Goal: Complete application form: Complete application form

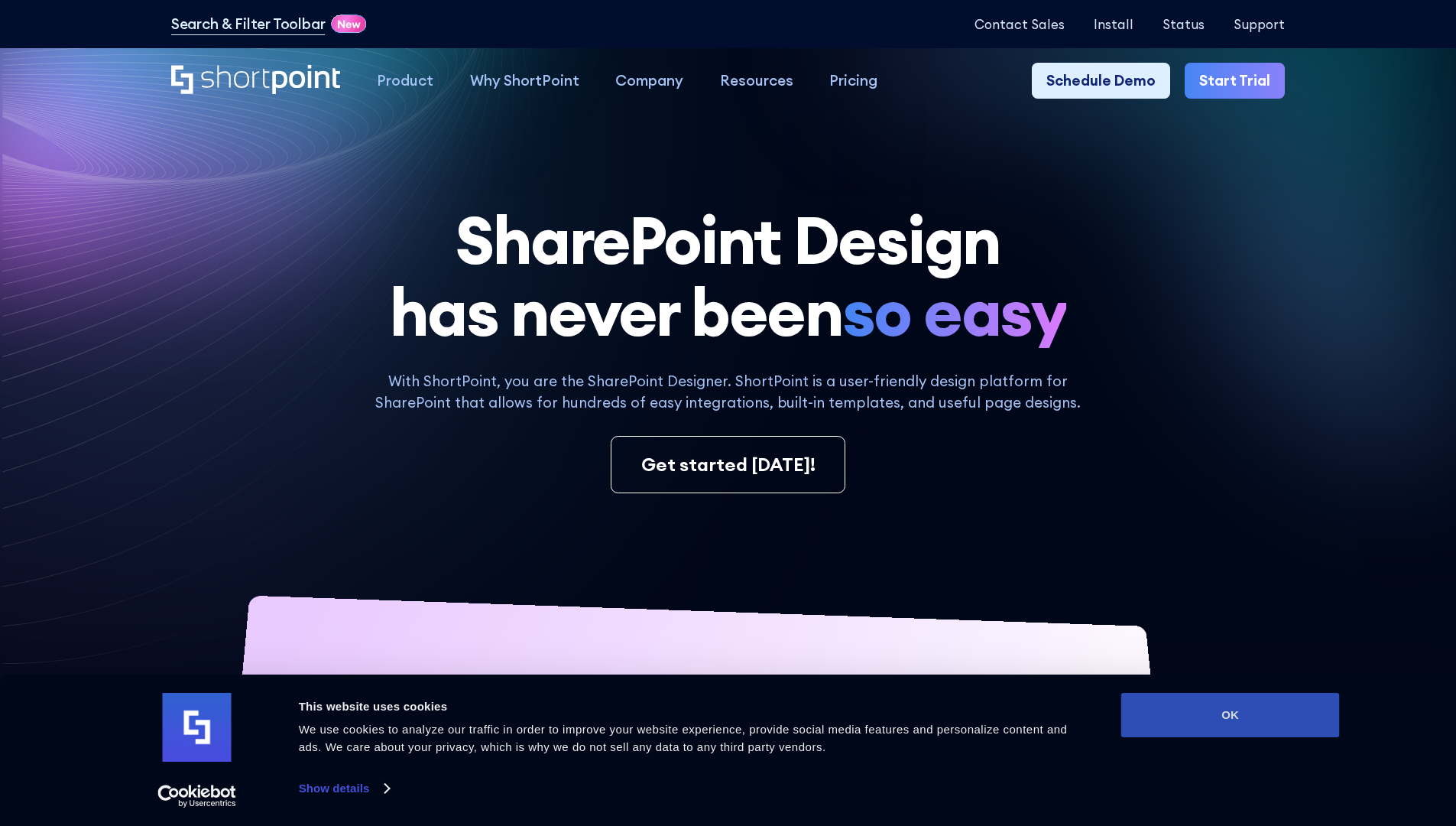
click at [1230, 715] on button "OK" at bounding box center [1230, 714] width 218 height 44
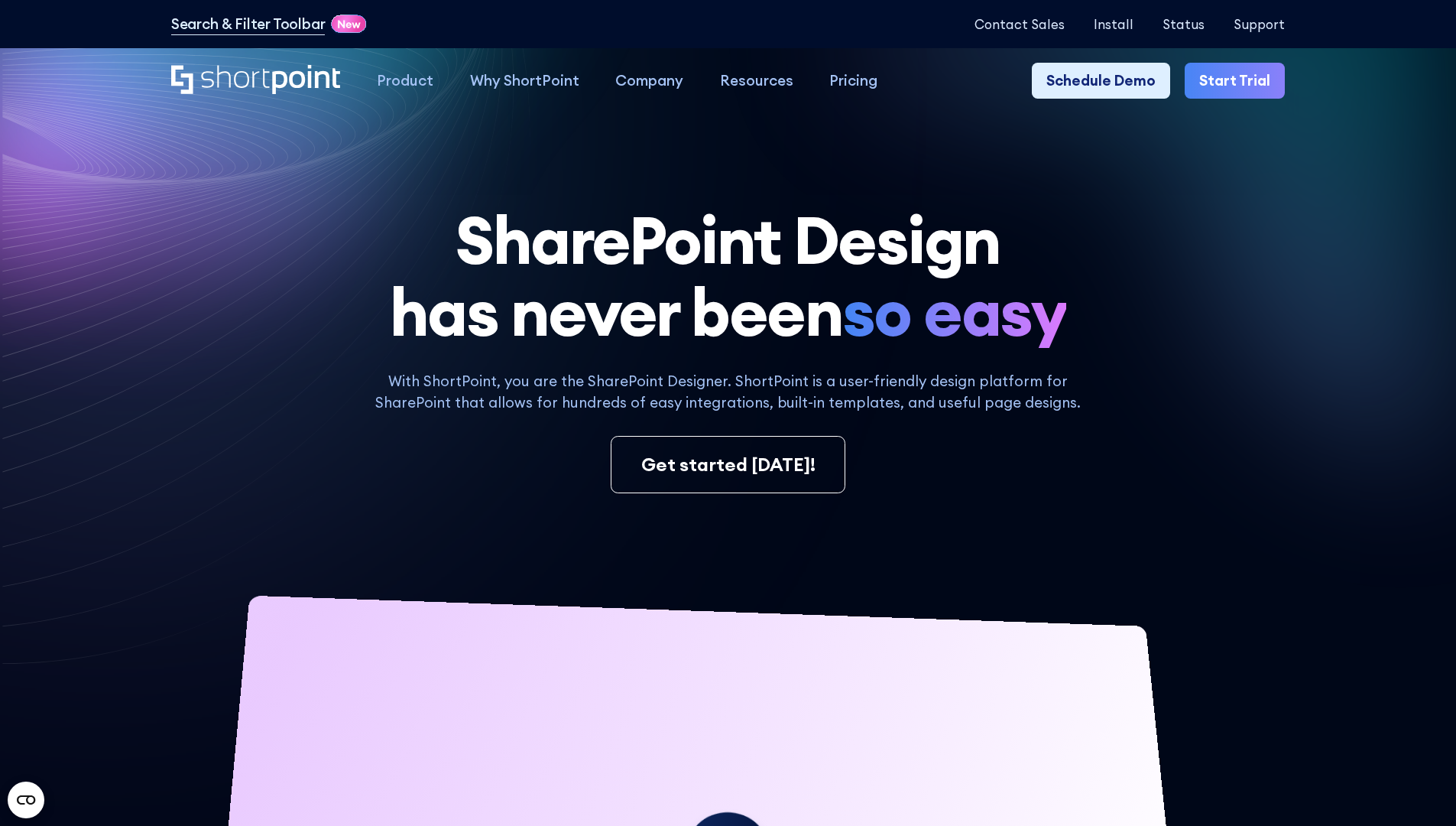
click at [1239, 81] on link "Start Trial" at bounding box center [1234, 81] width 100 height 36
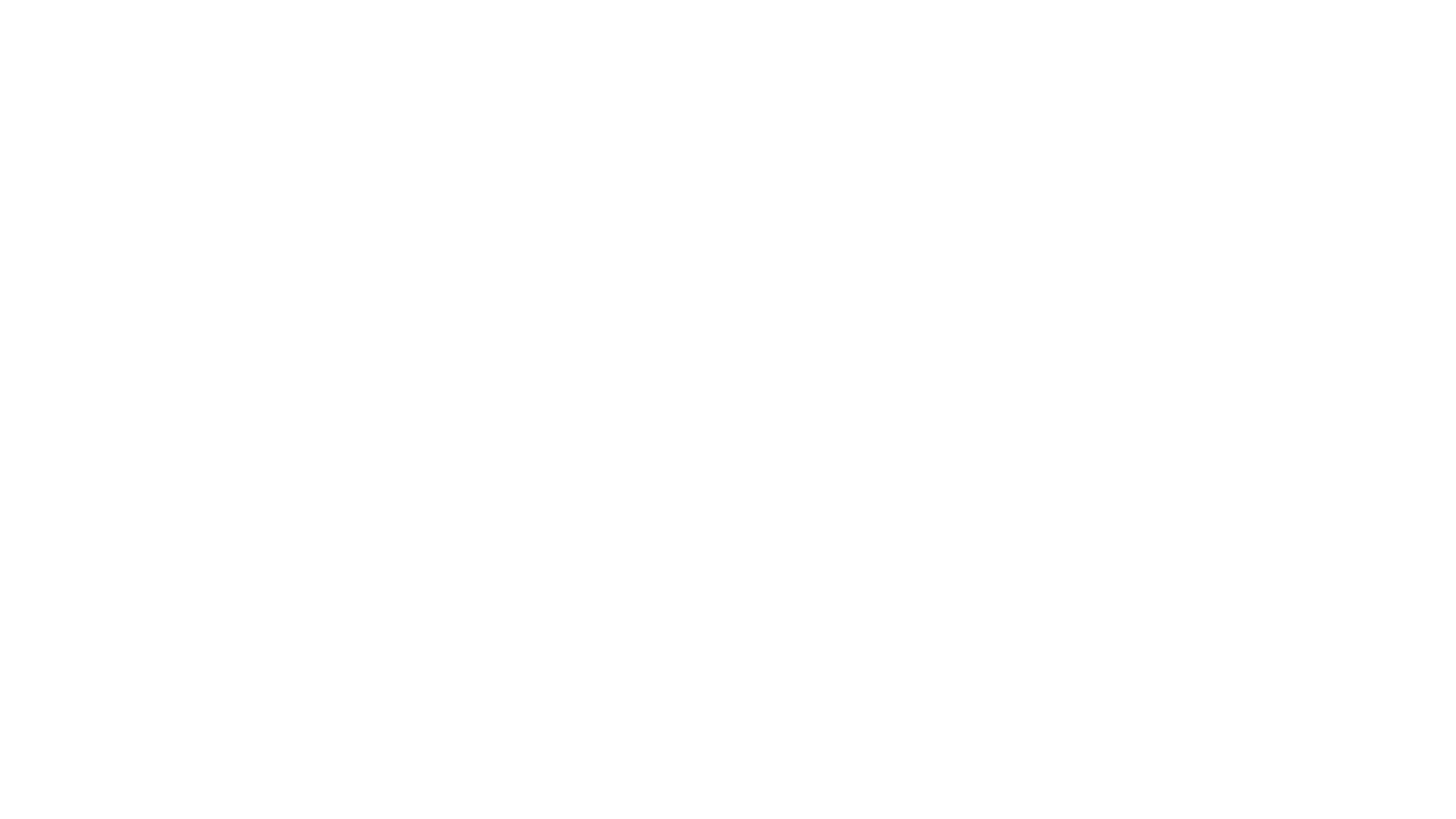
type input "Berkuskv"
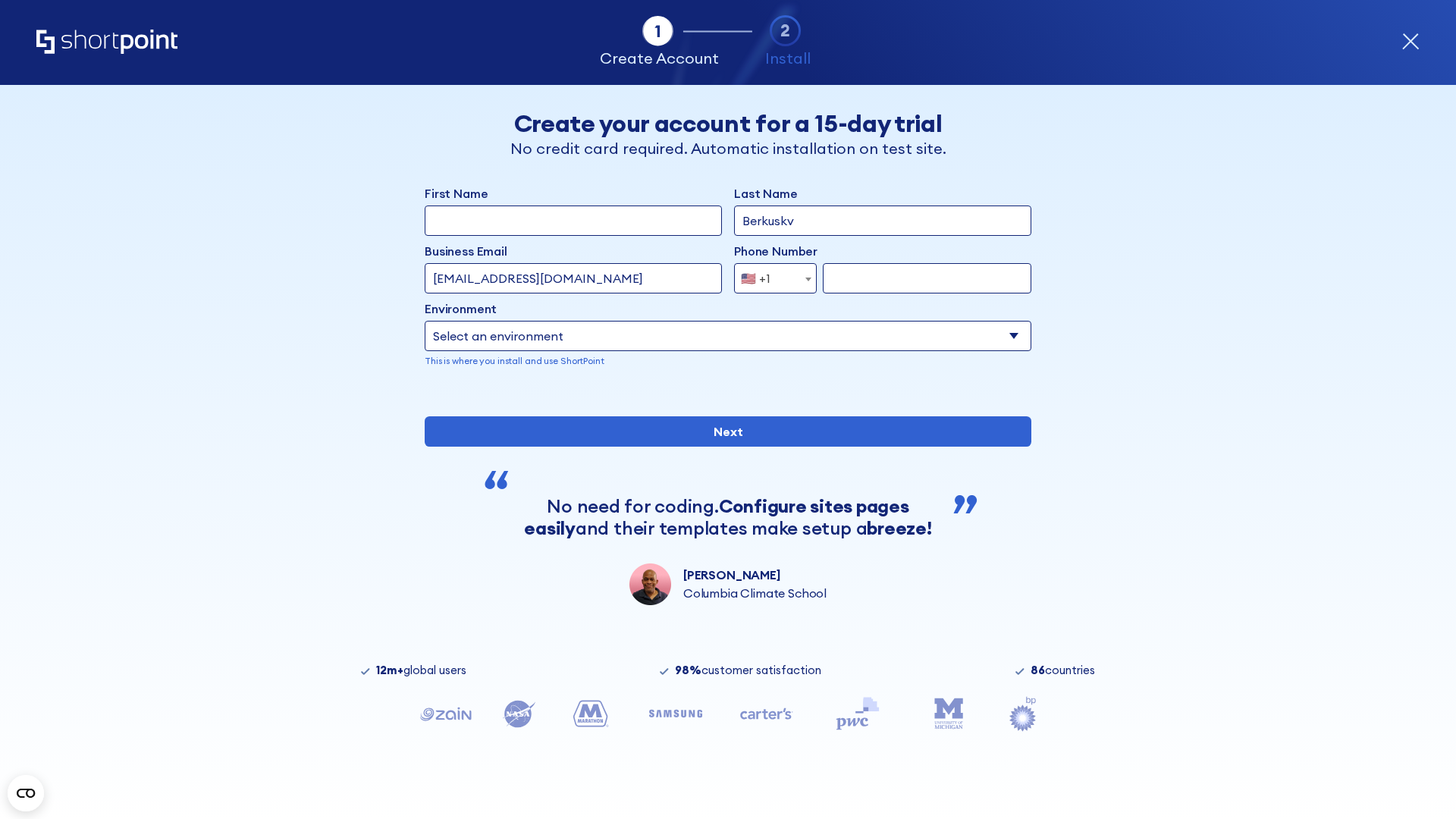
type input "test@shortpoint.com"
type input "2125556789"
select select "Microsoft 365"
type input "2125556789"
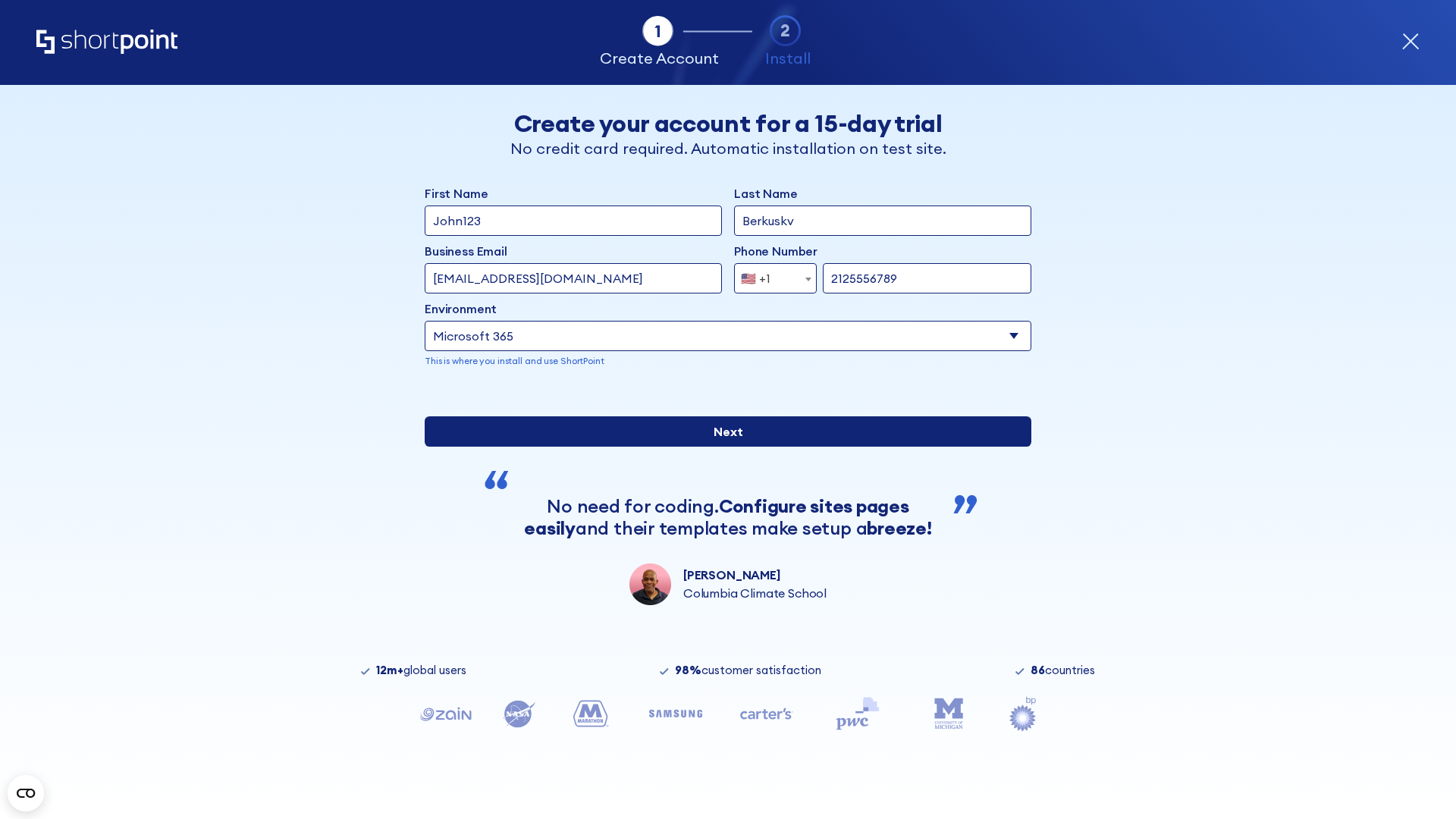
click at [722, 573] on div "First Name John123 Last Name Berkuskv Business Email Invalid Email Address test…" at bounding box center [728, 395] width 607 height 421
click at [722, 446] on input "Next" at bounding box center [728, 431] width 607 height 30
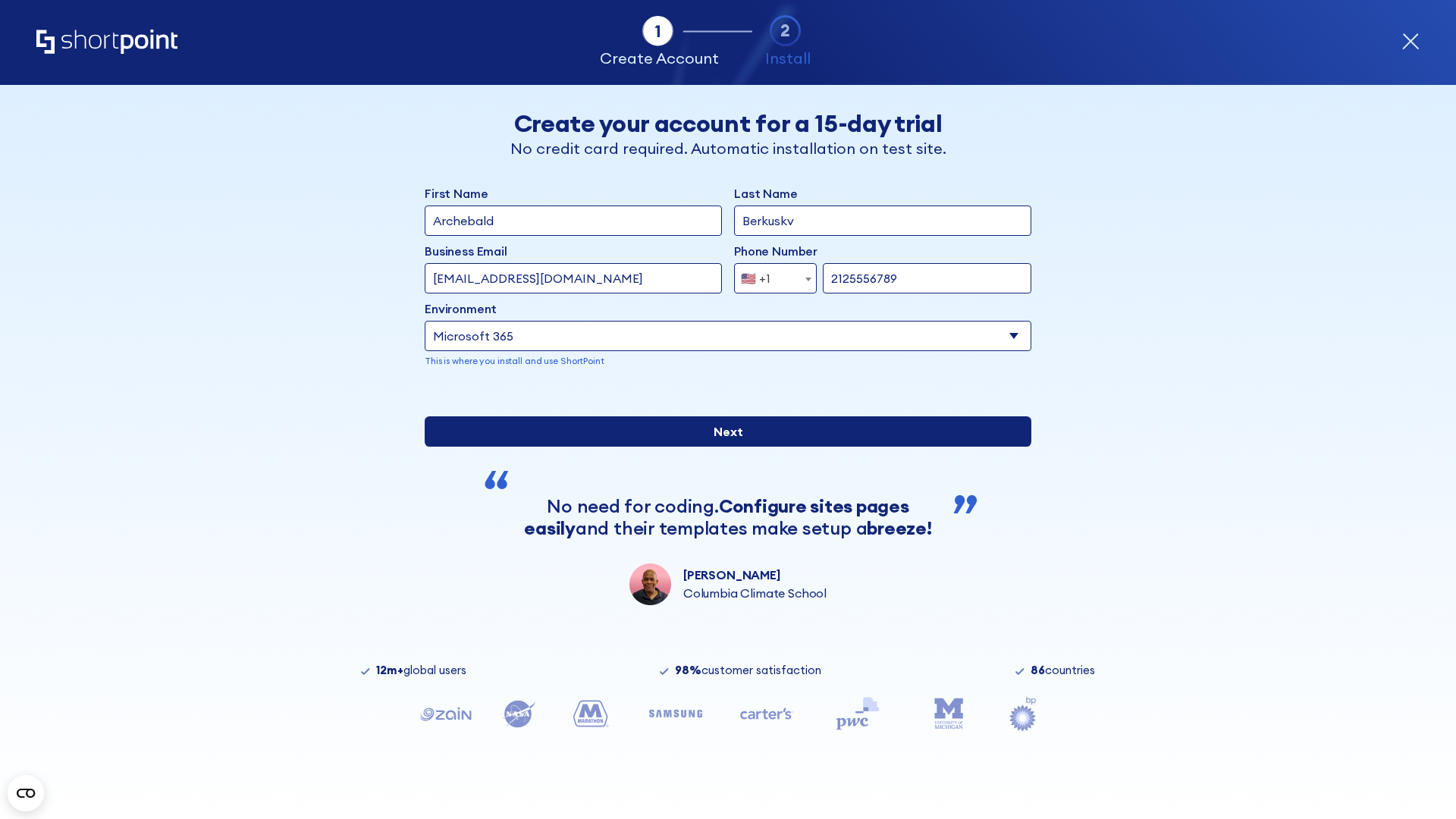
type input "Archebald"
click at [722, 446] on input "Next" at bounding box center [728, 431] width 607 height 30
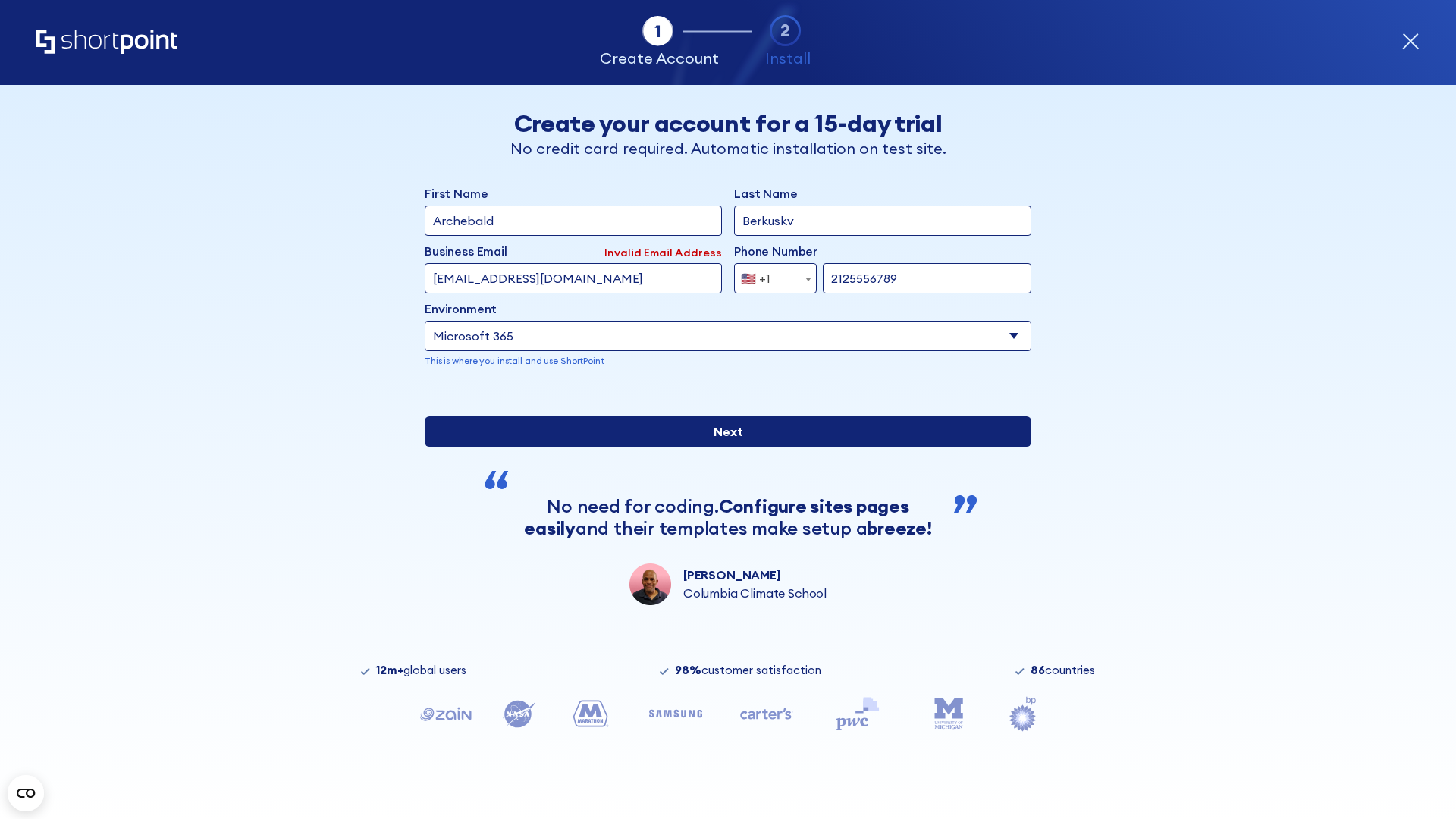
click at [722, 446] on input "Next" at bounding box center [728, 431] width 607 height 30
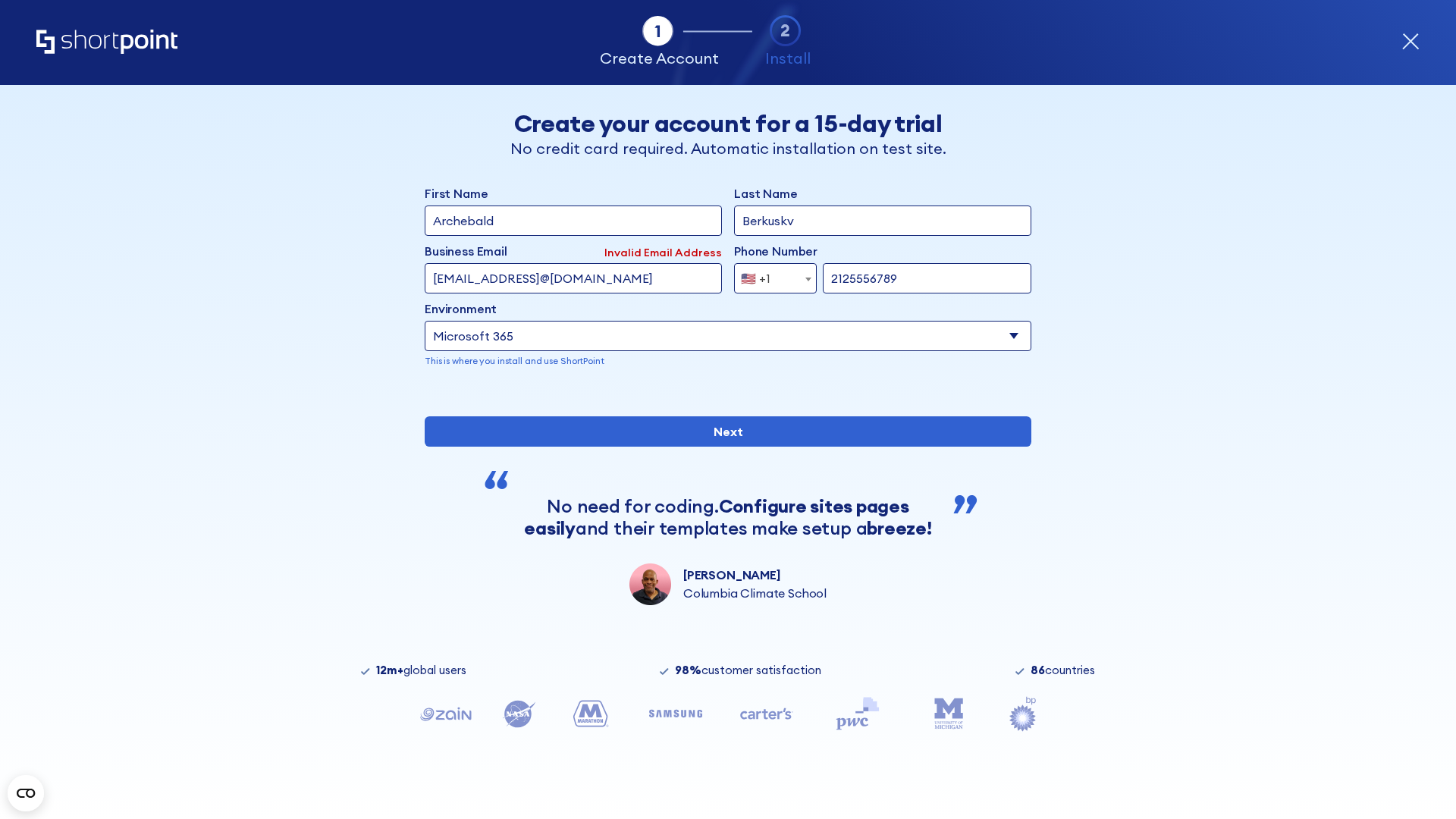
type input "testEmail@protonmail.comtest@shortpoint.com"
click at [770, 278] on span "🇺🇸 +1" at bounding box center [760, 277] width 51 height 30
select select "+966"
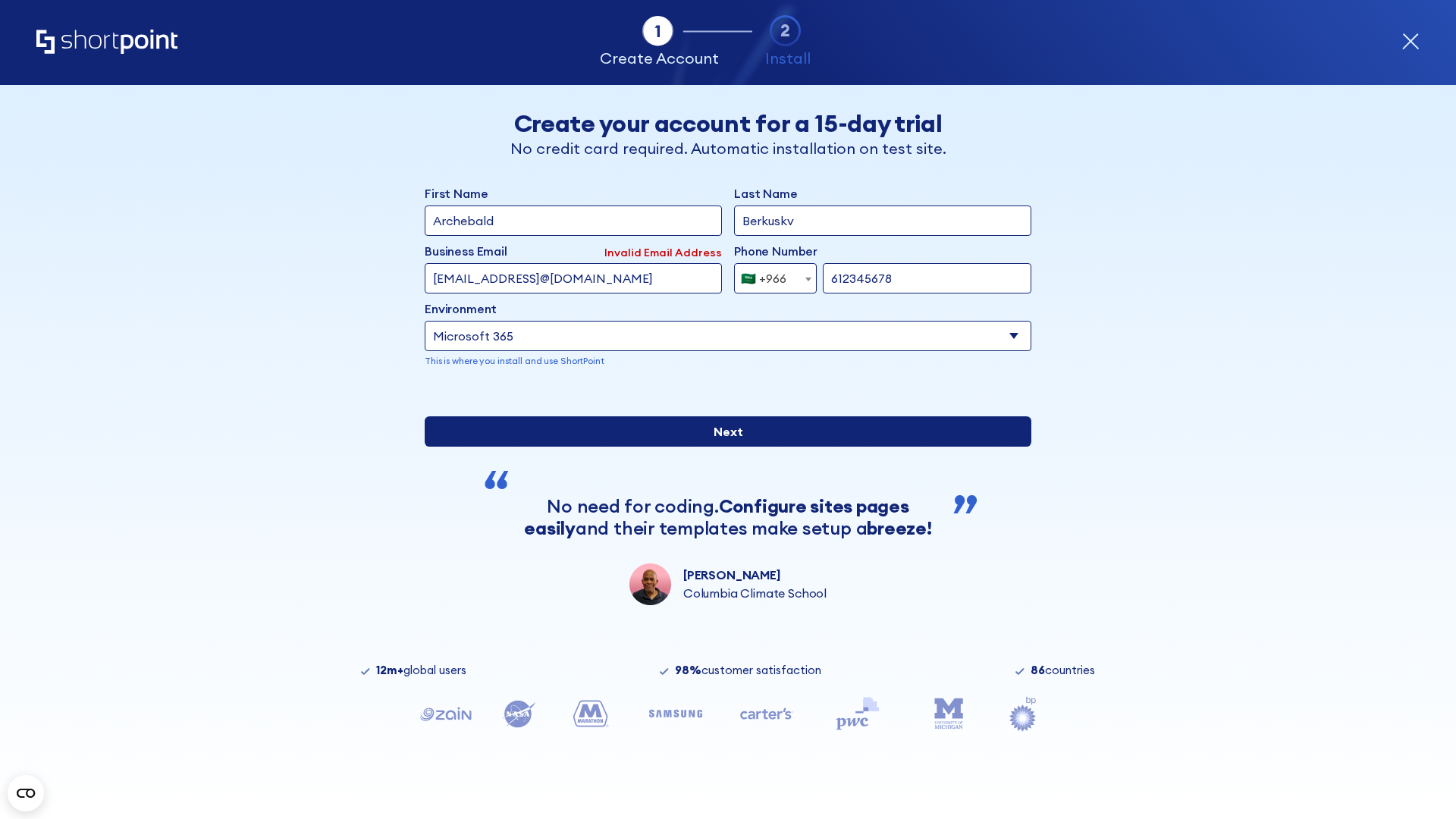
type input "612345678"
click at [722, 446] on input "Next" at bounding box center [728, 431] width 607 height 30
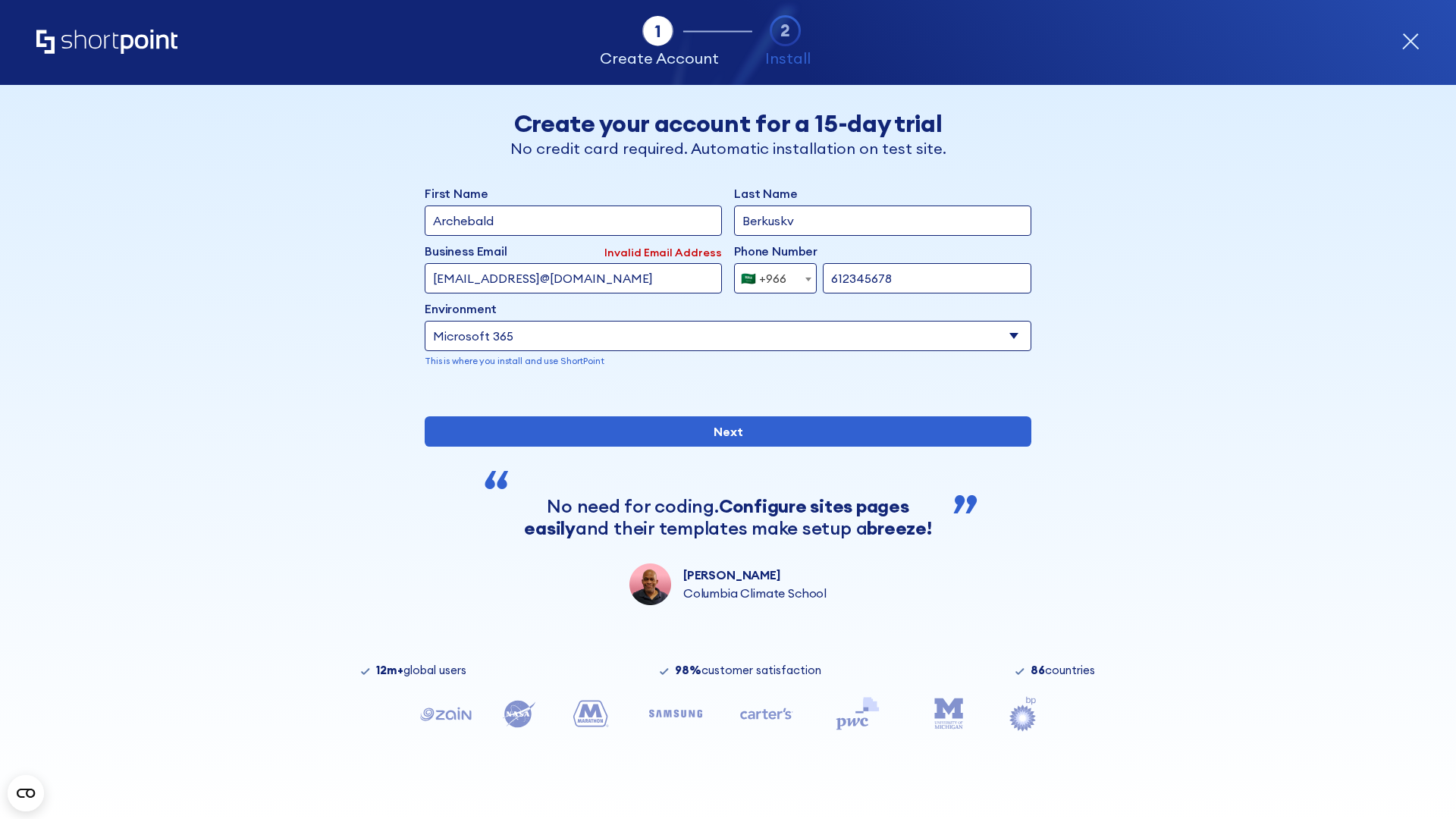
click at [770, 278] on div "🇸🇦 +966" at bounding box center [763, 277] width 45 height 30
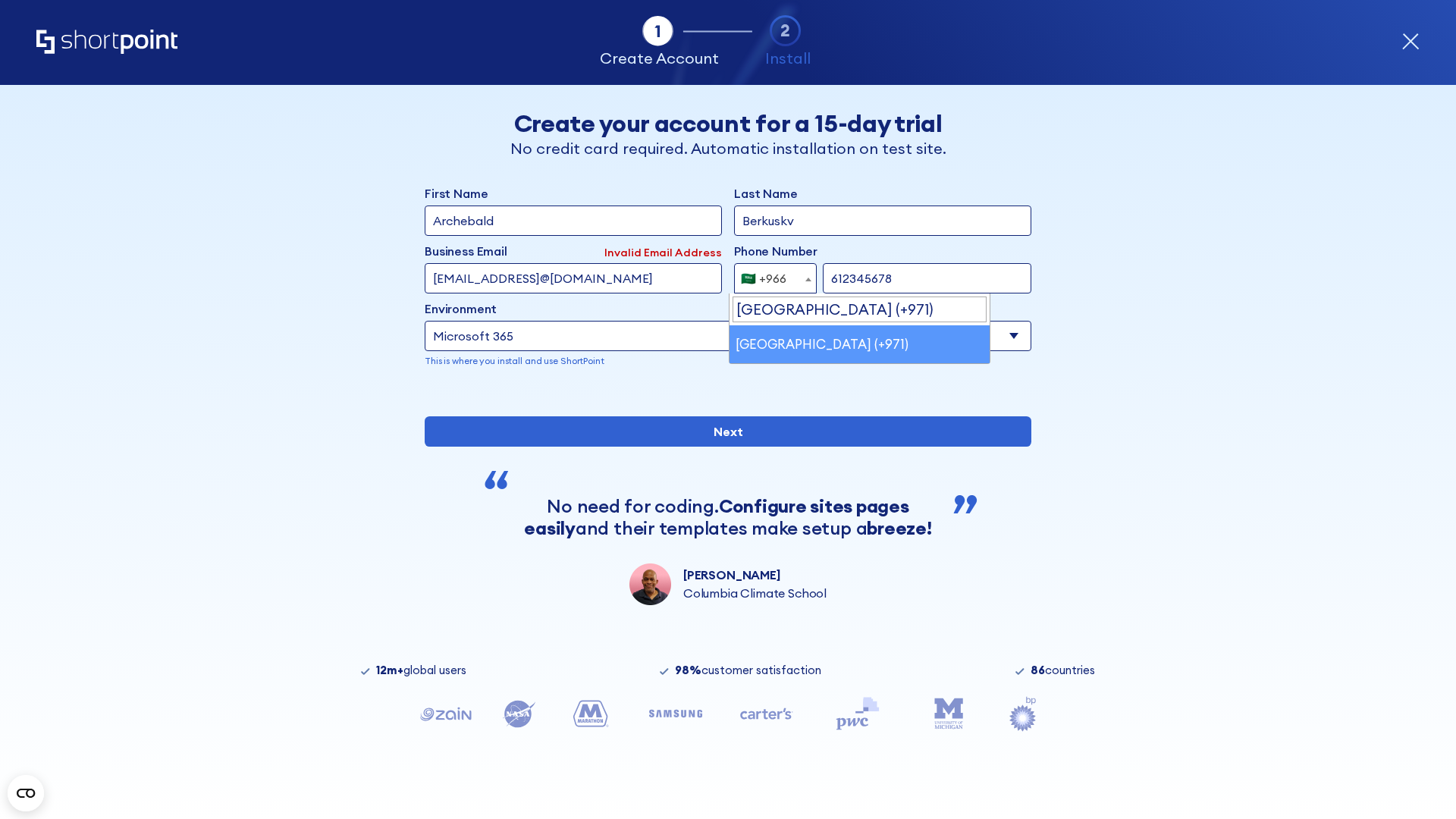
select select "+971"
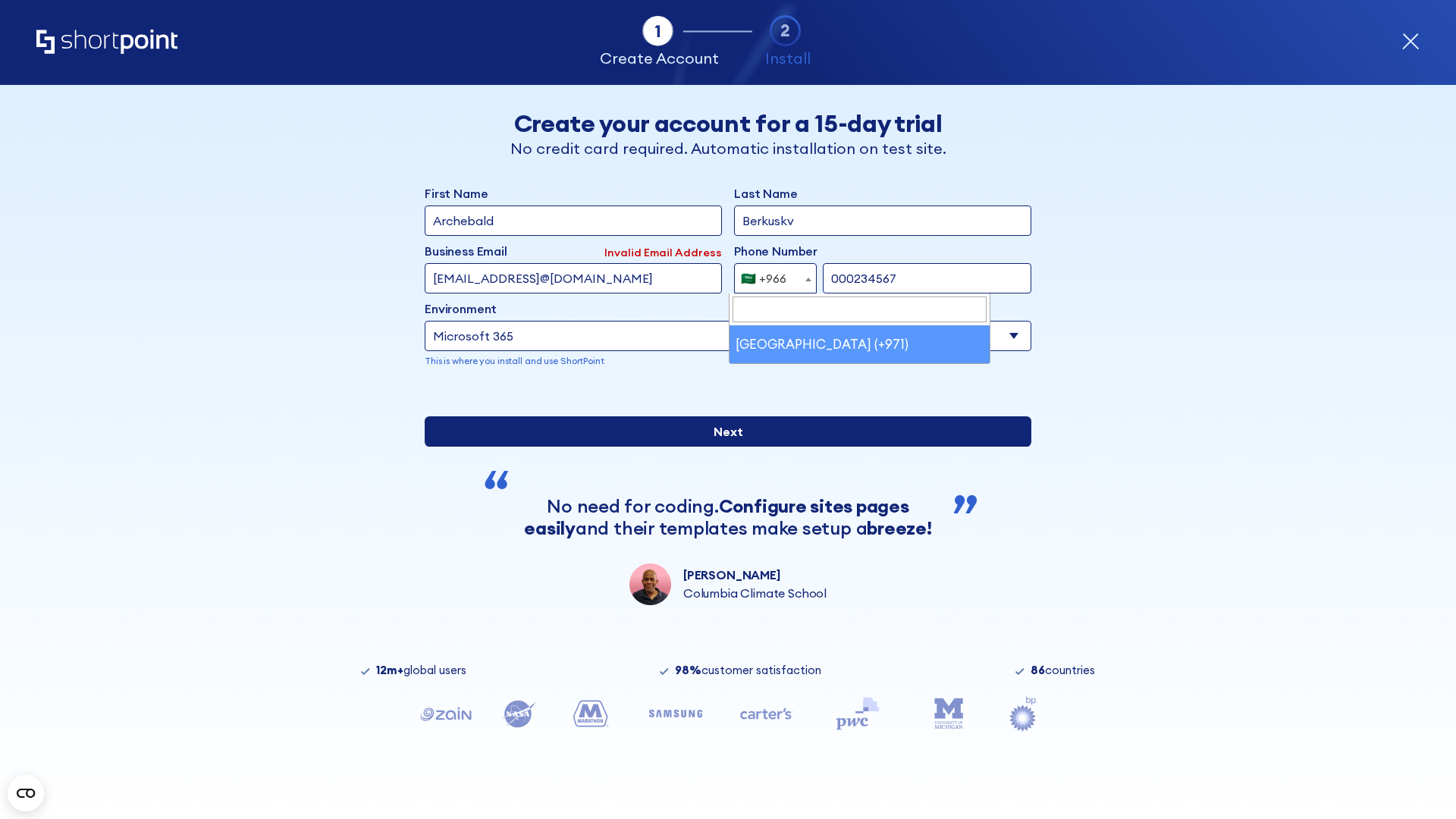
type input "000234567"
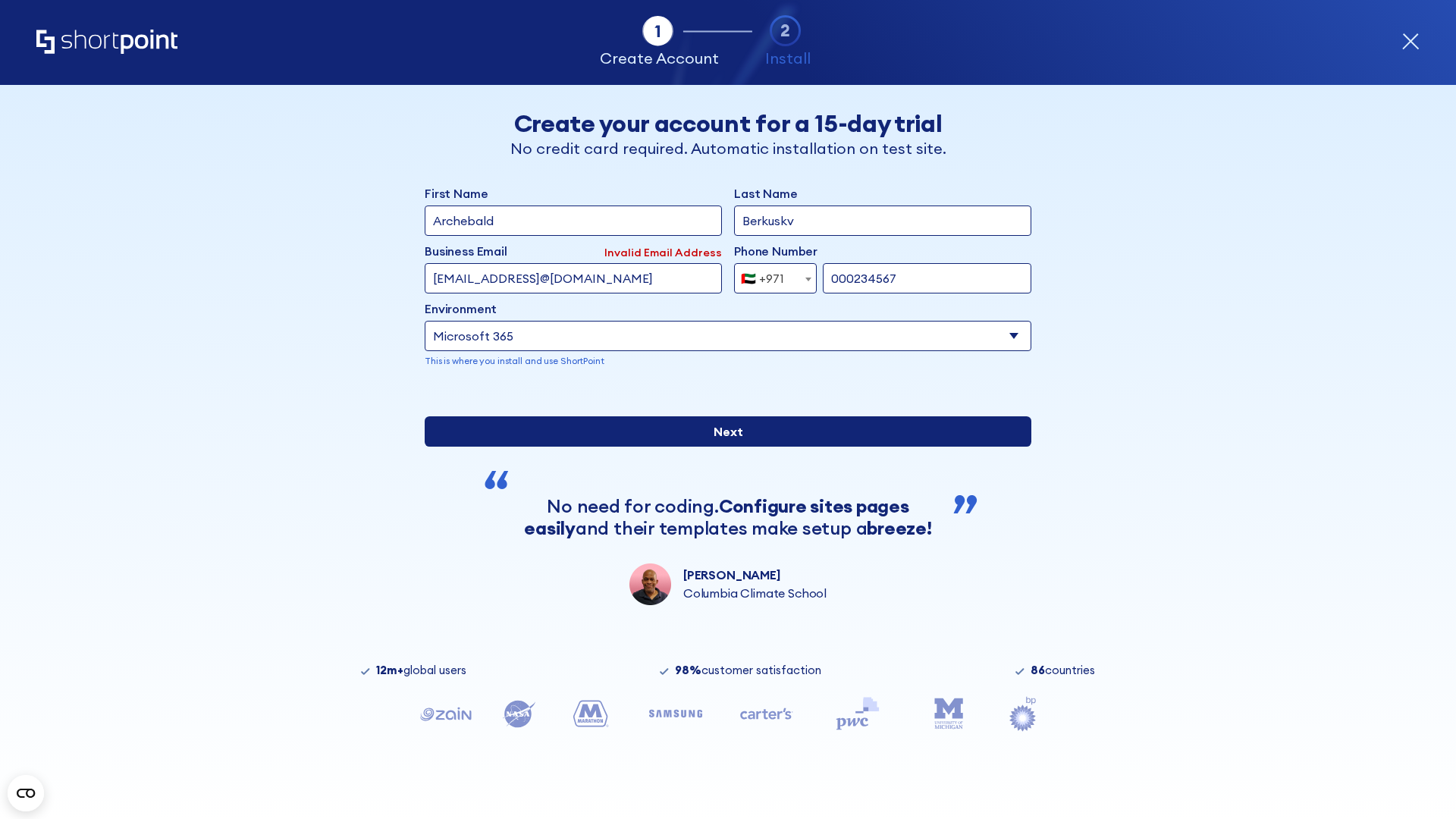
click at [722, 446] on input "Next" at bounding box center [728, 431] width 607 height 30
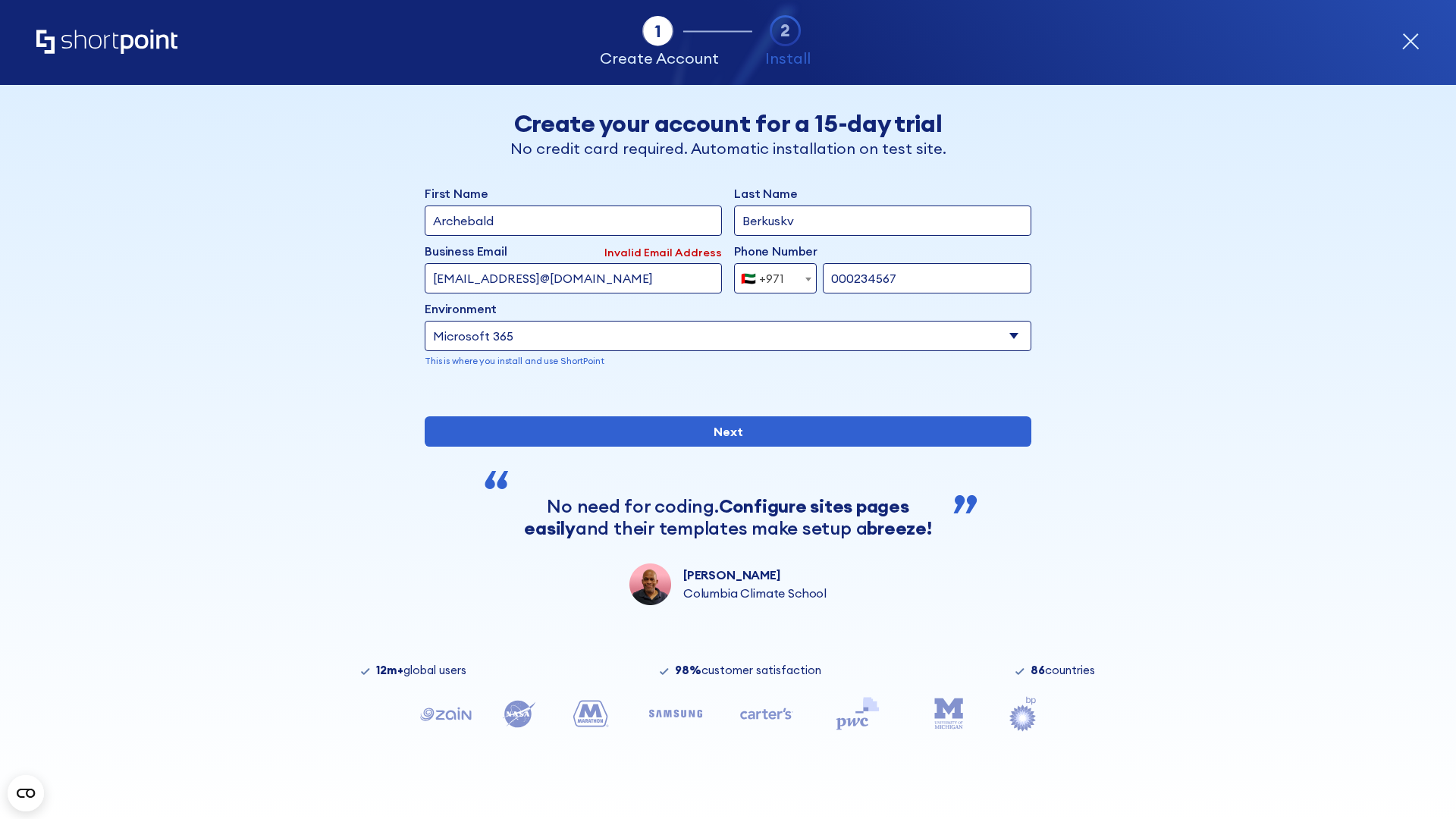
click at [770, 278] on div "🇦🇪 +971" at bounding box center [763, 277] width 43 height 30
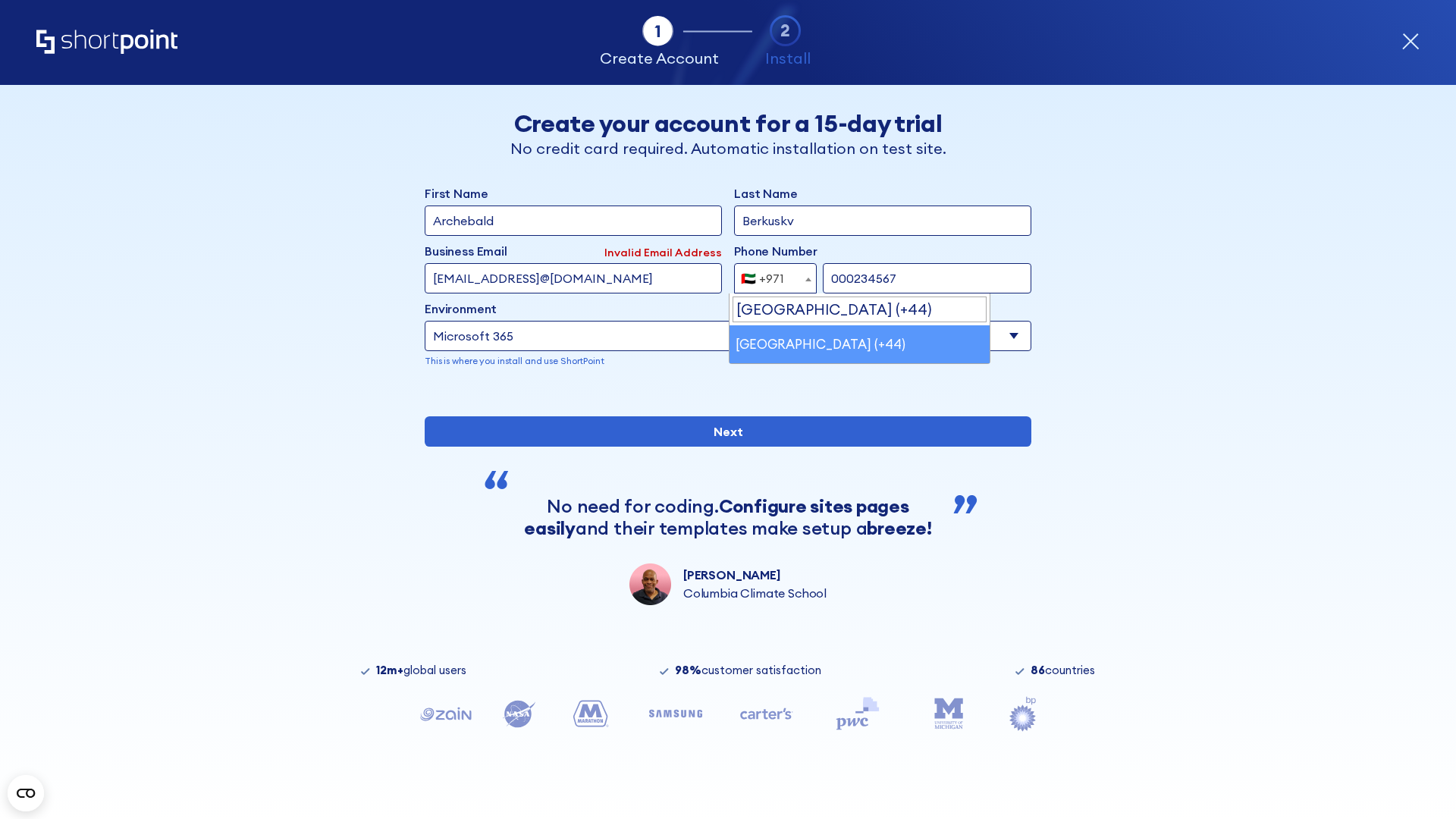
select select "+44"
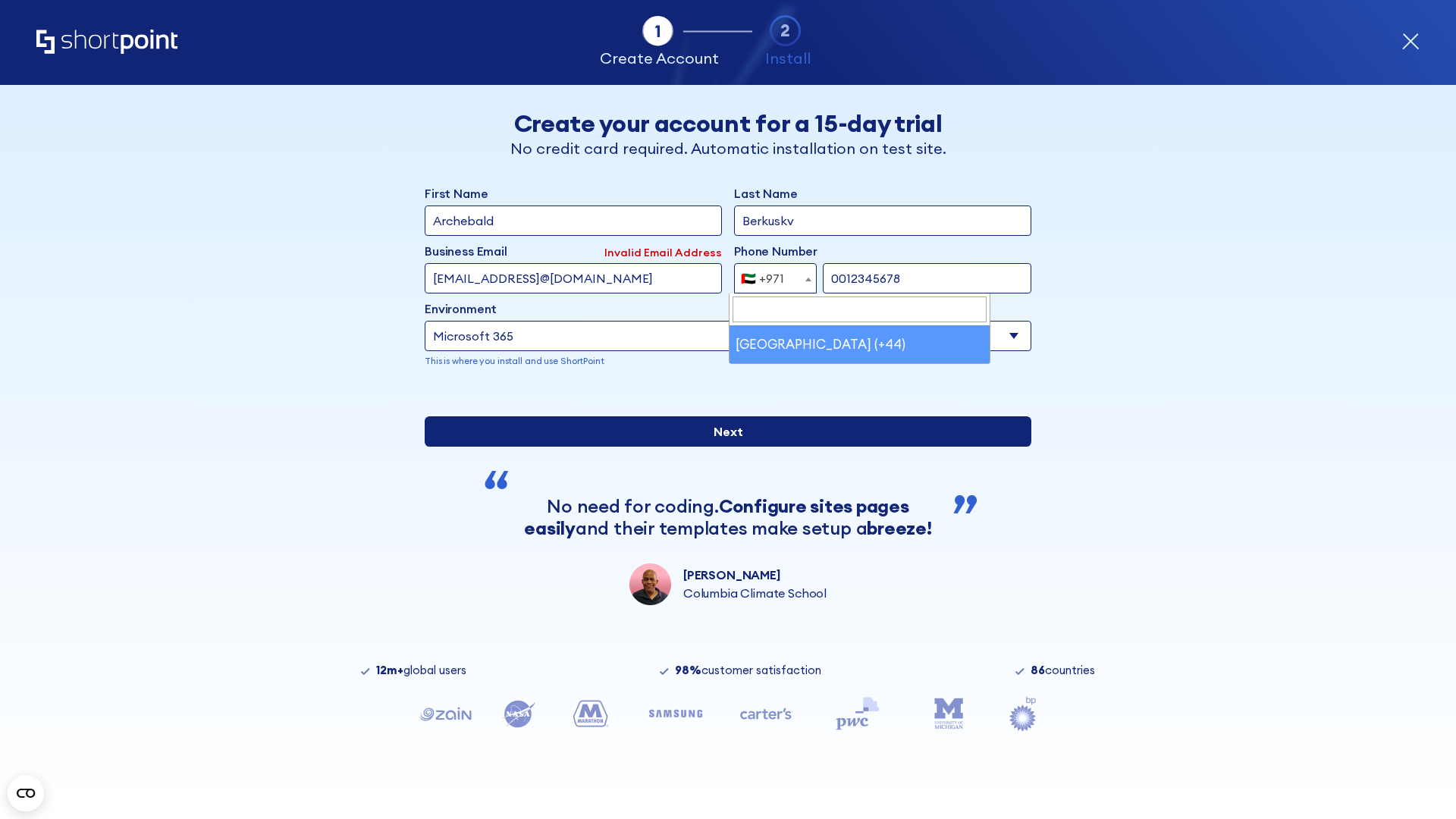
type input "0012345678"
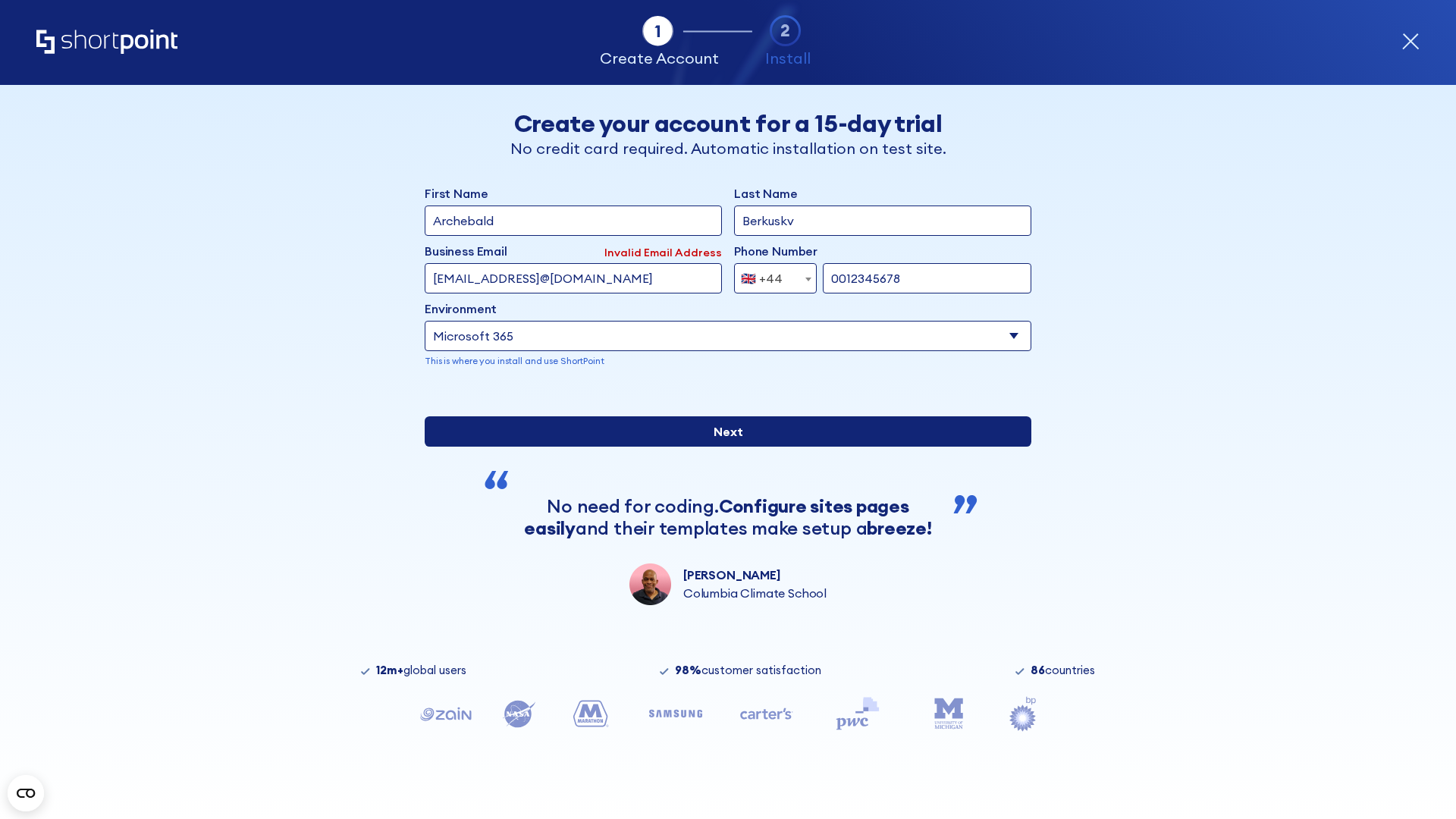
click at [722, 446] on input "Next" at bounding box center [728, 431] width 607 height 30
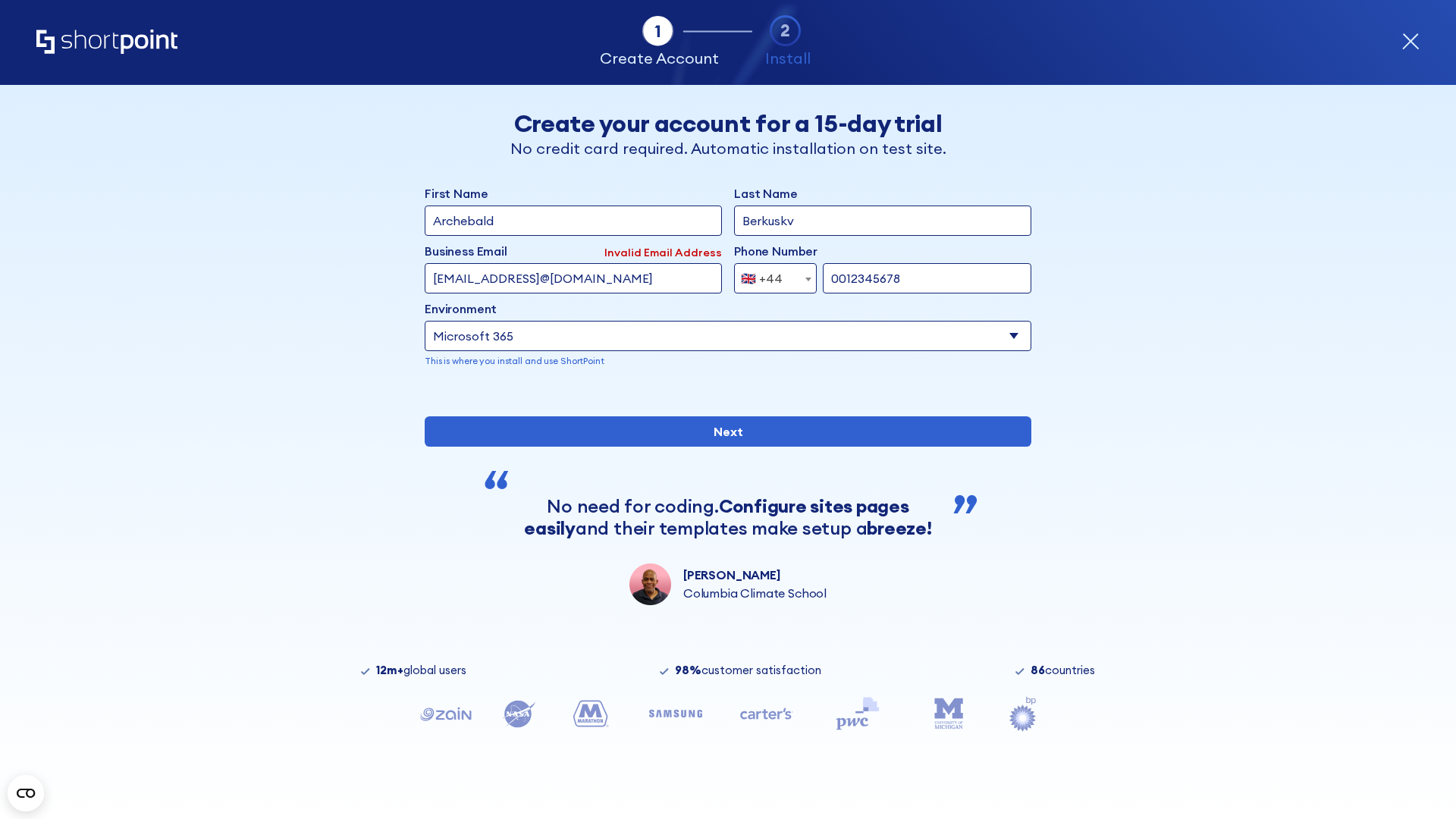
click at [770, 278] on div "🇬🇧 +44" at bounding box center [762, 277] width 42 height 30
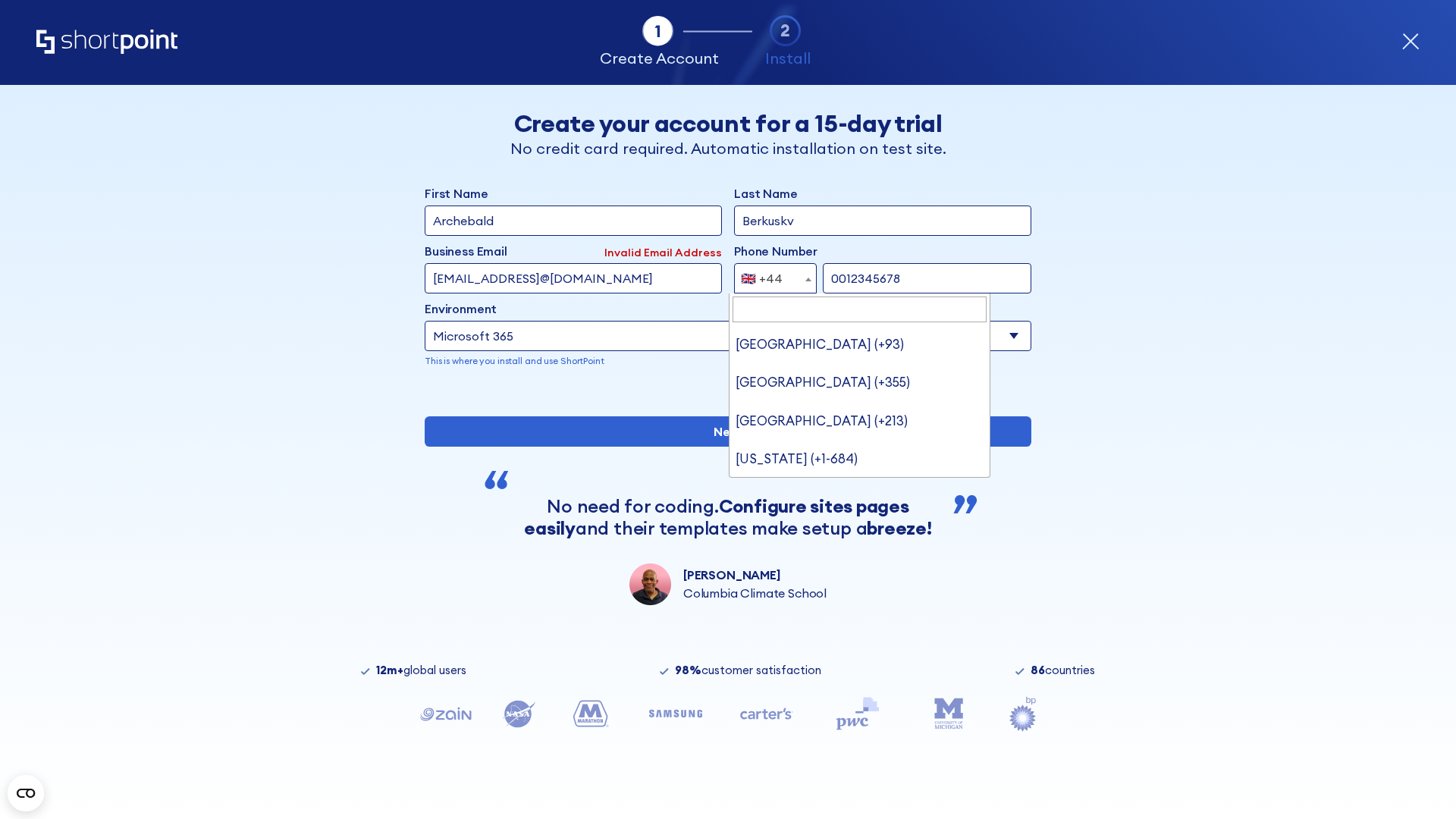
type input "Ukraine (+380)"
select select "+380"
type input "5034517890"
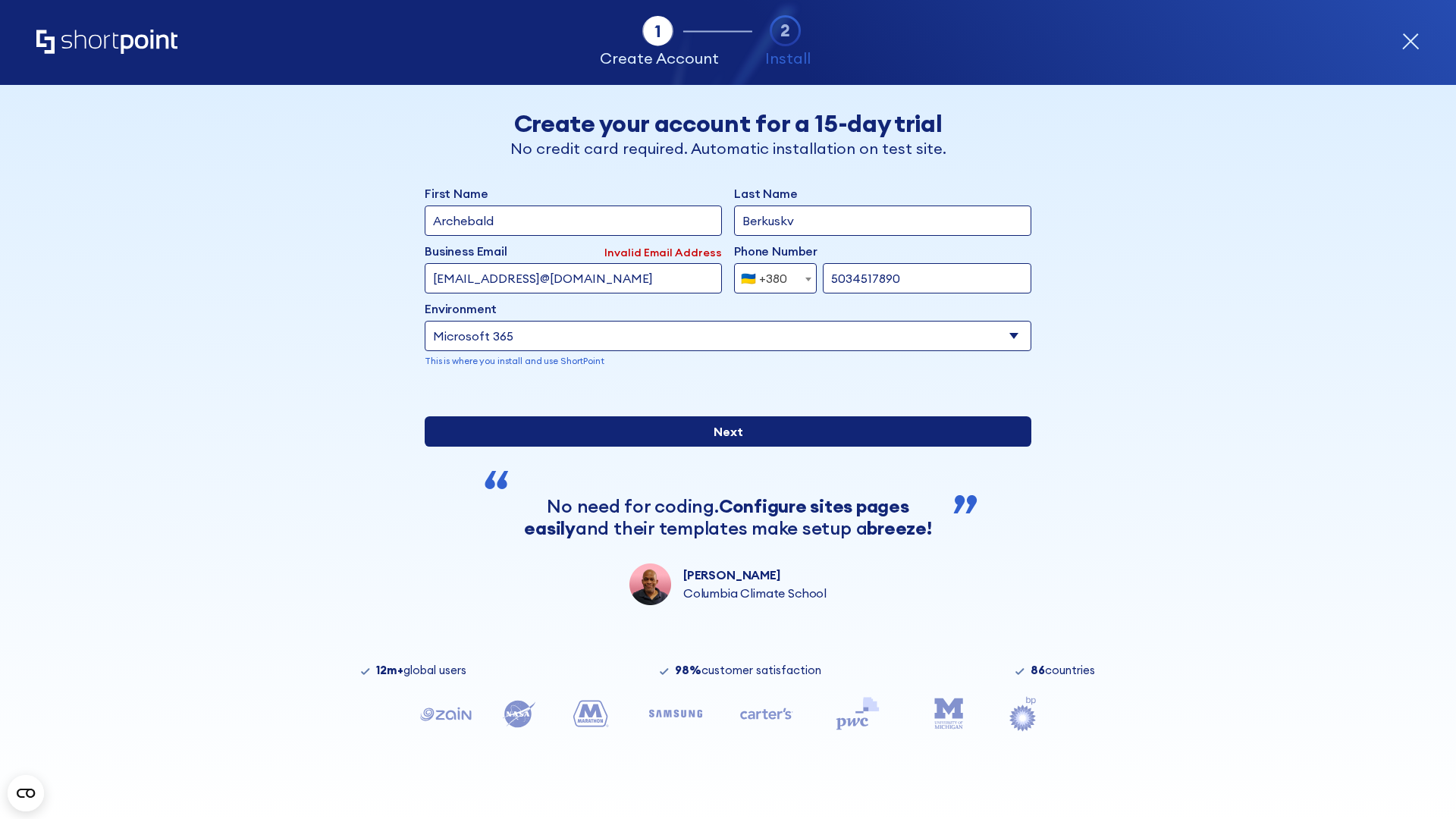
click at [722, 446] on input "Next" at bounding box center [728, 431] width 607 height 30
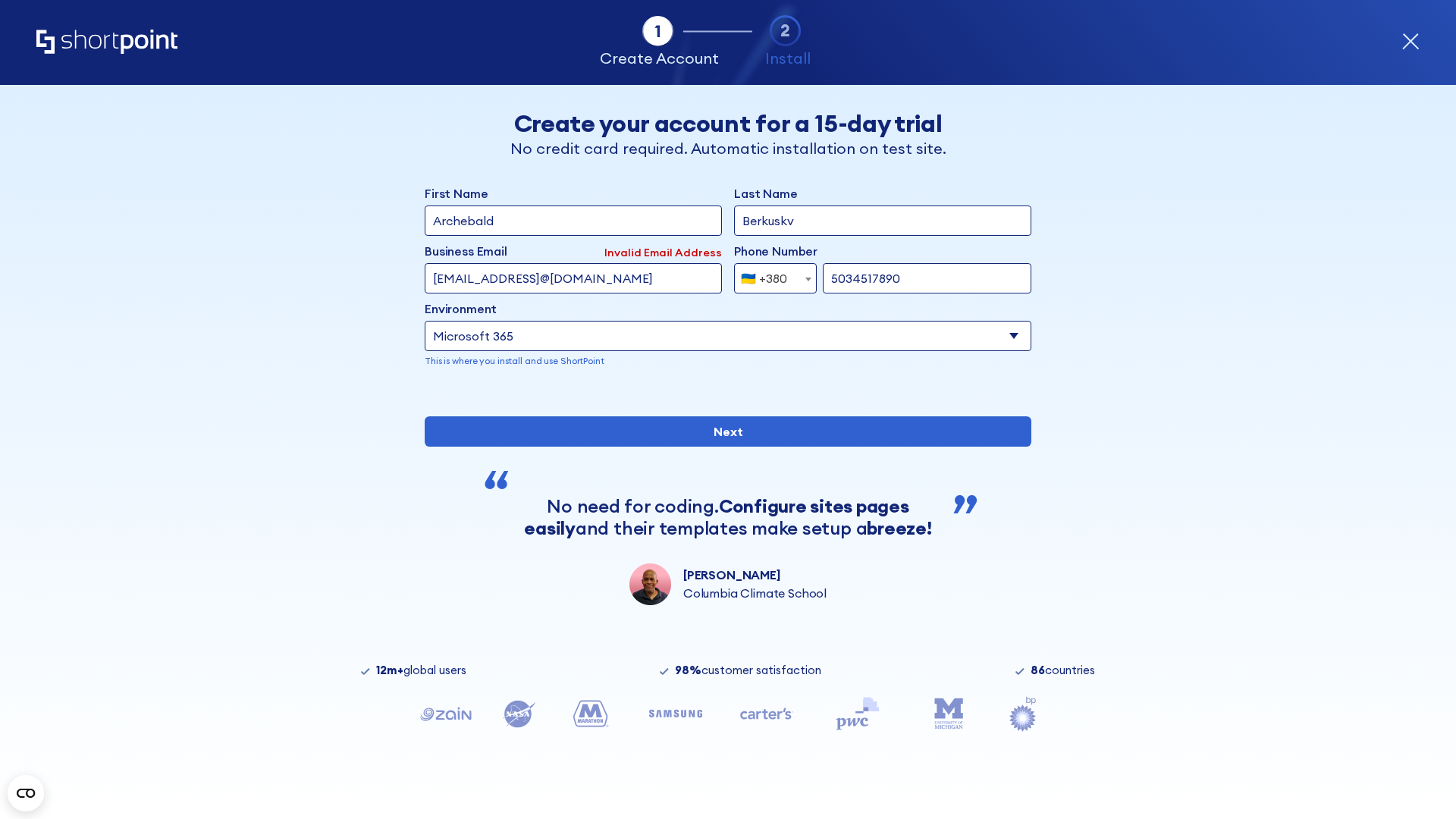
click at [770, 278] on div "🇺🇦 +380" at bounding box center [764, 277] width 46 height 30
select select "+1"
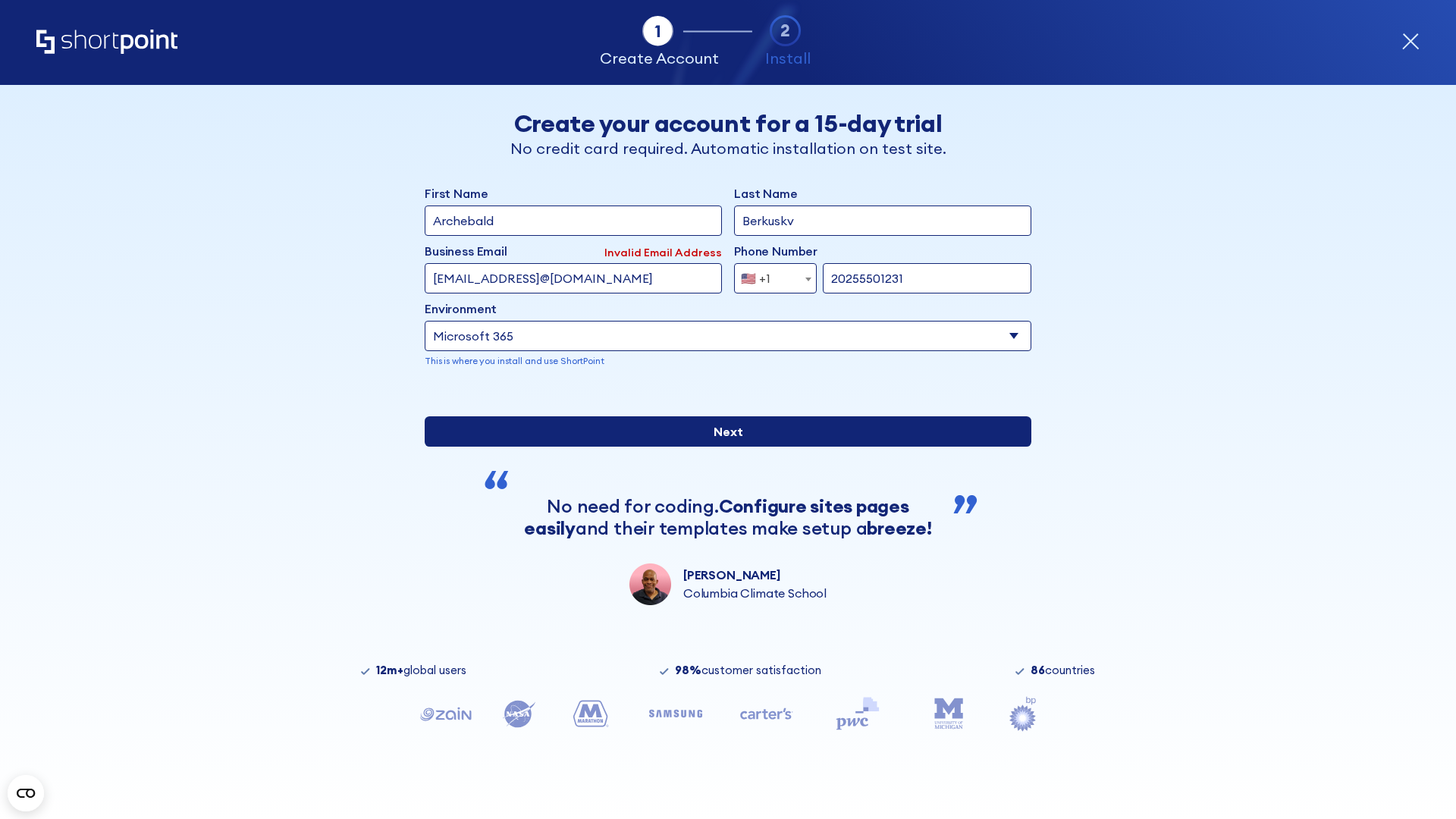
type input "20255501231"
click at [722, 446] on input "Next" at bounding box center [728, 431] width 607 height 30
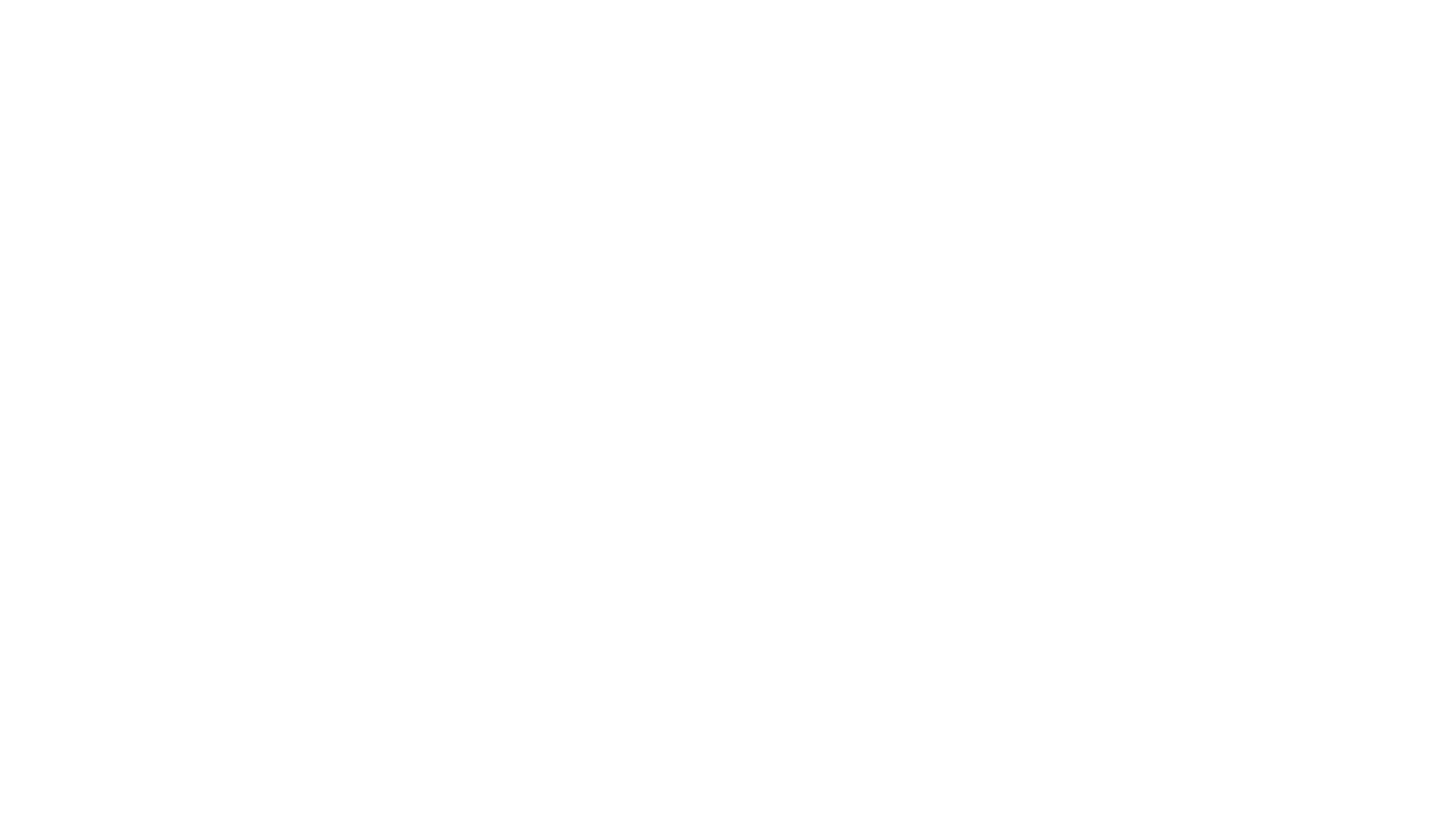
type input "Mary-Jane"
type input "Berkuskv"
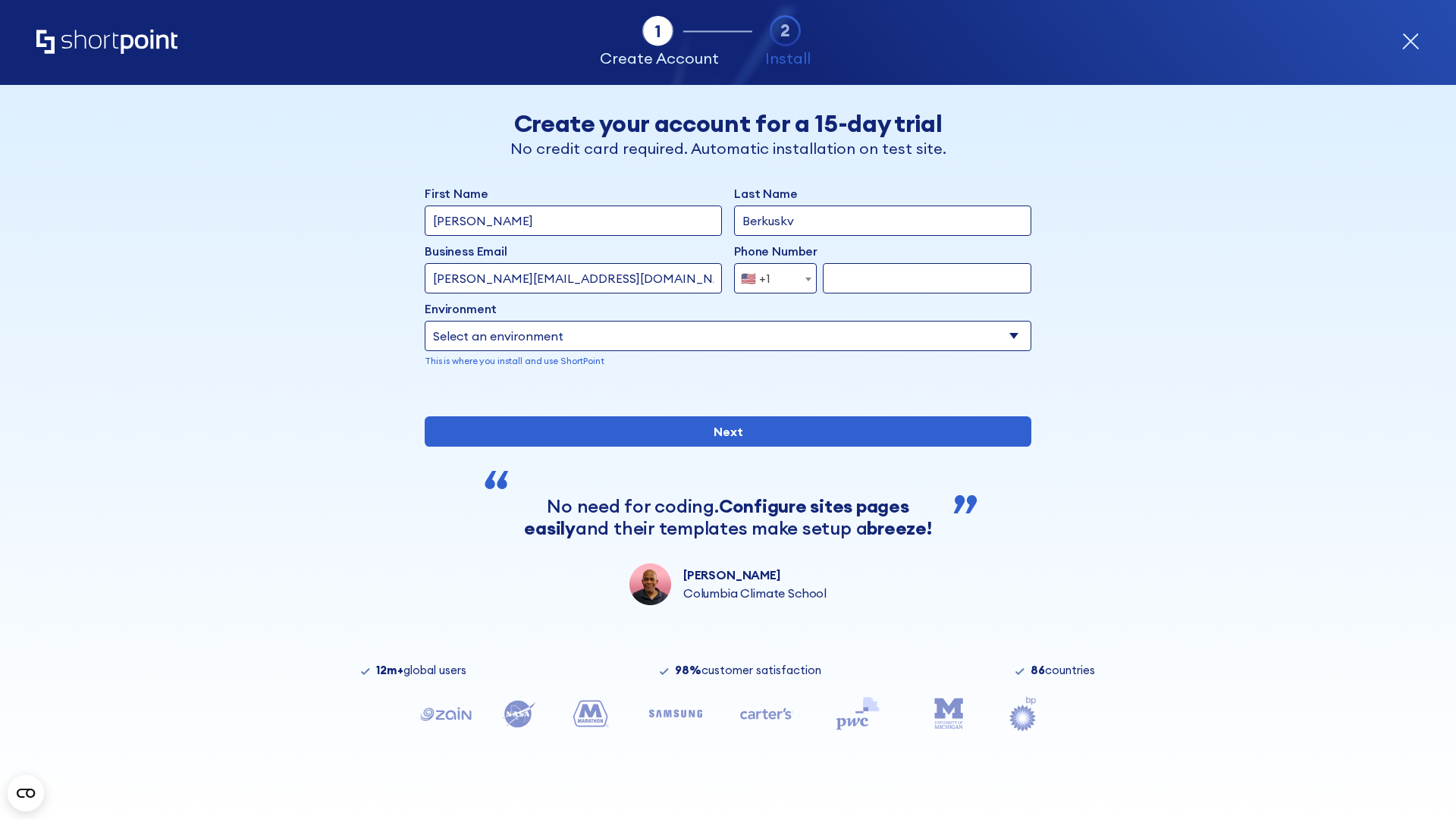
type input "john@company.com"
click at [770, 274] on span "🇺🇸 +1" at bounding box center [760, 277] width 51 height 30
select select "+966"
type input "512345678"
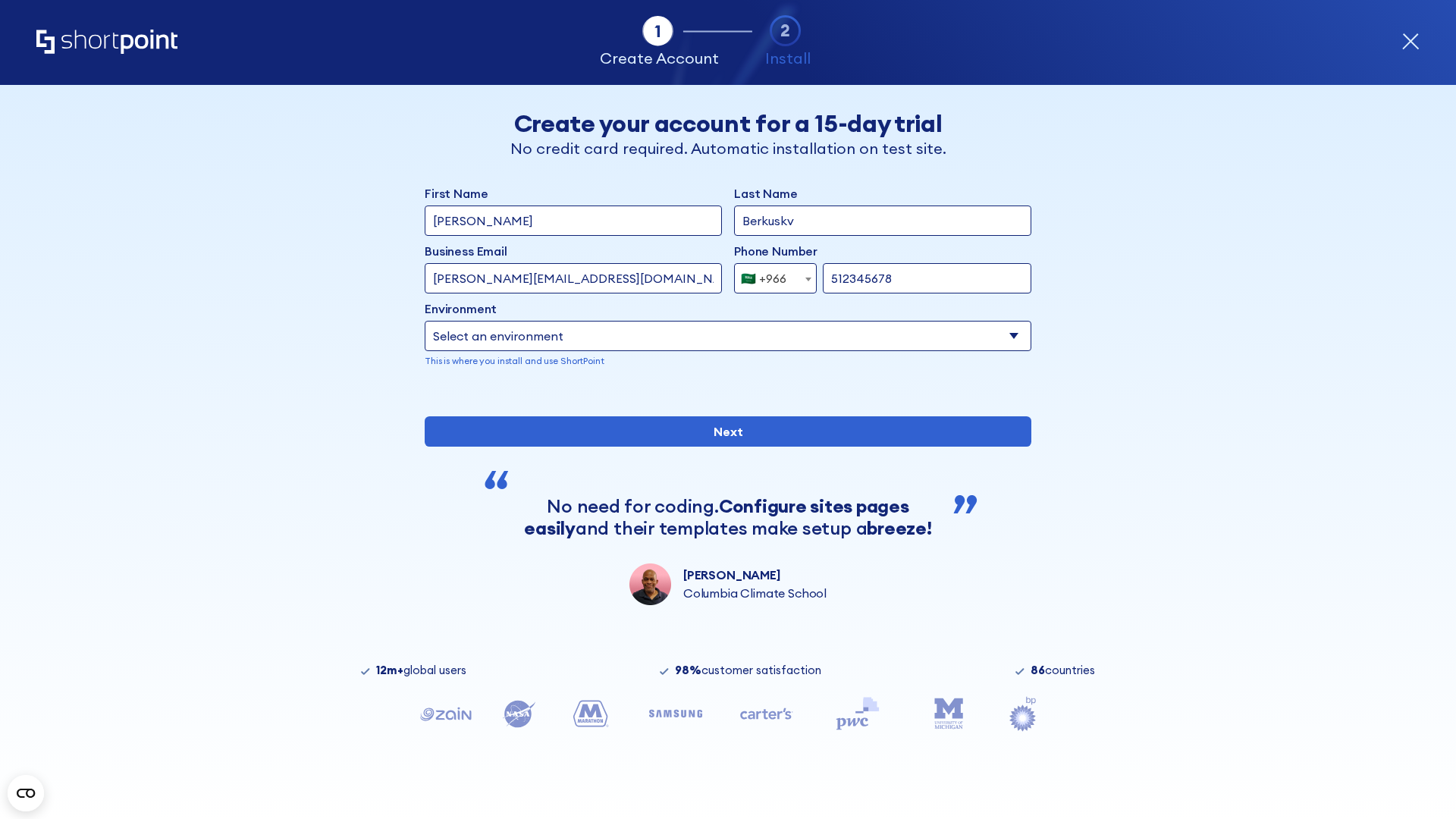
select select "Microsoft 365"
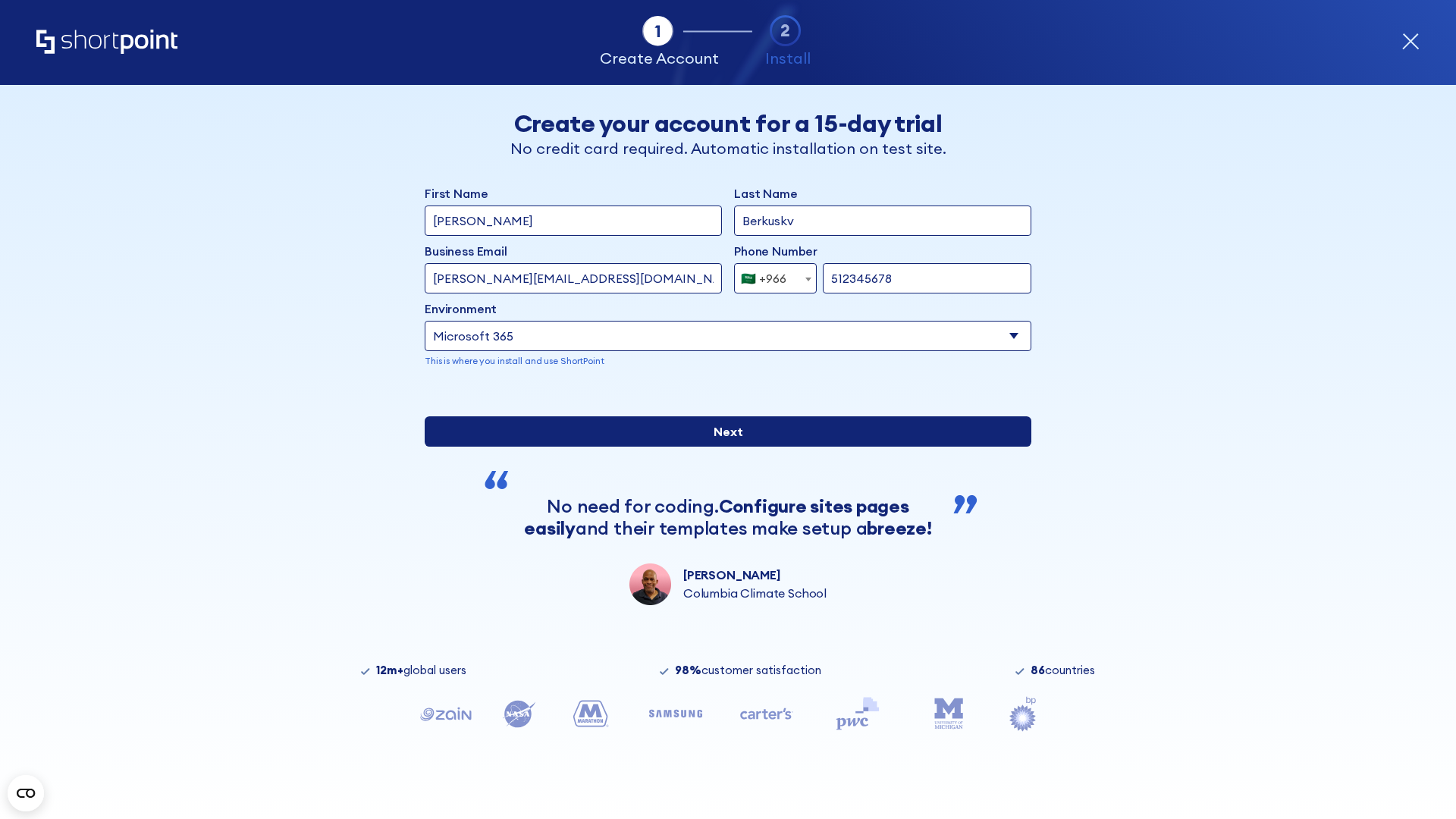
type input "512345678"
click at [722, 446] on input "Next" at bounding box center [728, 431] width 607 height 30
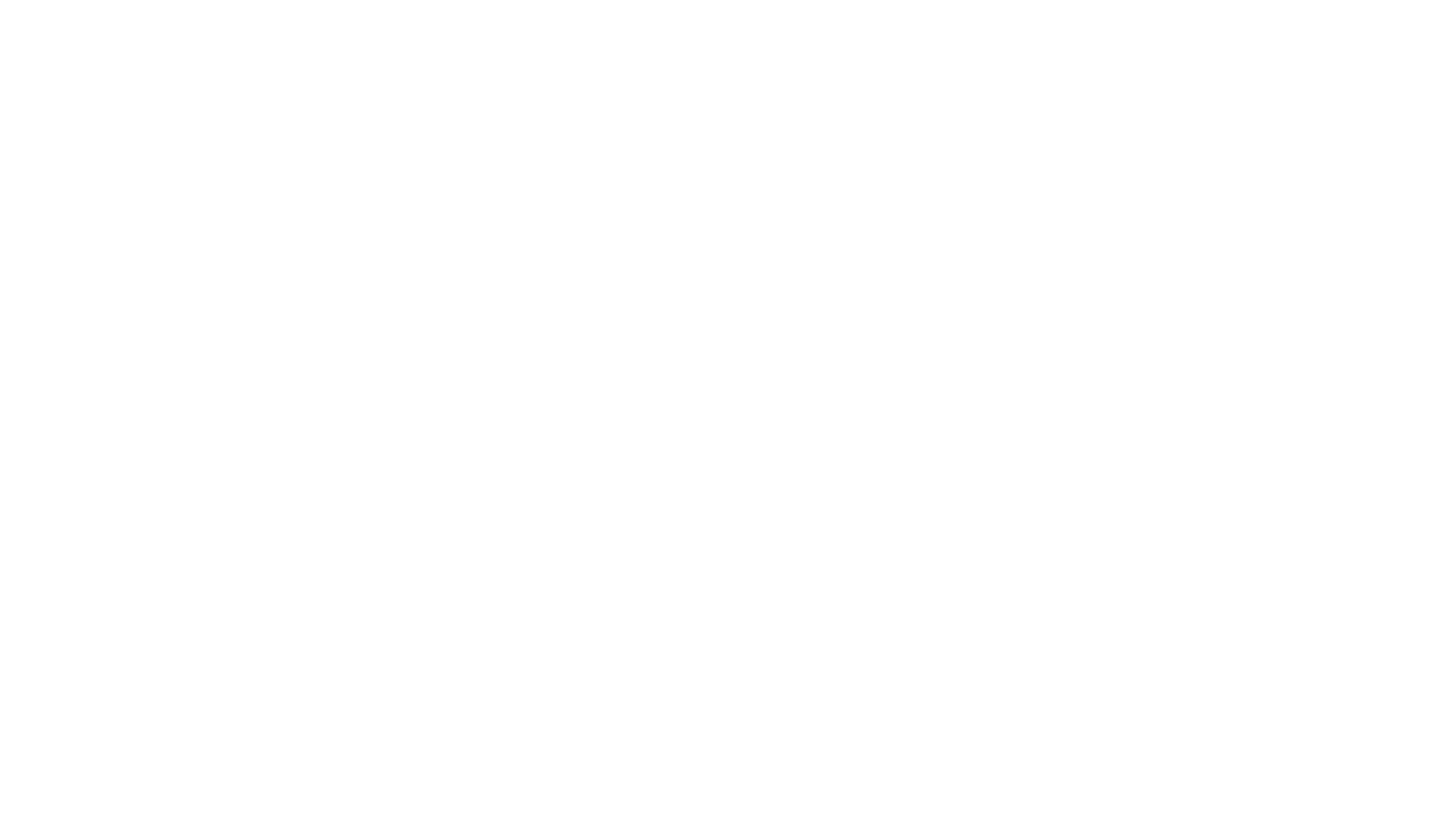
select select "+966"
type input "[PERSON_NAME]"
type input "Berkuskv"
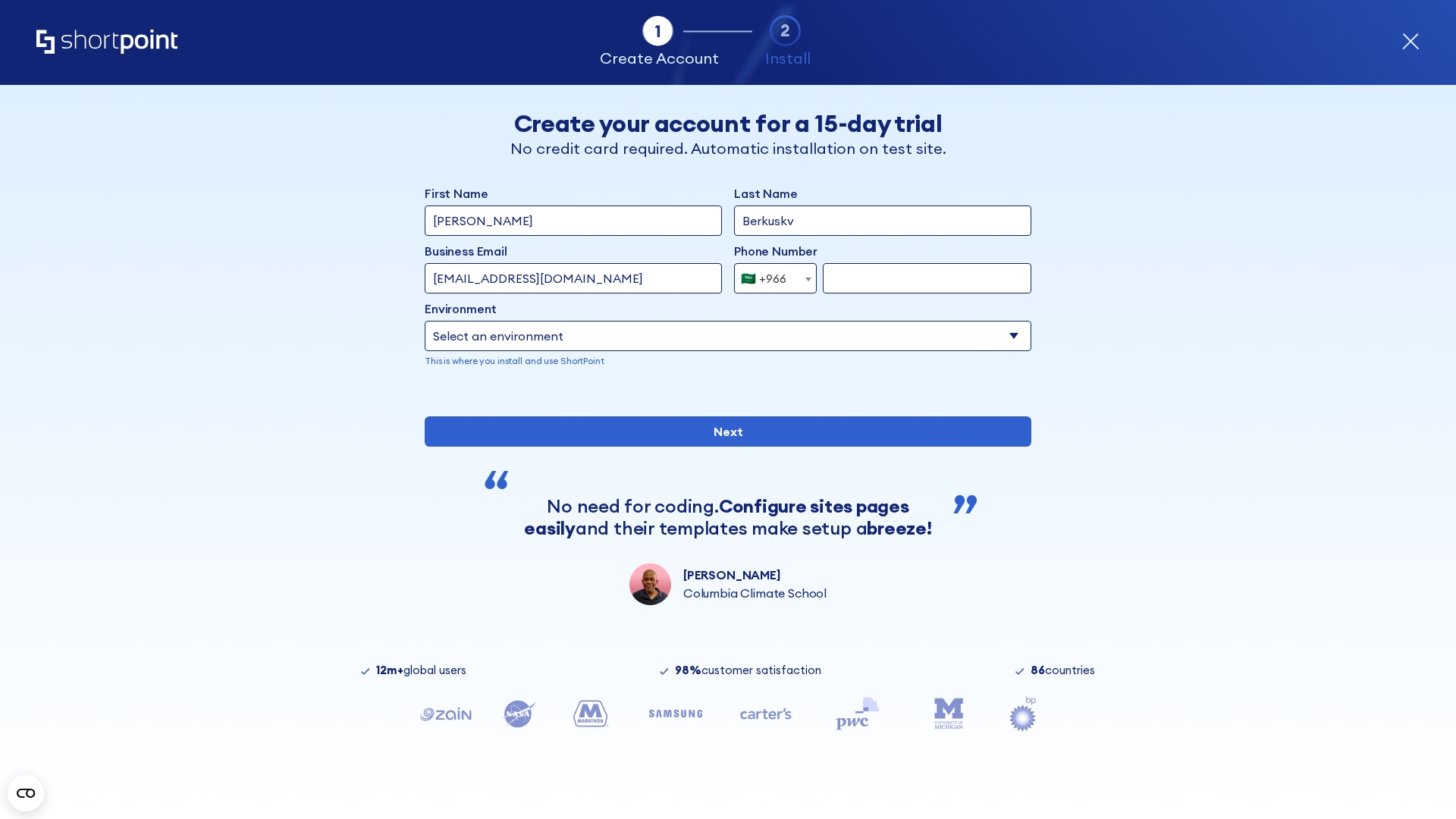
type input "hr@mybusiness.org"
click at [770, 274] on div "🇸🇦 +966" at bounding box center [763, 277] width 45 height 30
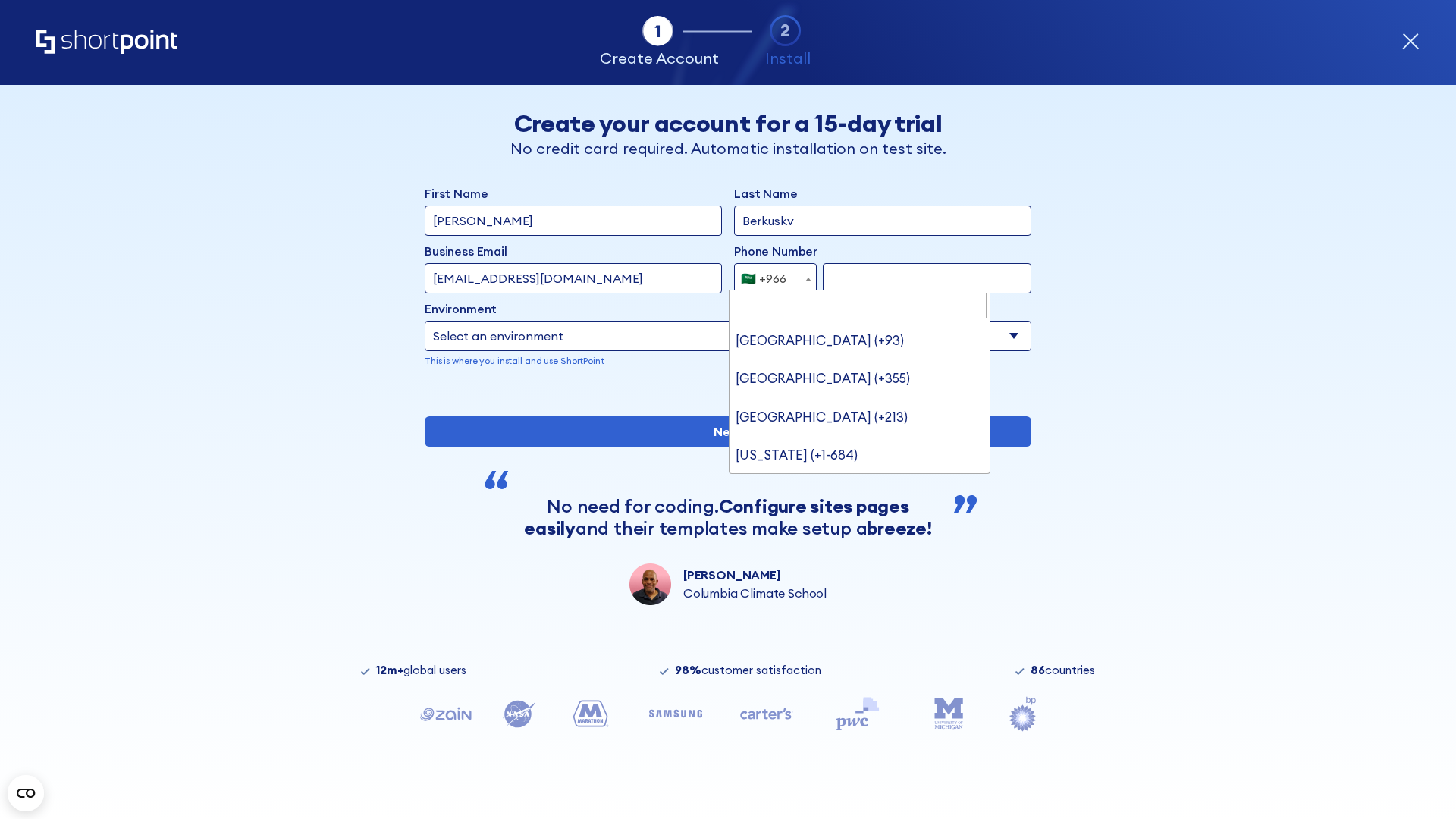
type input "United Arab Emirates (+971)"
select select "+971"
type input "501234567"
select select "Microsoft 365"
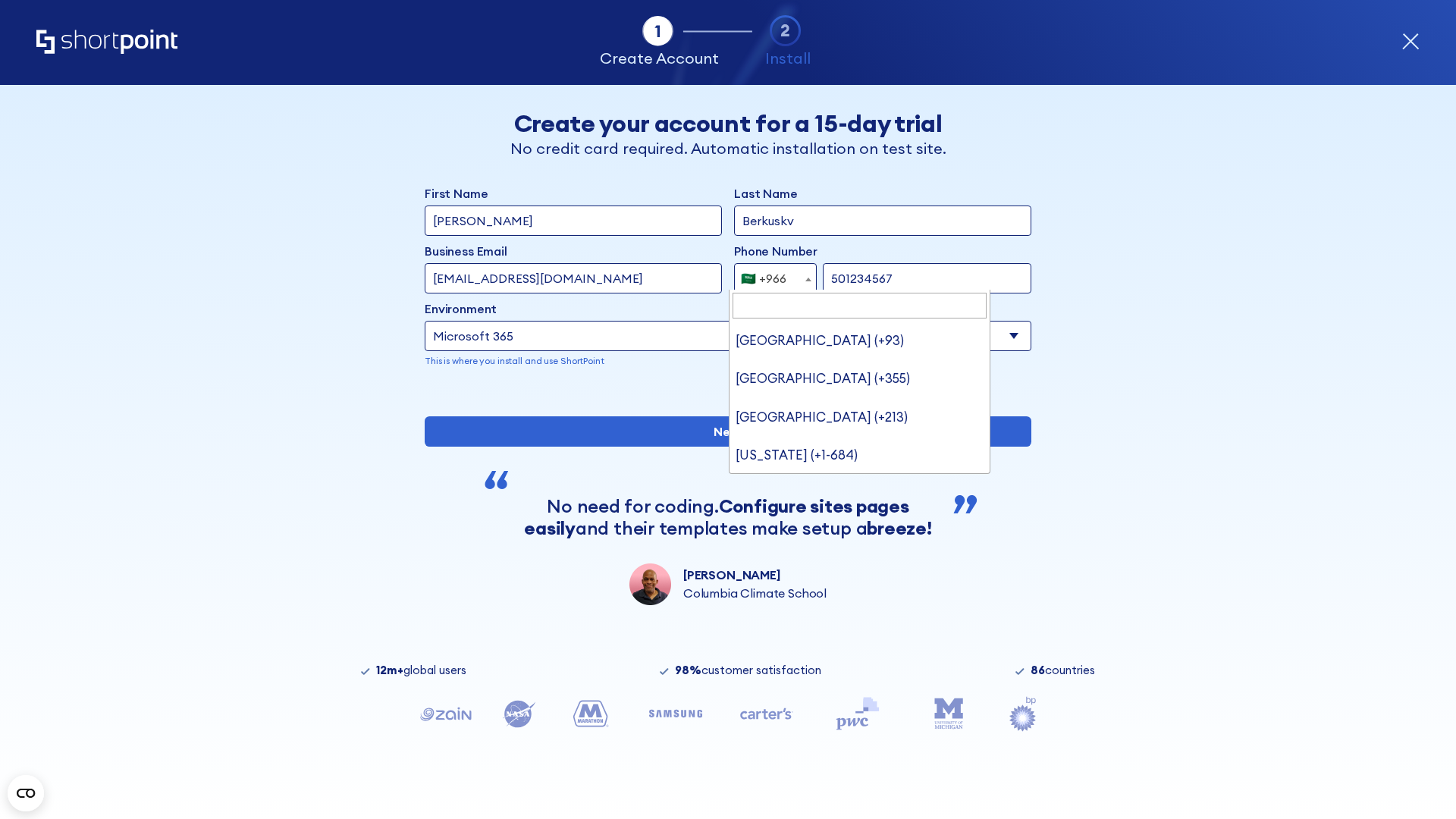
scroll to position [0, 0]
type input "501234567"
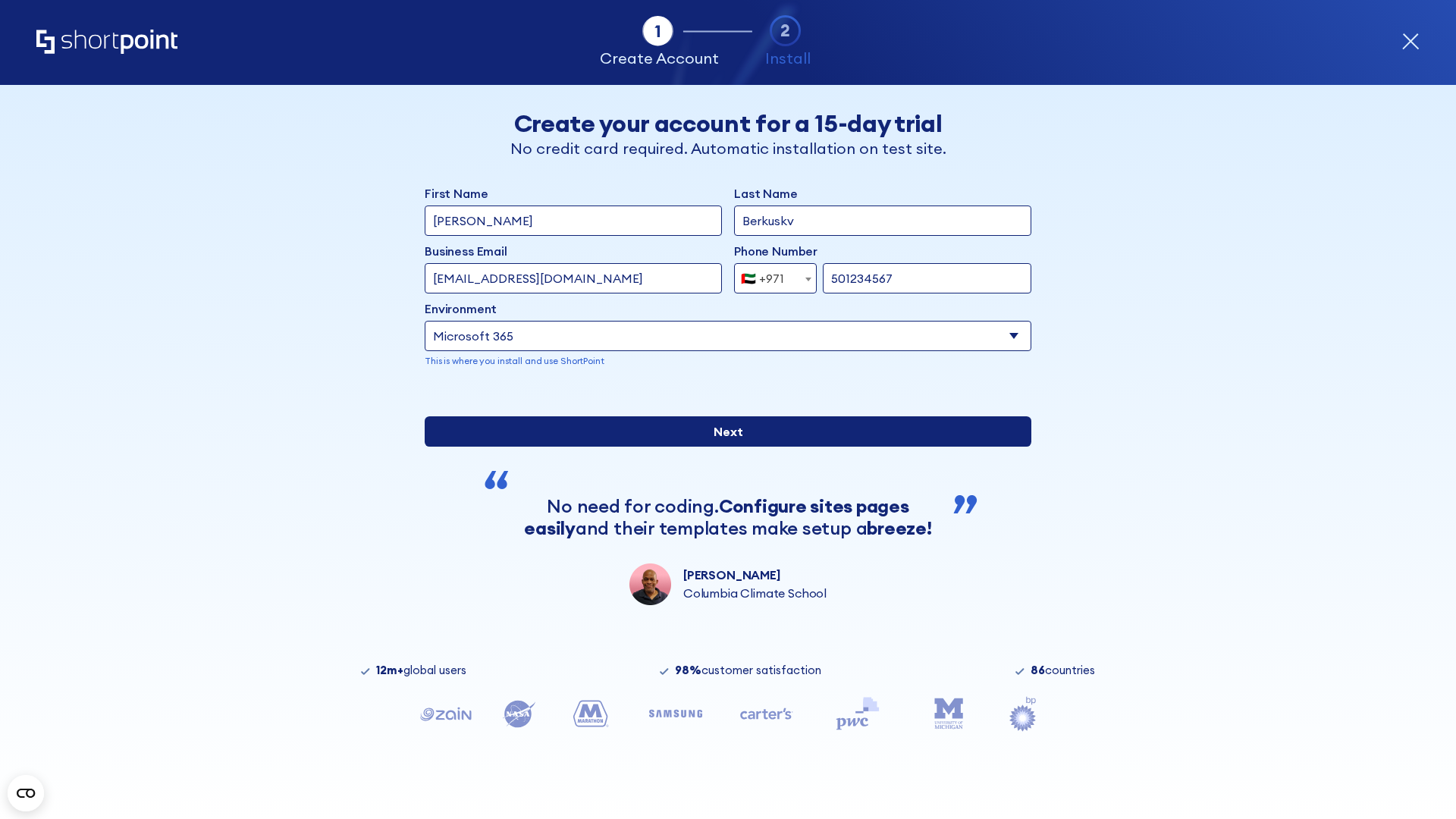
click at [722, 446] on input "Next" at bounding box center [728, 431] width 607 height 30
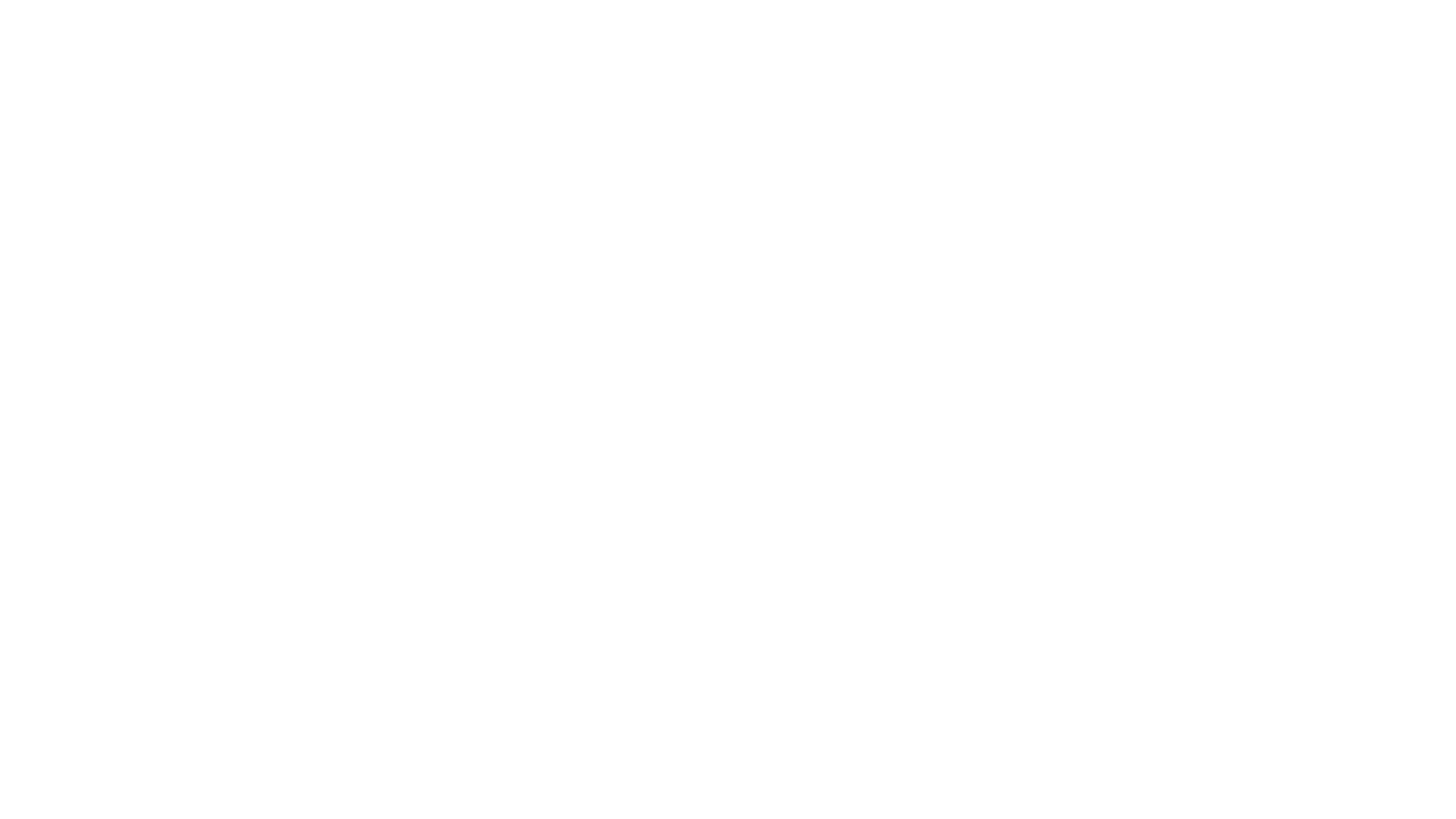
select select "+971"
type input "Van der Meer"
type input "Berkuskv"
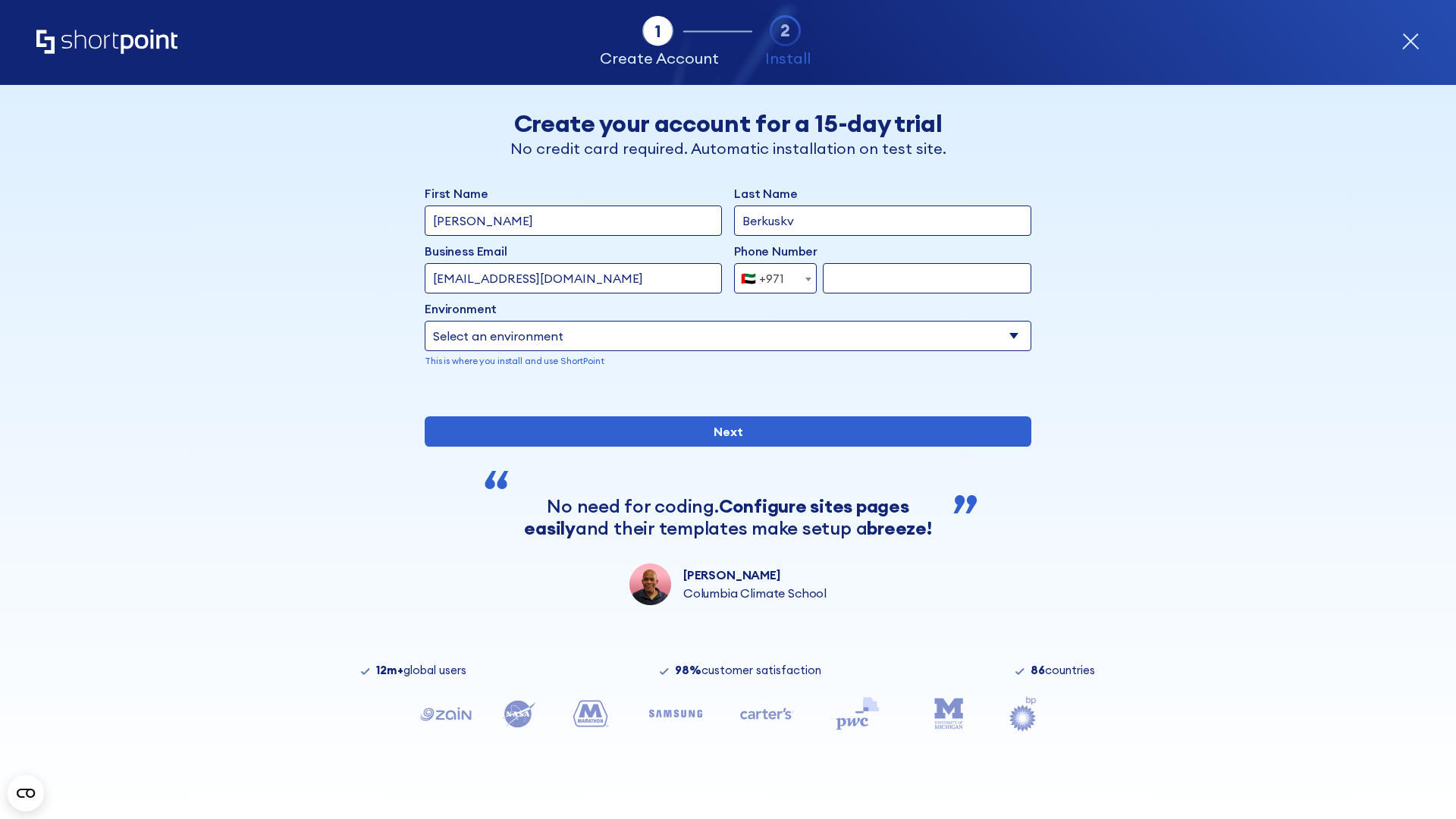
type input "support@university.edu"
click at [770, 274] on div "🇦🇪 +971" at bounding box center [763, 277] width 43 height 30
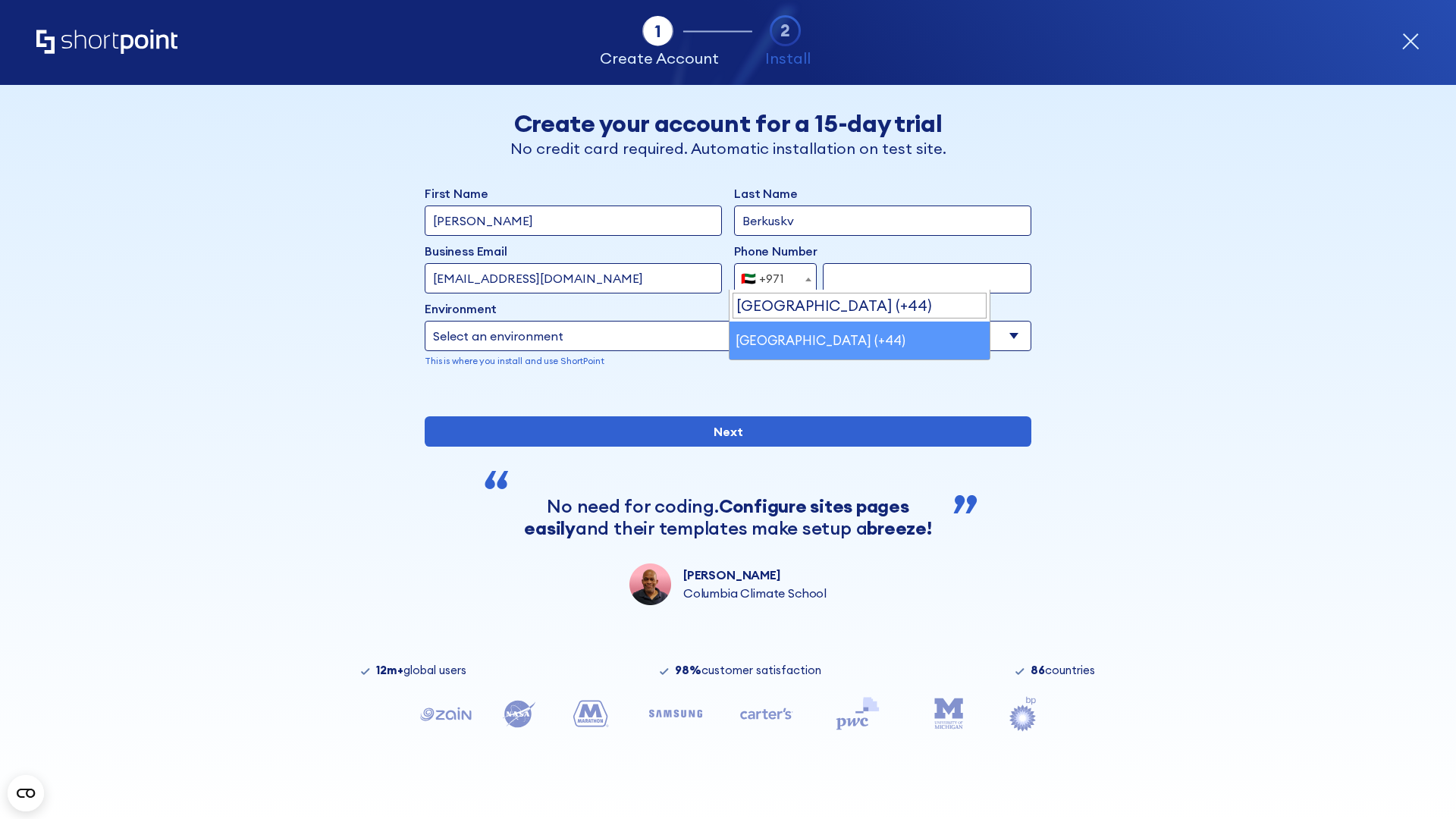
select select "+44"
type input "7912345678"
select select "Microsoft 365"
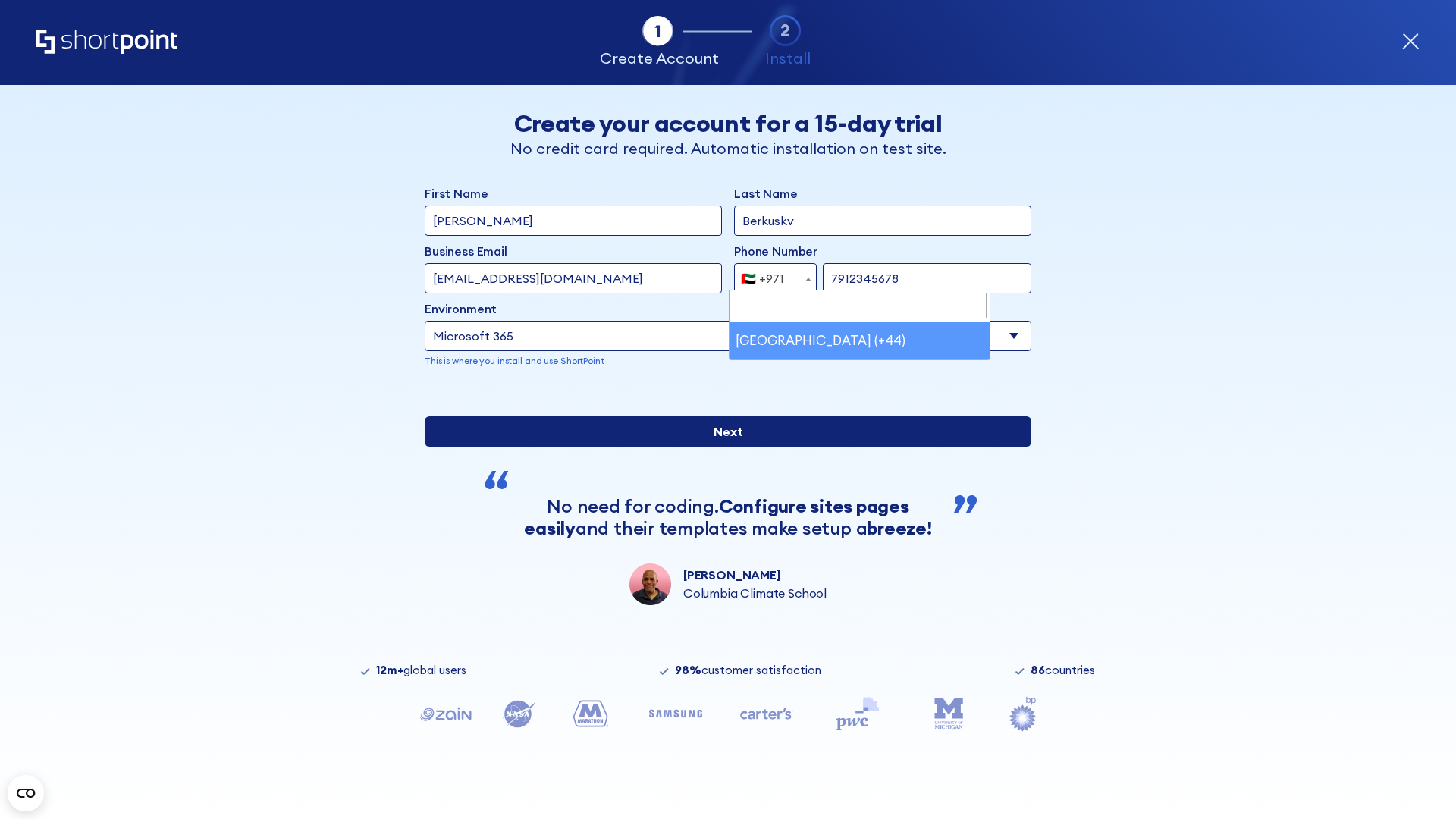
type input "7912345678"
click at [722, 446] on input "Next" at bounding box center [728, 431] width 607 height 30
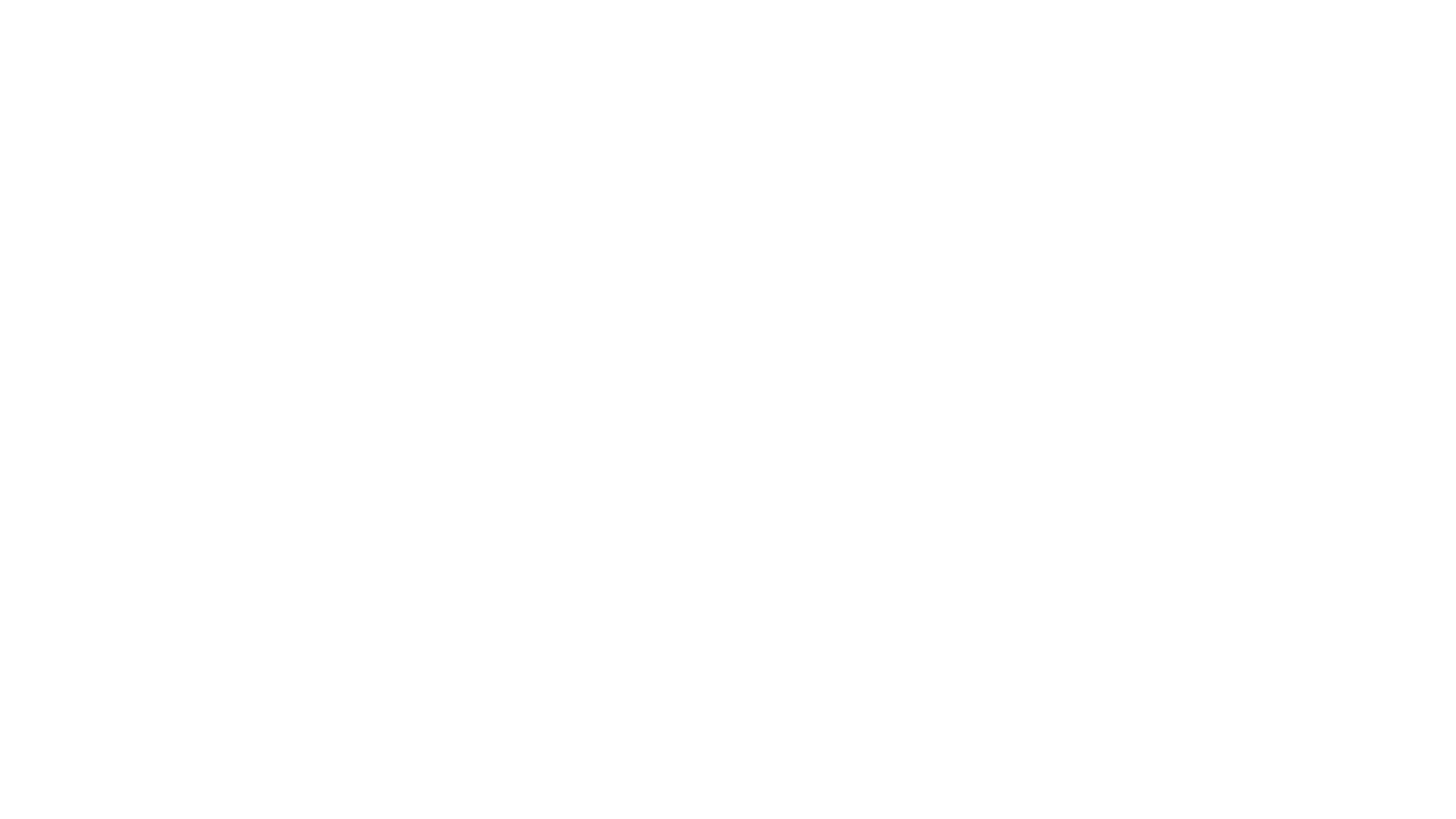
select select "+44"
type input "[PERSON_NAME]"
type input "Berkuskv"
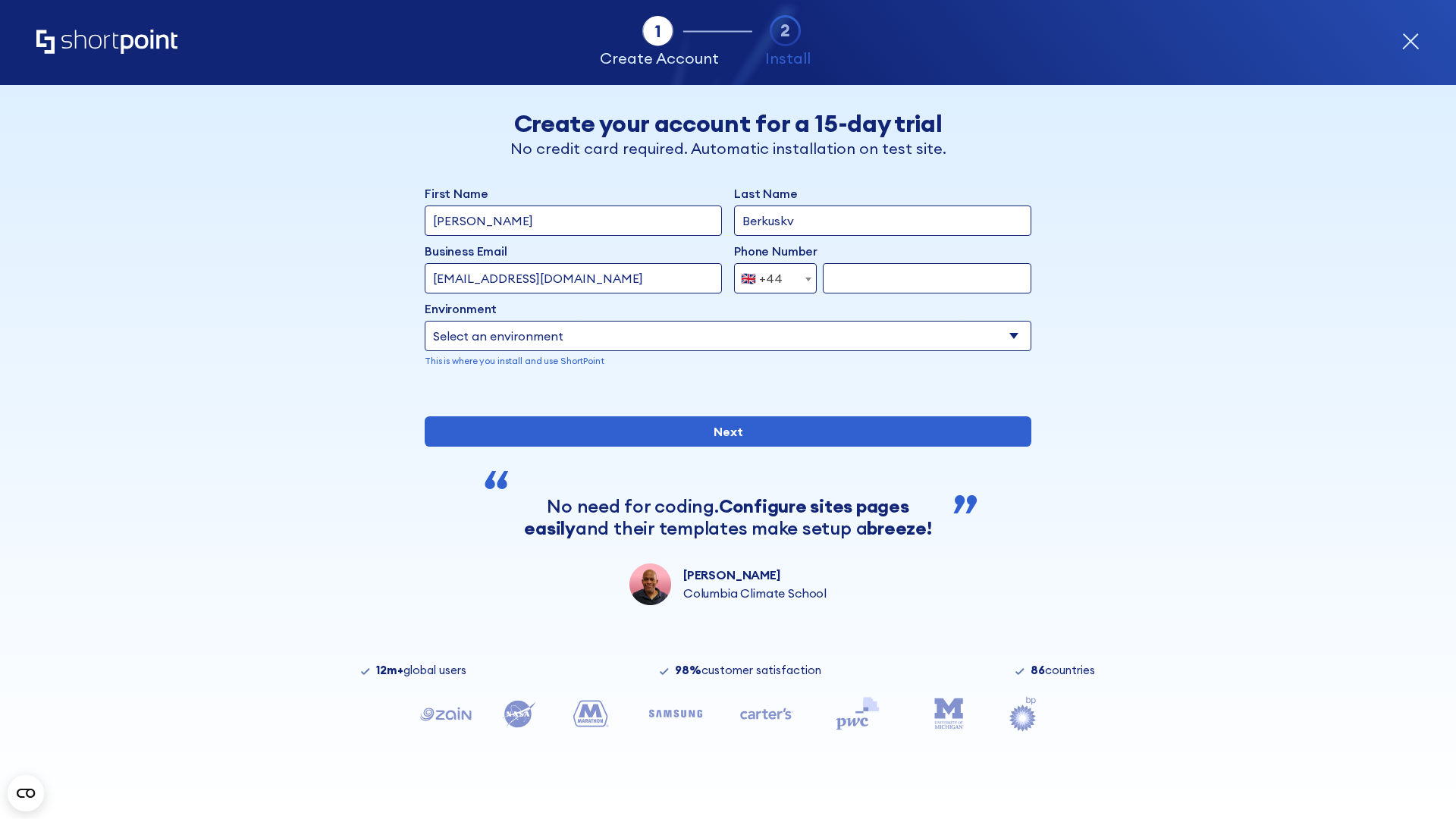
type input "[EMAIL_ADDRESS][DOMAIN_NAME]"
click at [770, 278] on div "🇬🇧 +44" at bounding box center [762, 277] width 42 height 30
select select "+380"
type input "663451789"
select select "Microsoft 365"
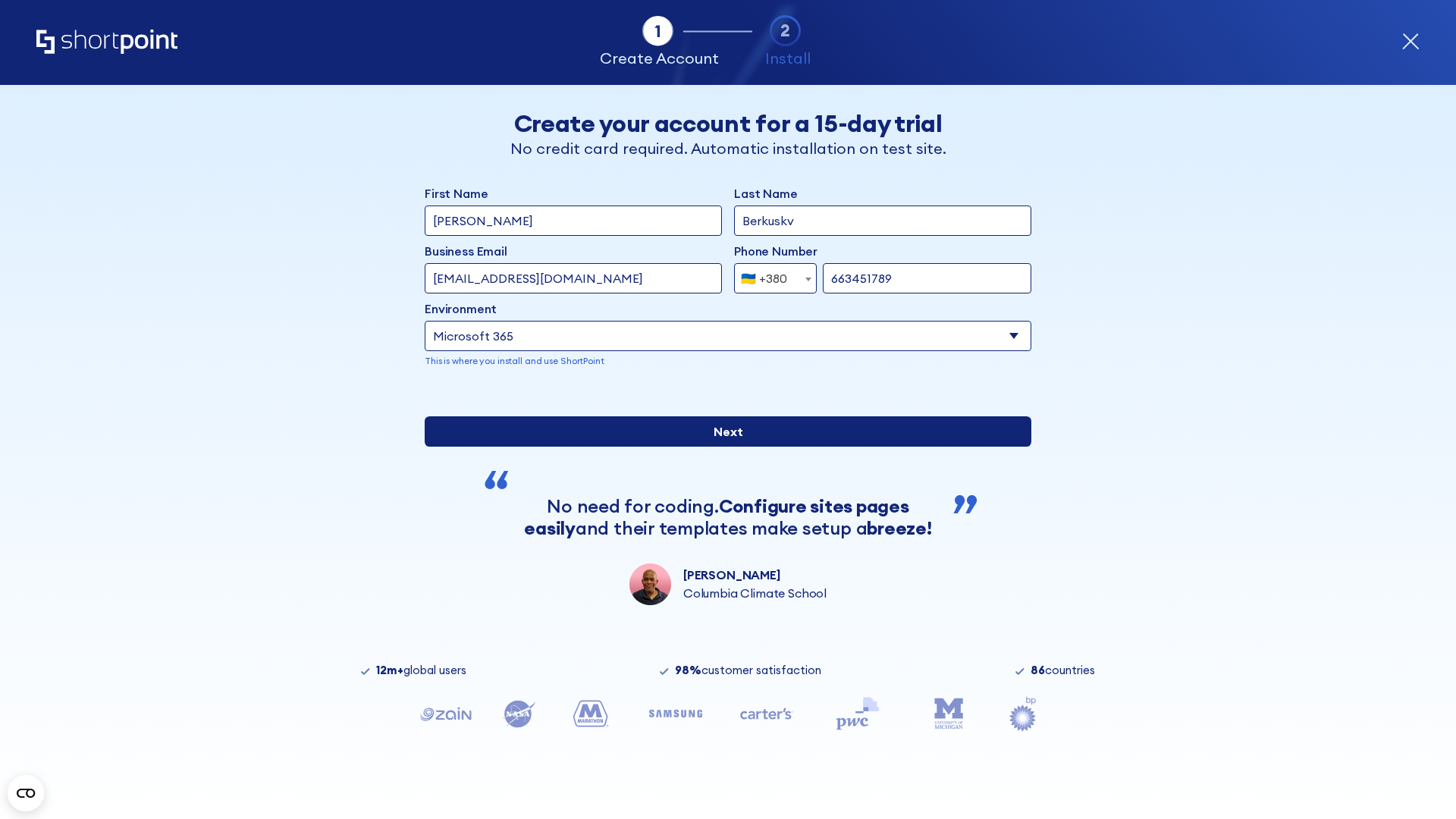
type input "663451789"
click at [722, 446] on input "Next" at bounding box center [728, 431] width 607 height 30
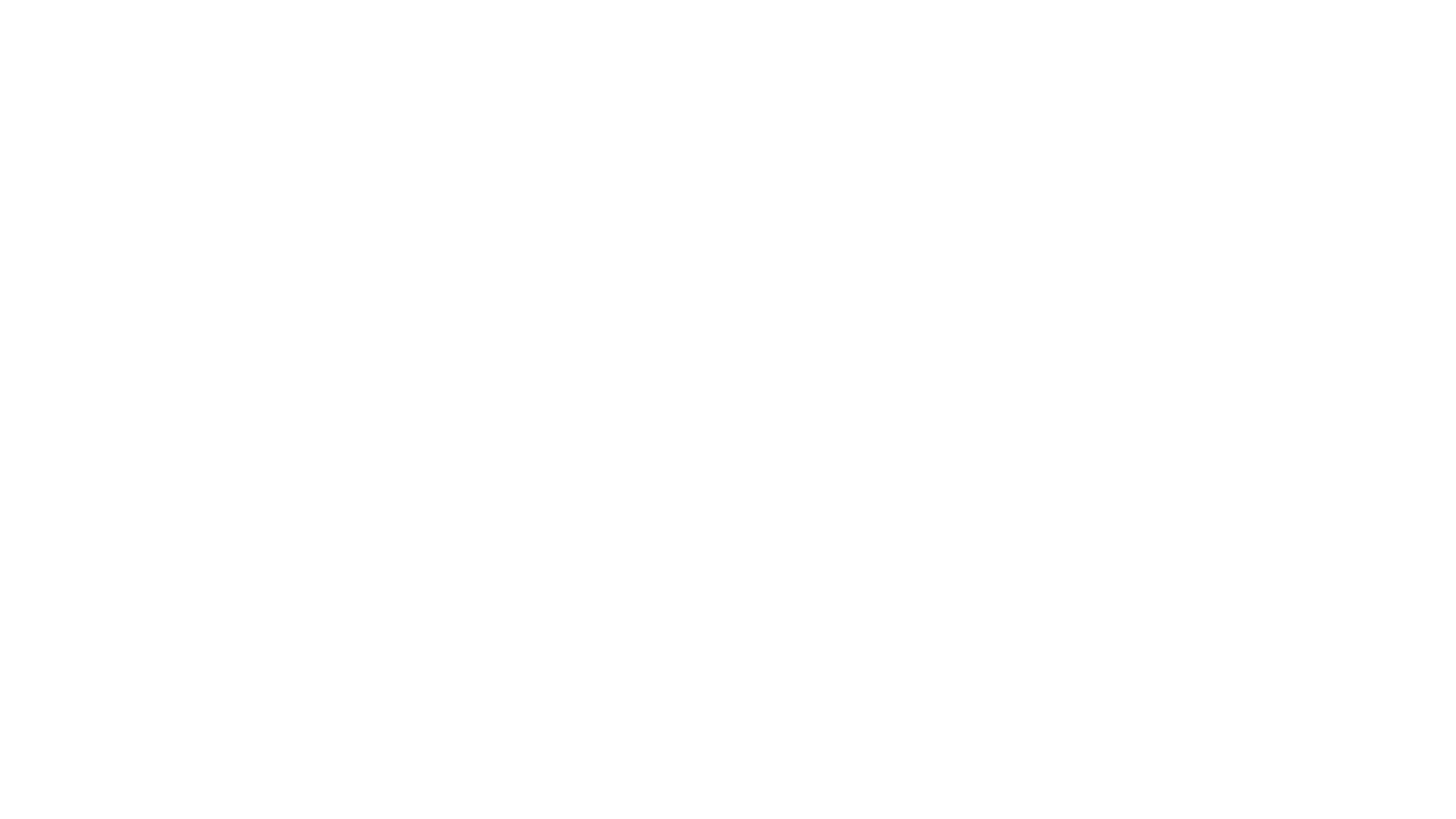
select select "+380"
type input "[PERSON_NAME]"
type input "Berkuskv"
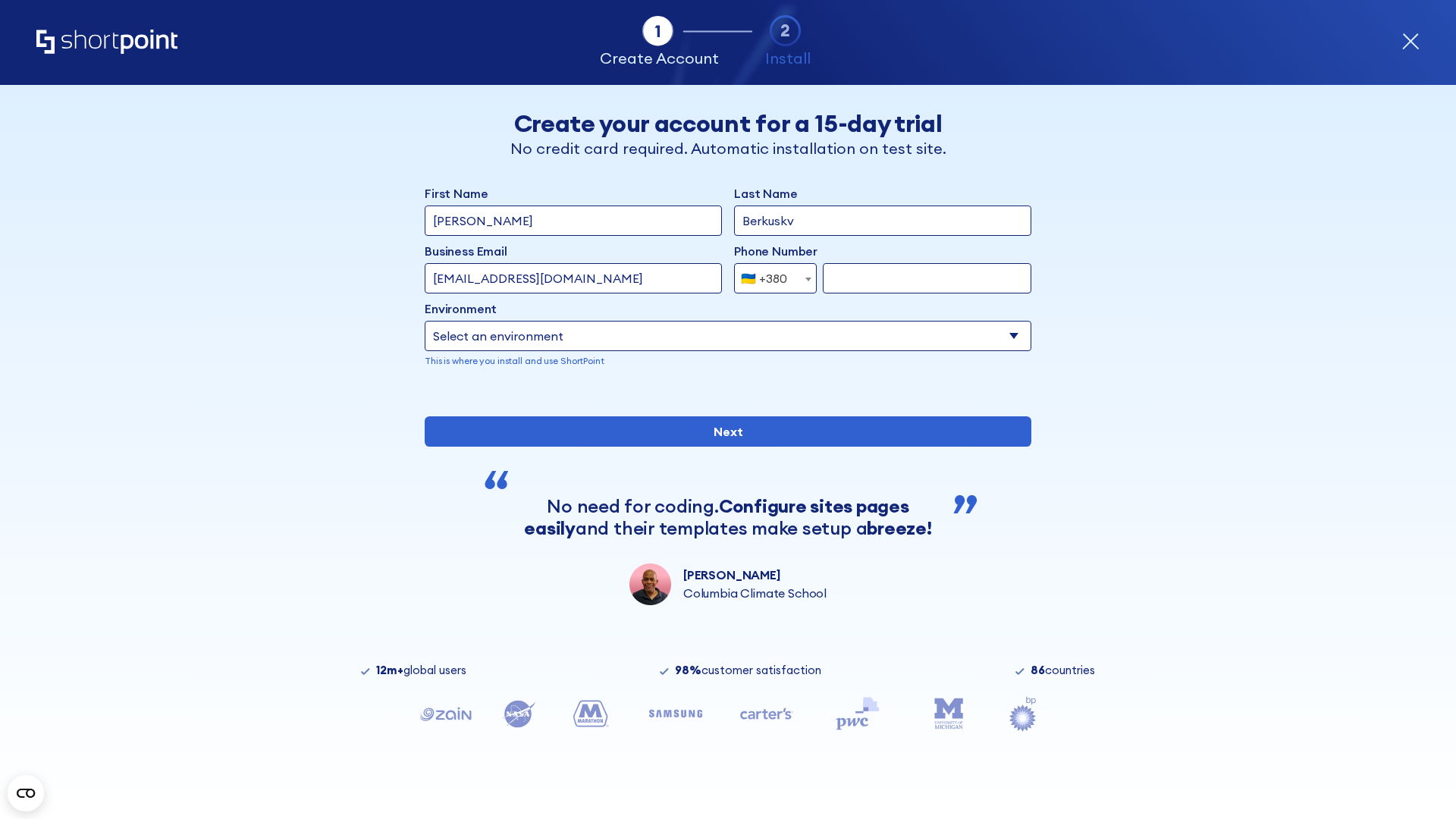
type input "[EMAIL_ADDRESS][DOMAIN_NAME]"
click at [770, 274] on div "🇺🇦 +380" at bounding box center [764, 277] width 46 height 30
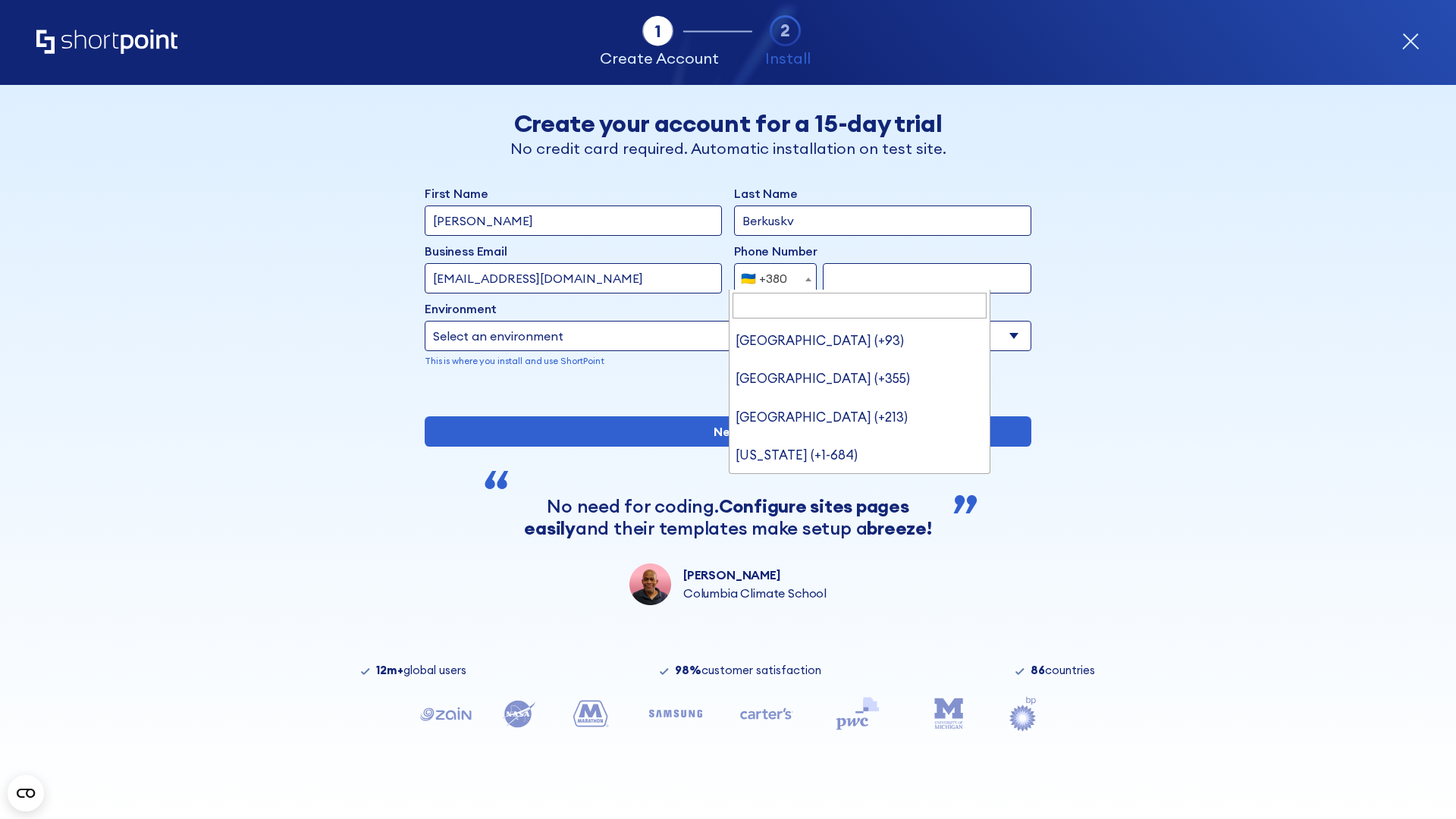
type input "United States (+1)"
select select "+1"
type input "2025550123"
select select "Microsoft 365"
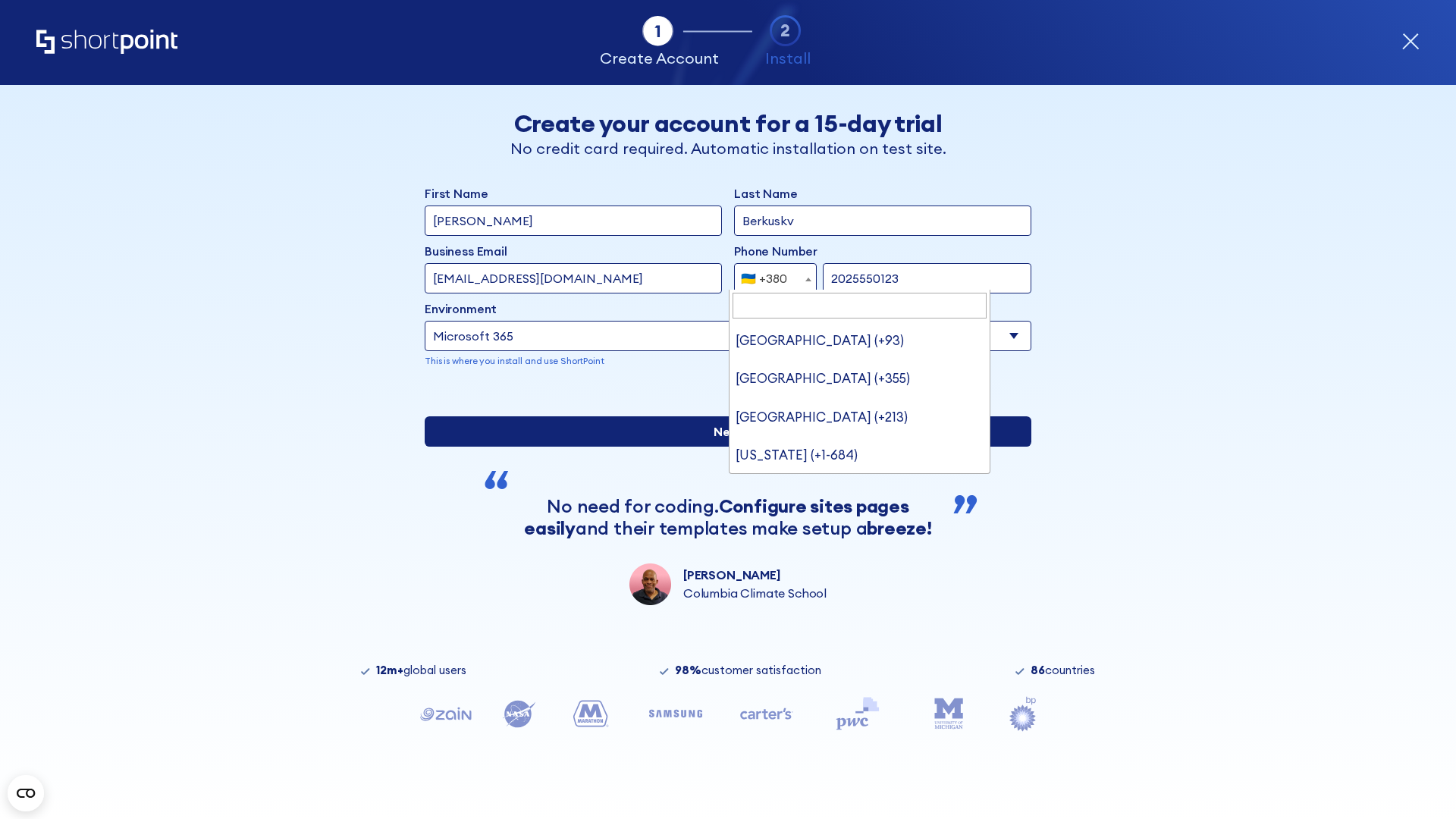
type input "2025550123"
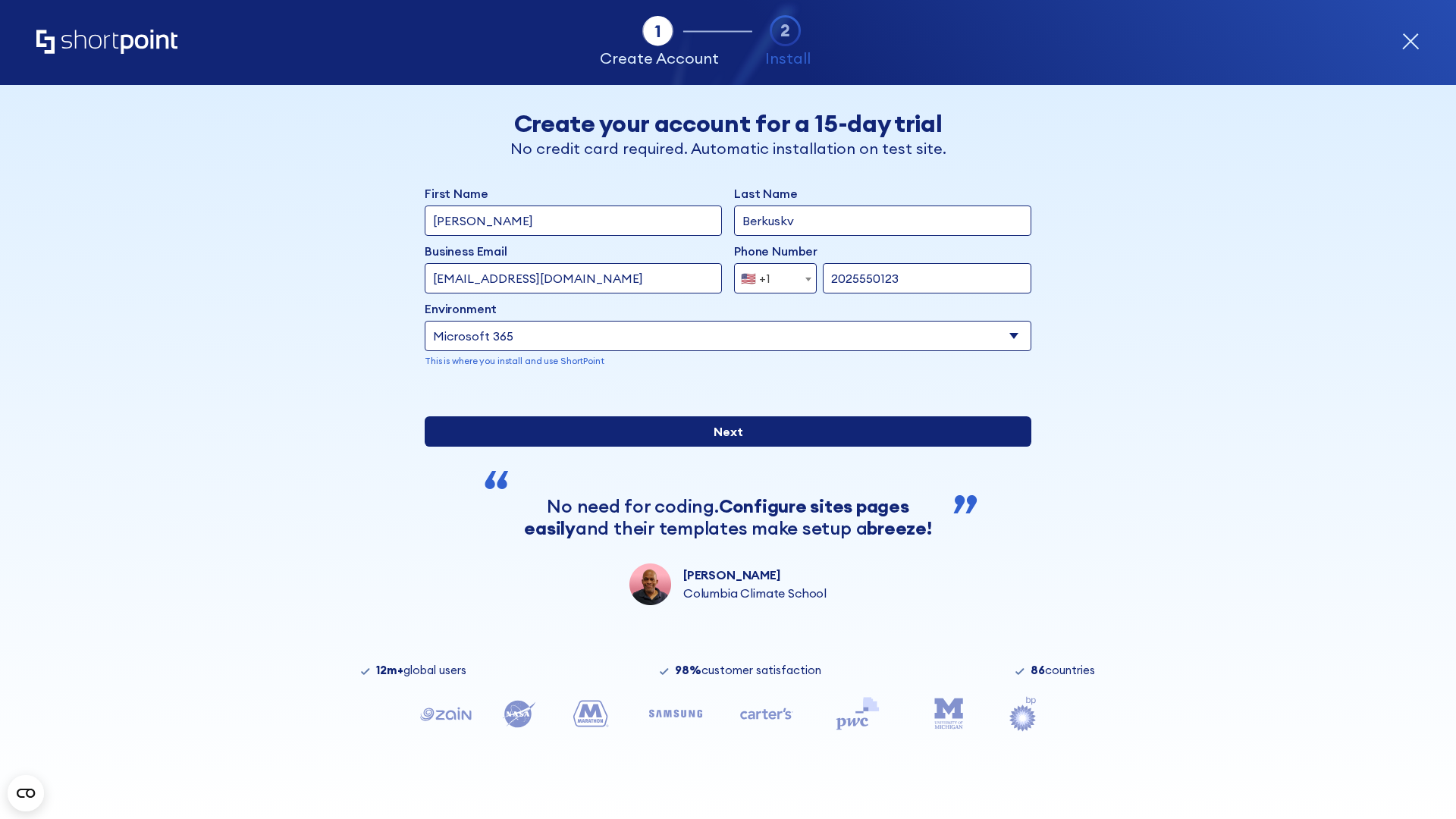
click at [722, 446] on input "Next" at bounding box center [728, 431] width 607 height 30
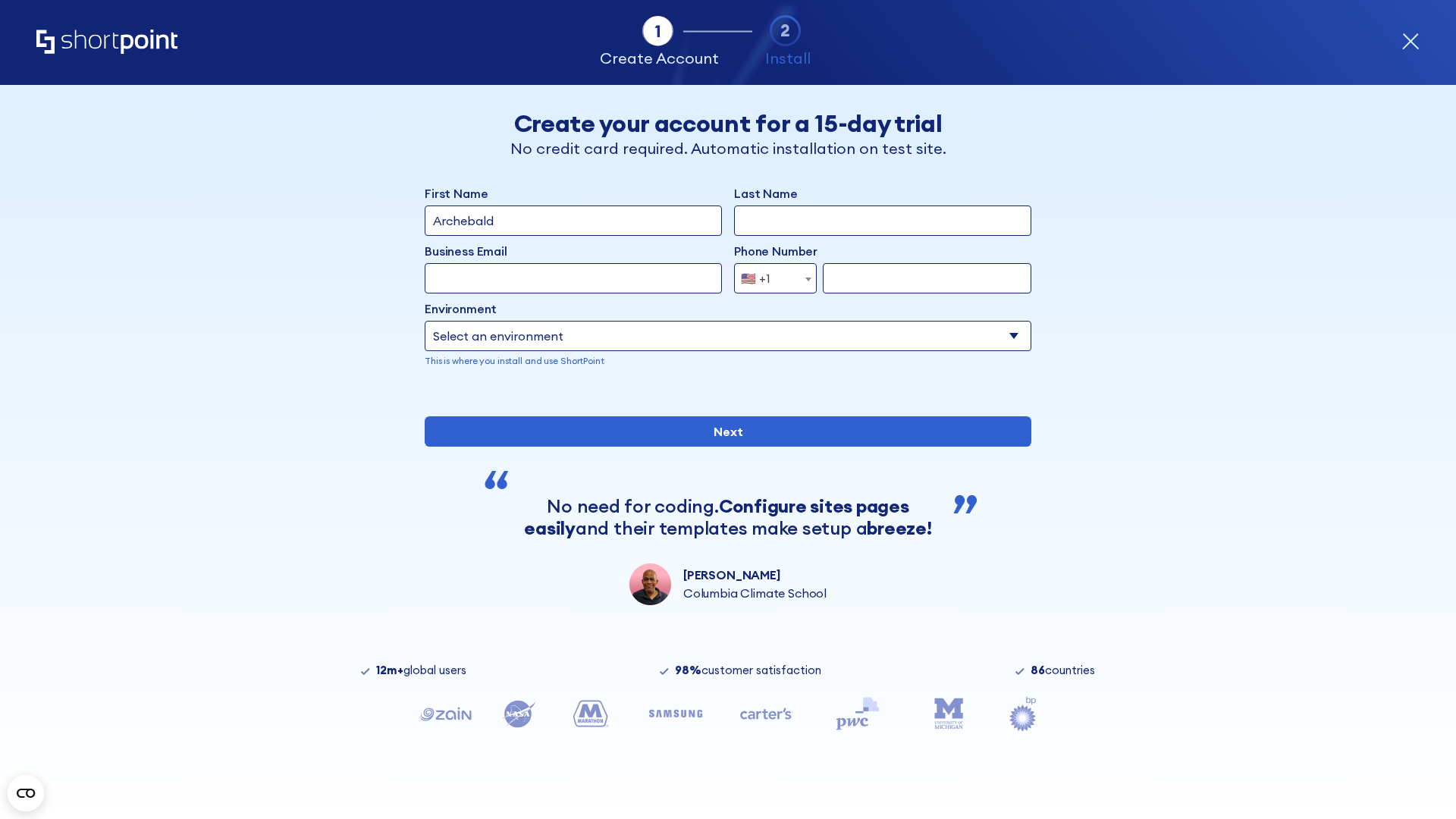
type input "Archebald"
type input "Berkuskv"
type input "[EMAIL_ADDRESS][DOMAIN_NAME]"
type input "2125556789"
select select "SharePoint 2019 (On-Premise)"
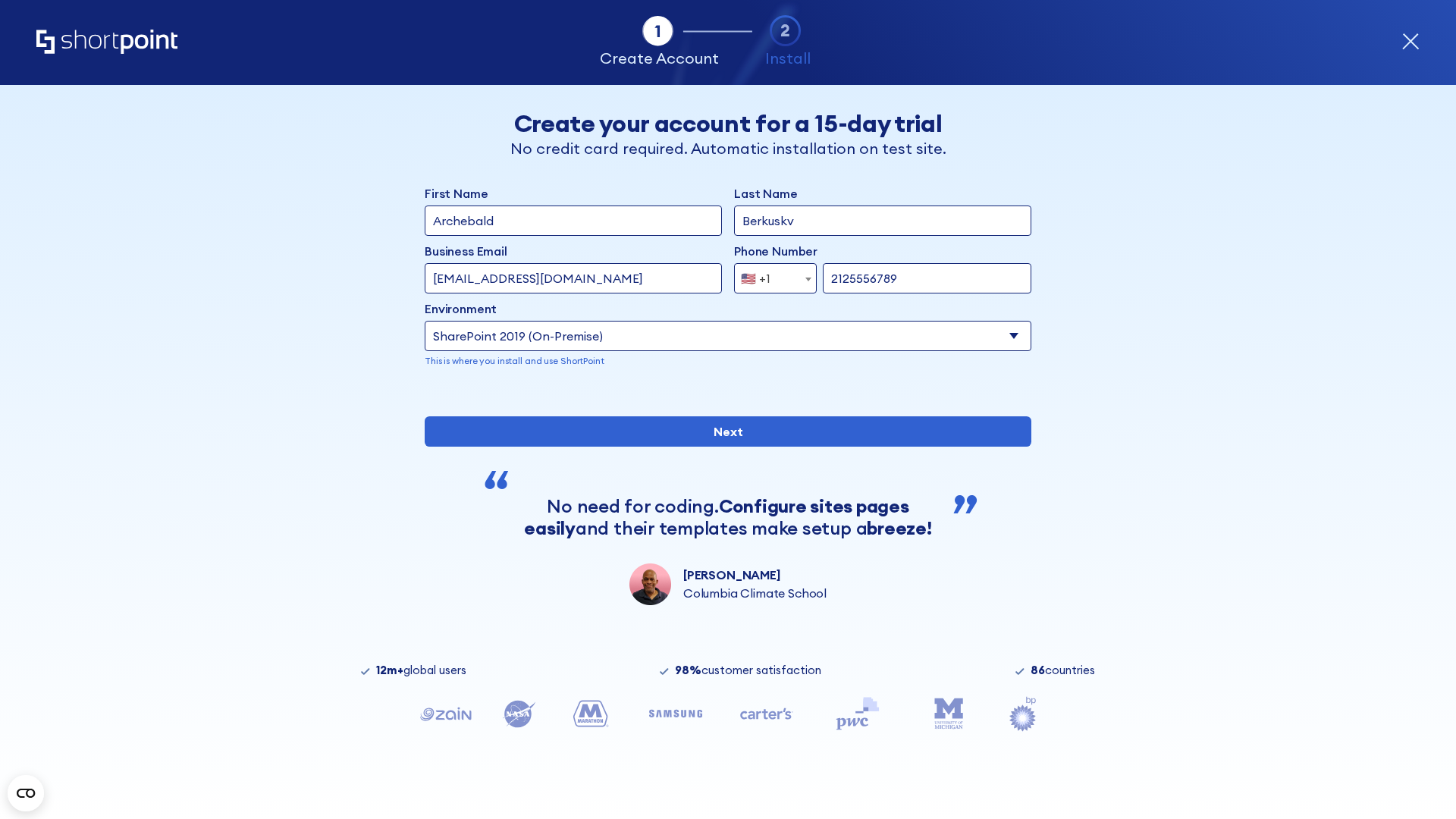
type input "2125556789"
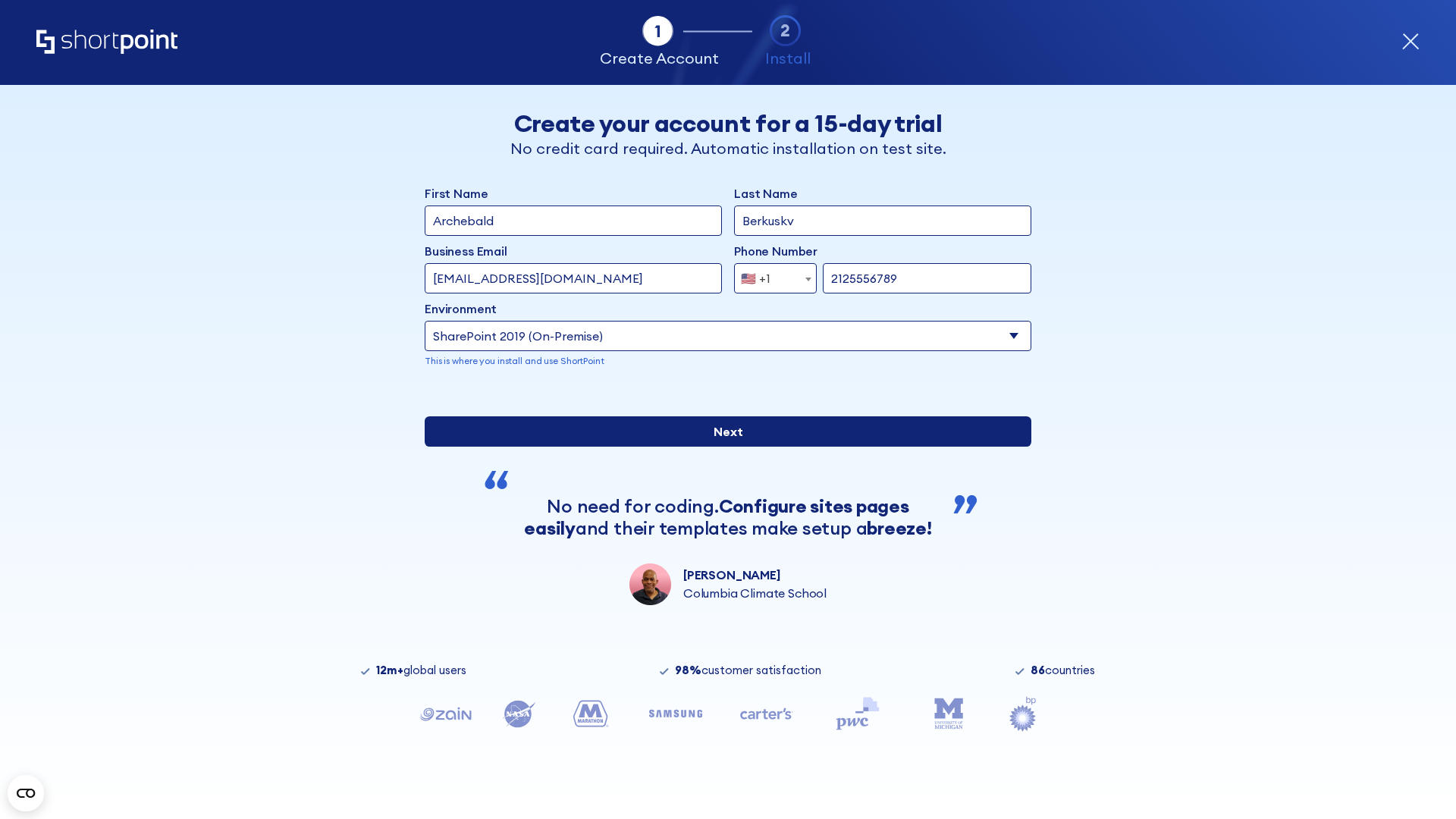
type input "https://contoso.sharepoint.xyz"
click at [722, 518] on div "First Name Archebald Last Name Berkuskv Business Email Invalid Email Address [E…" at bounding box center [728, 395] width 607 height 421
click at [722, 446] on input "Next" at bounding box center [728, 431] width 607 height 30
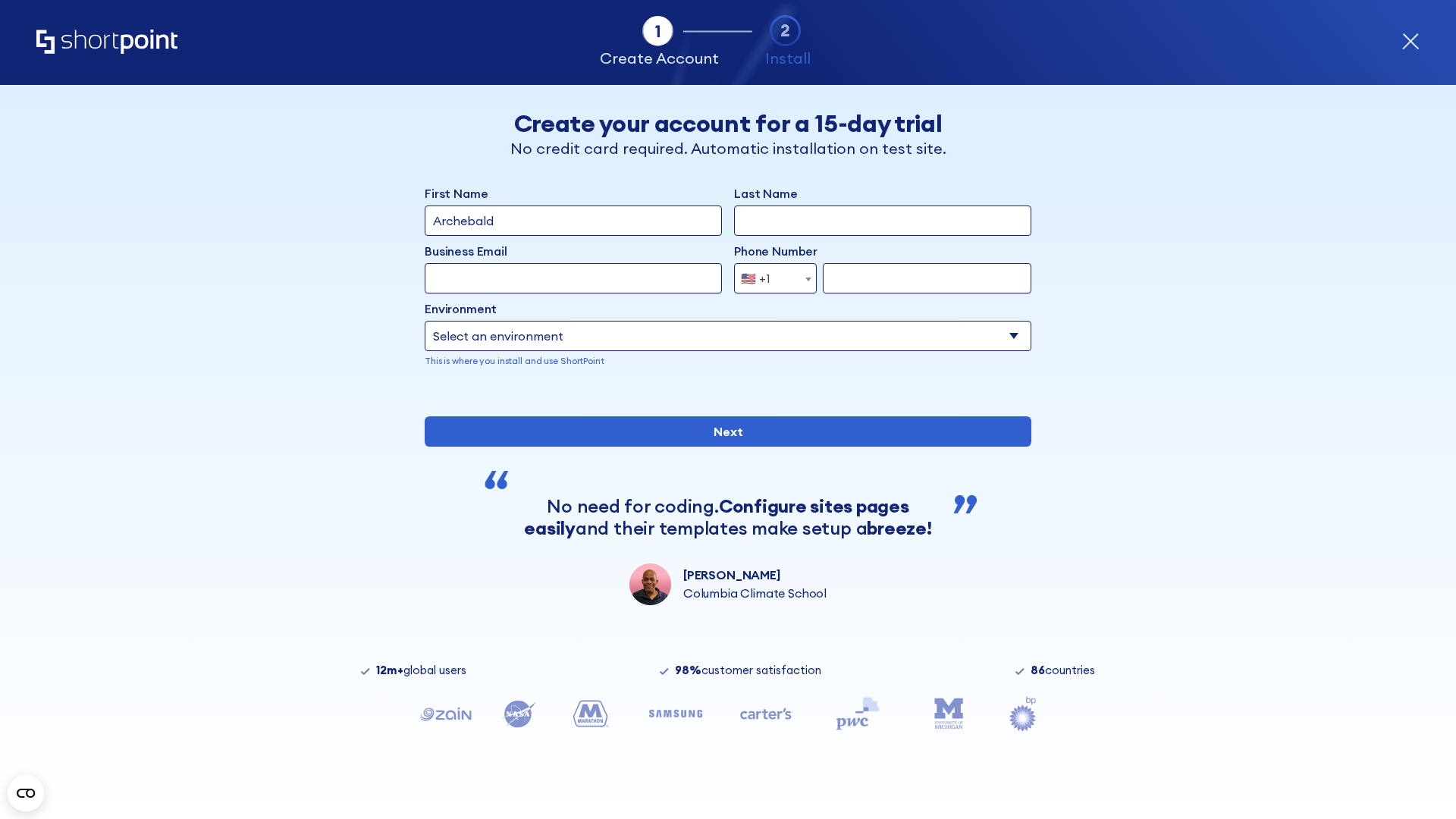
type input "Archebald"
type input "Berkuskv"
type input "[EMAIL_ADDRESS][DOMAIN_NAME]"
type input "2125556789"
select select "SharePoint 2019 (On-Premise)"
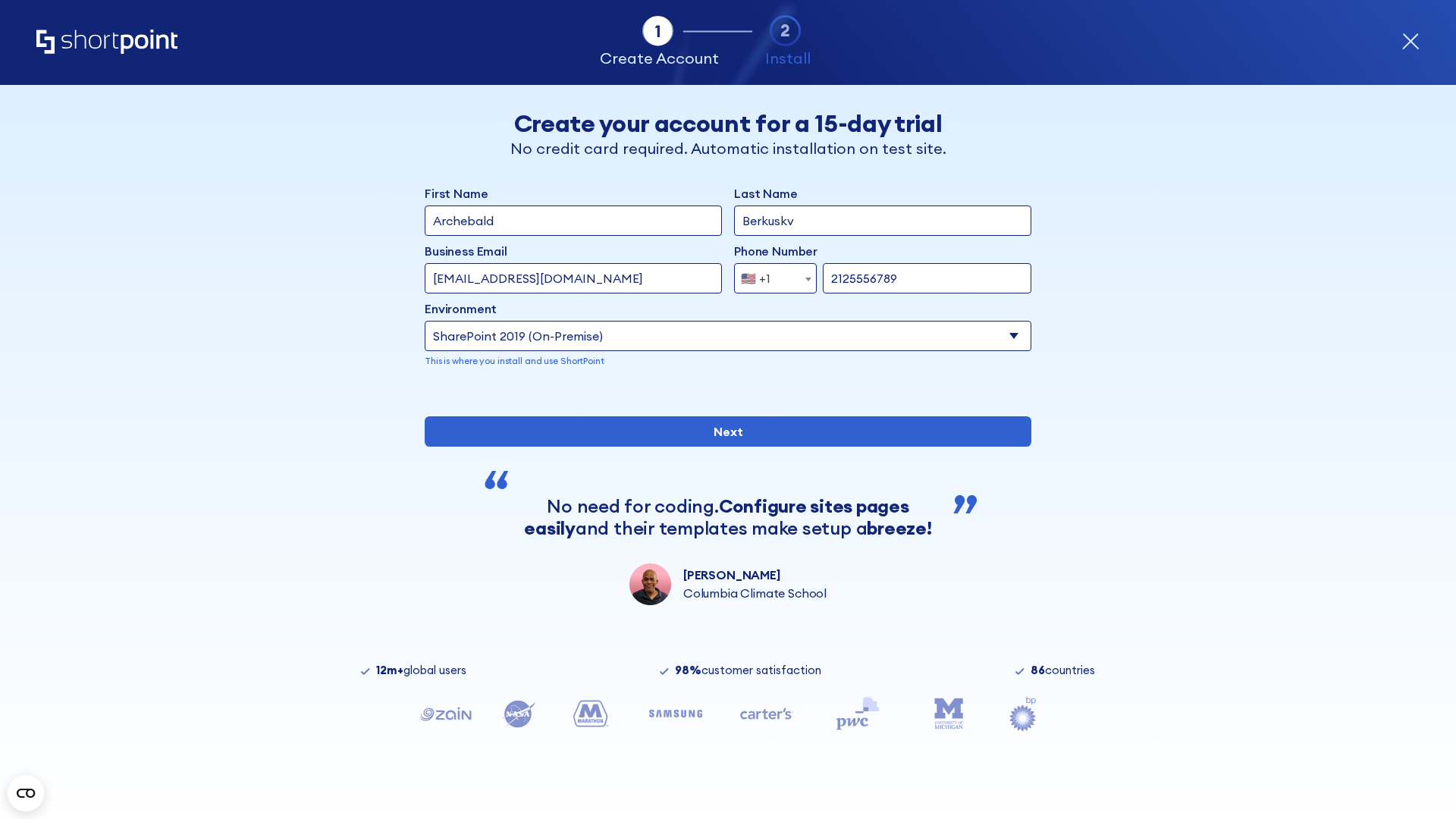
type input "2125556789"
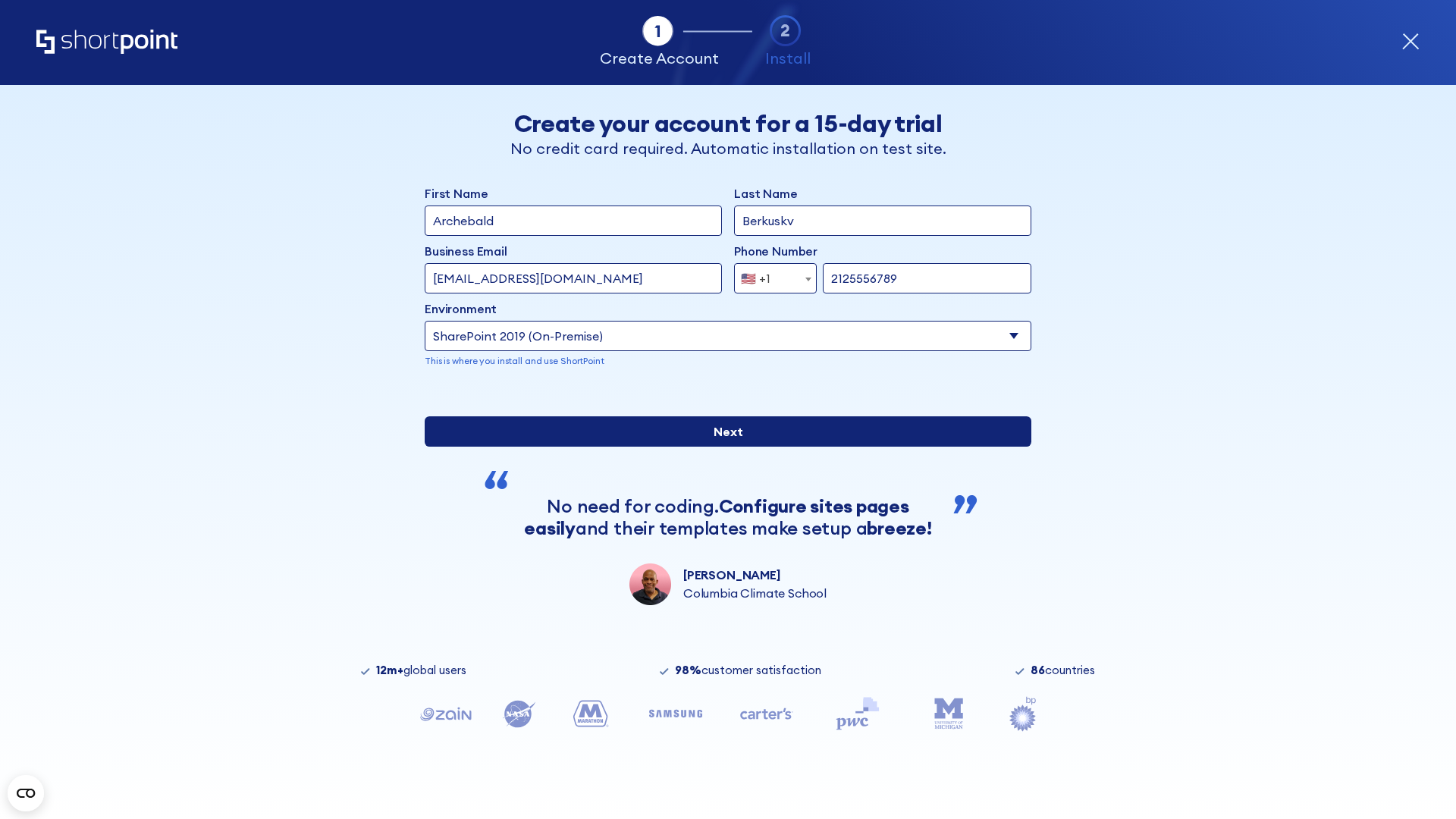
type input "[URL][DOMAIN_NAME][DOMAIN_NAME]"
click at [722, 554] on div "First Name Archebald Last Name Berkuskv Business Email Invalid Email Address te…" at bounding box center [728, 395] width 607 height 421
click at [722, 446] on input "Next" at bounding box center [728, 431] width 607 height 30
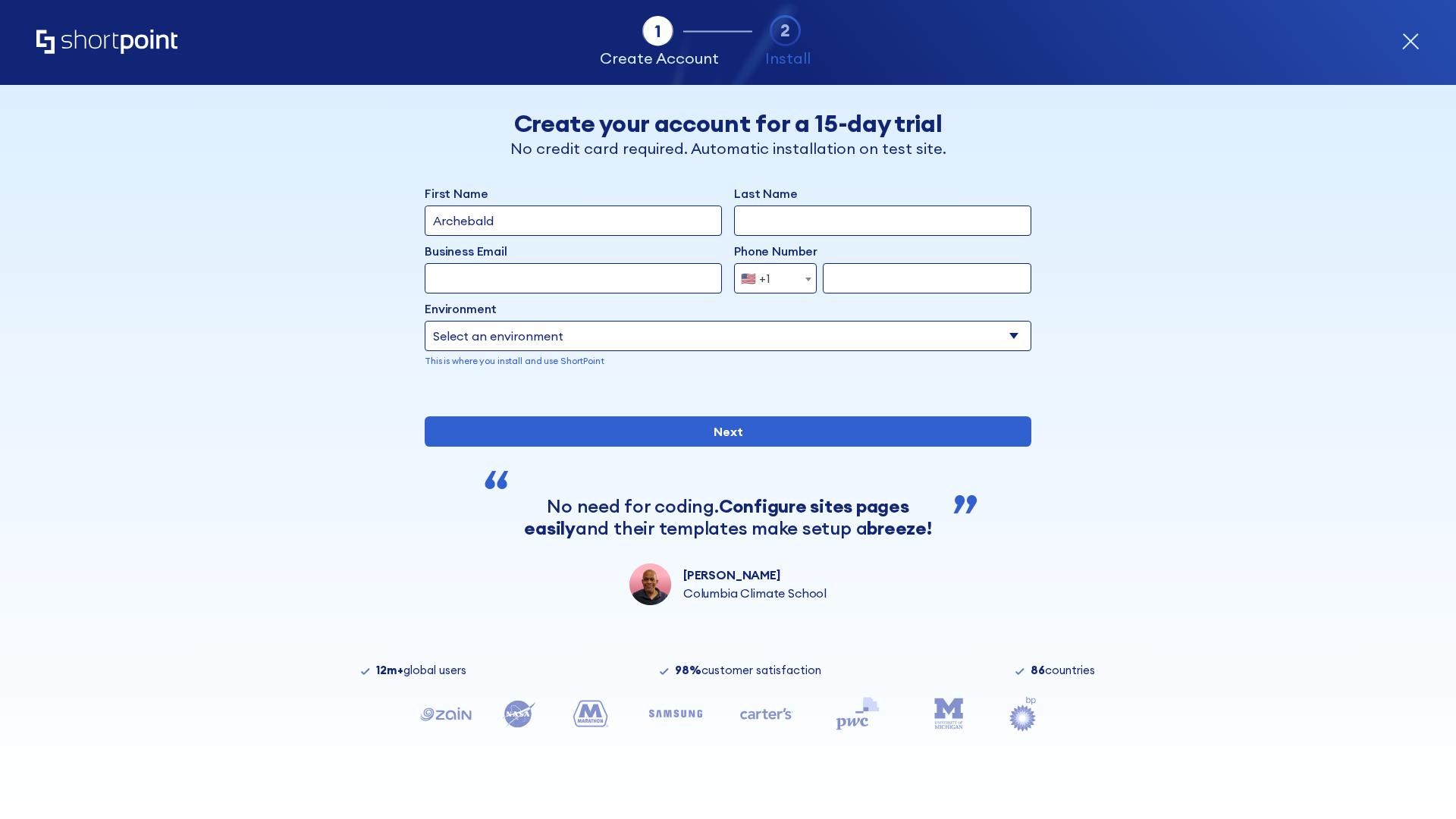
type input "Archebald"
type input "Berkuskv"
type input "[EMAIL_ADDRESS][DOMAIN_NAME]"
type input "2125556789"
select select "SharePoint 2019 (On-Premise)"
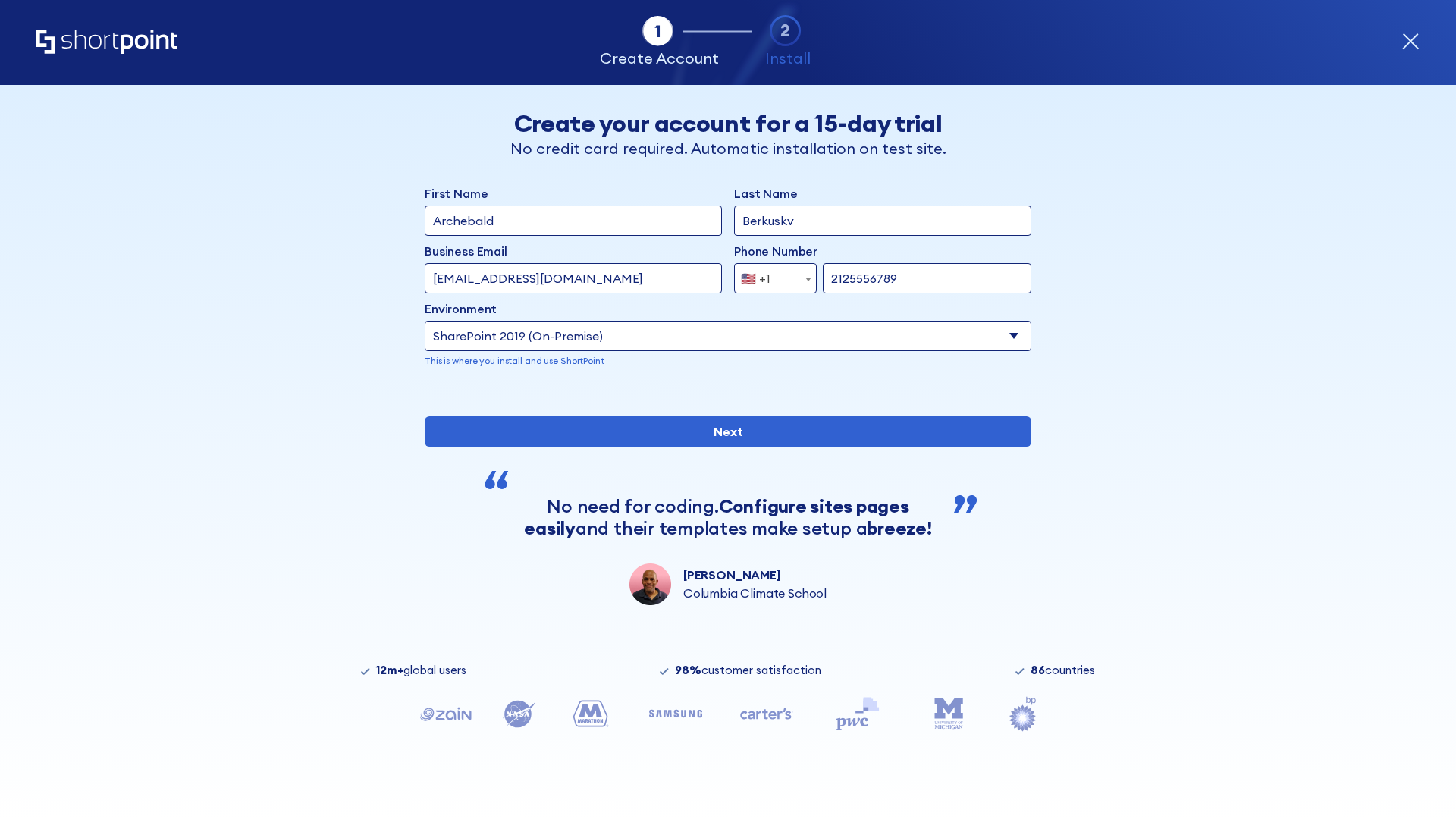
type input "2125556789"
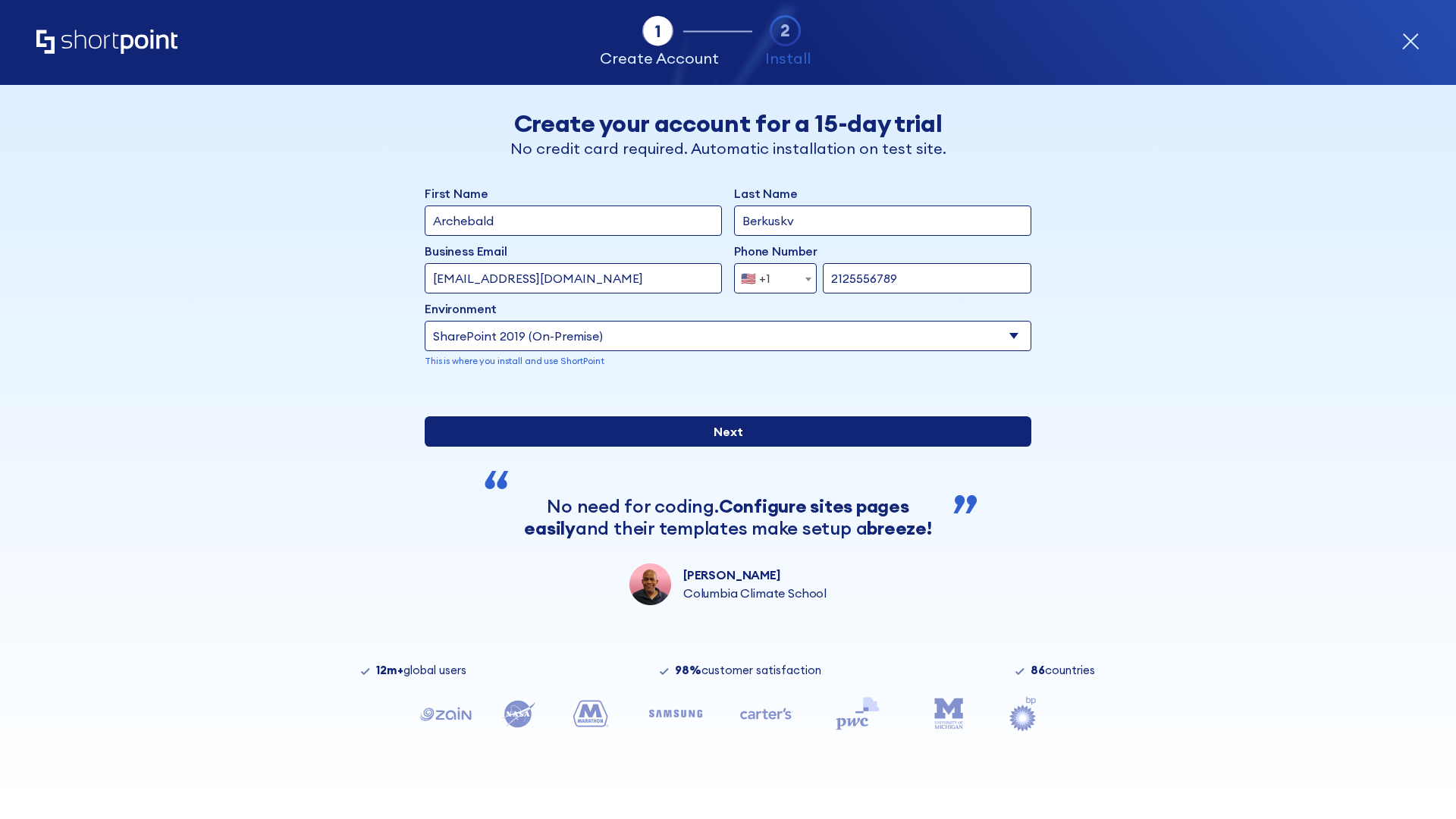
type input "ftp://site.sharepoint.dem"
click at [722, 556] on div "First Name Archebald Last Name Berkuskv Business Email Invalid Email Address [E…" at bounding box center [728, 395] width 607 height 421
click at [722, 446] on input "Next" at bounding box center [728, 431] width 607 height 30
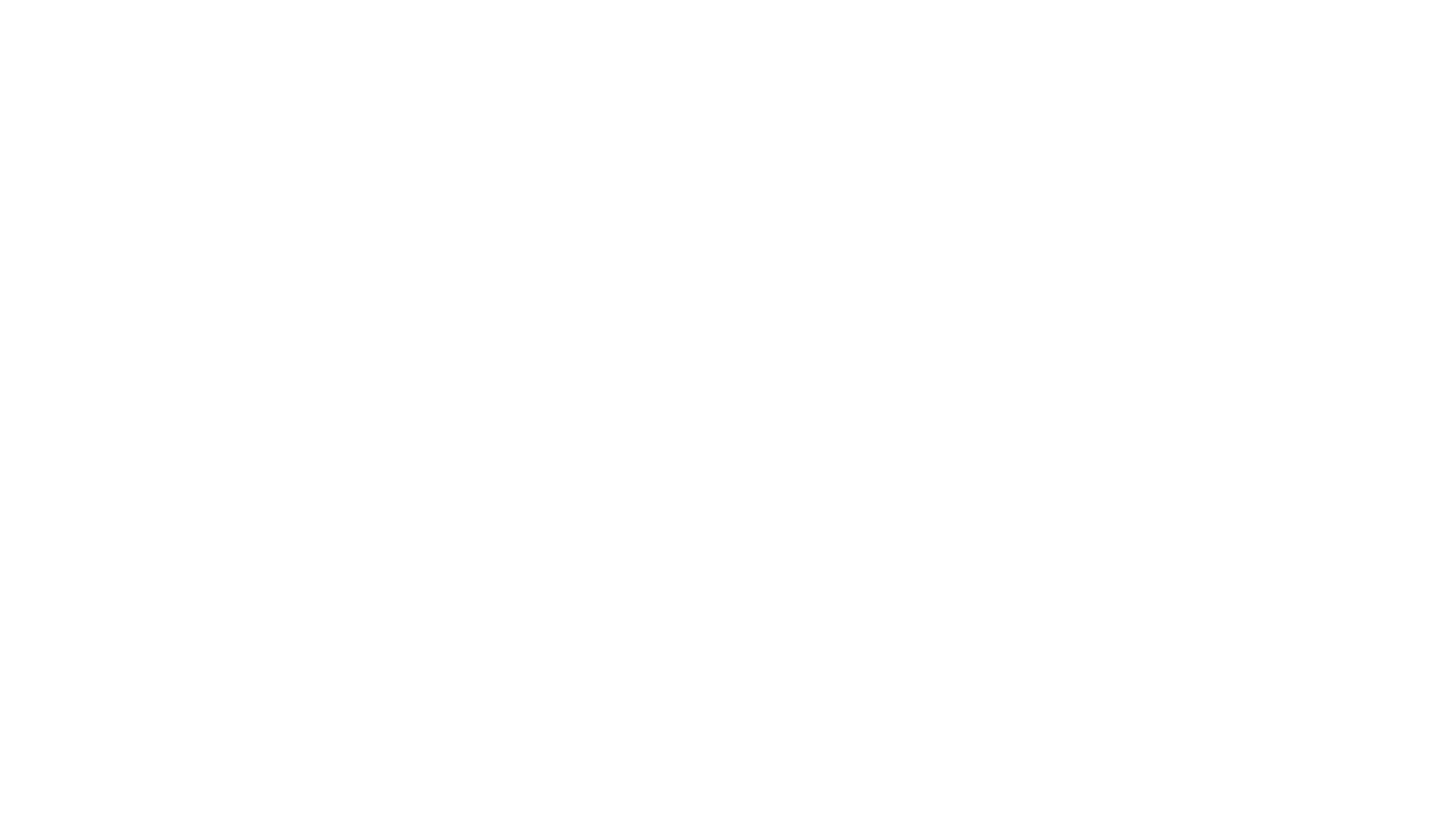
type input "Archebald"
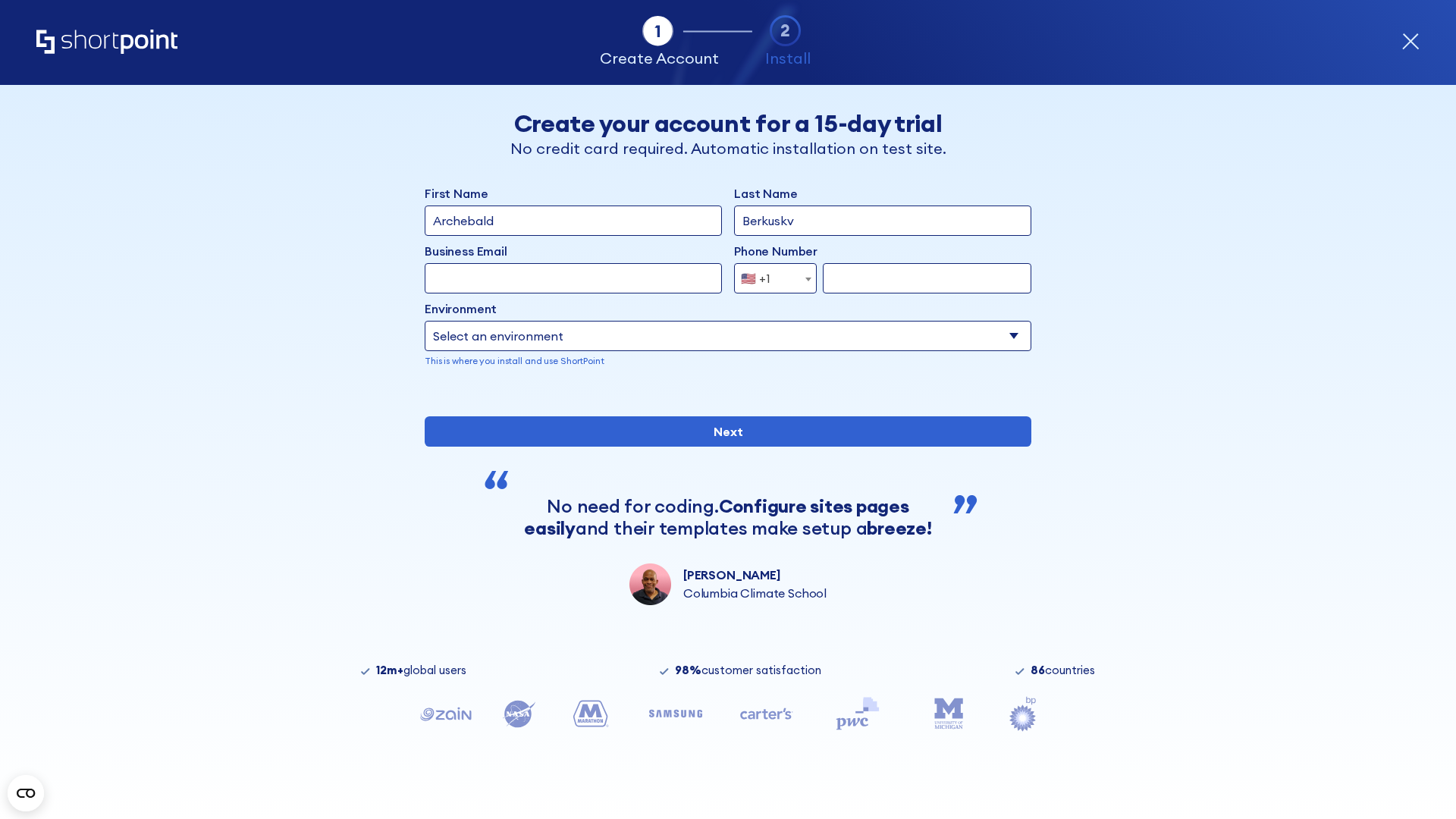
type input "Berkuskv"
type input "[EMAIL_ADDRESS][DOMAIN_NAME]"
type input "2125556789"
select select "SharePoint 2019 (On-Premise)"
type input "2125556789"
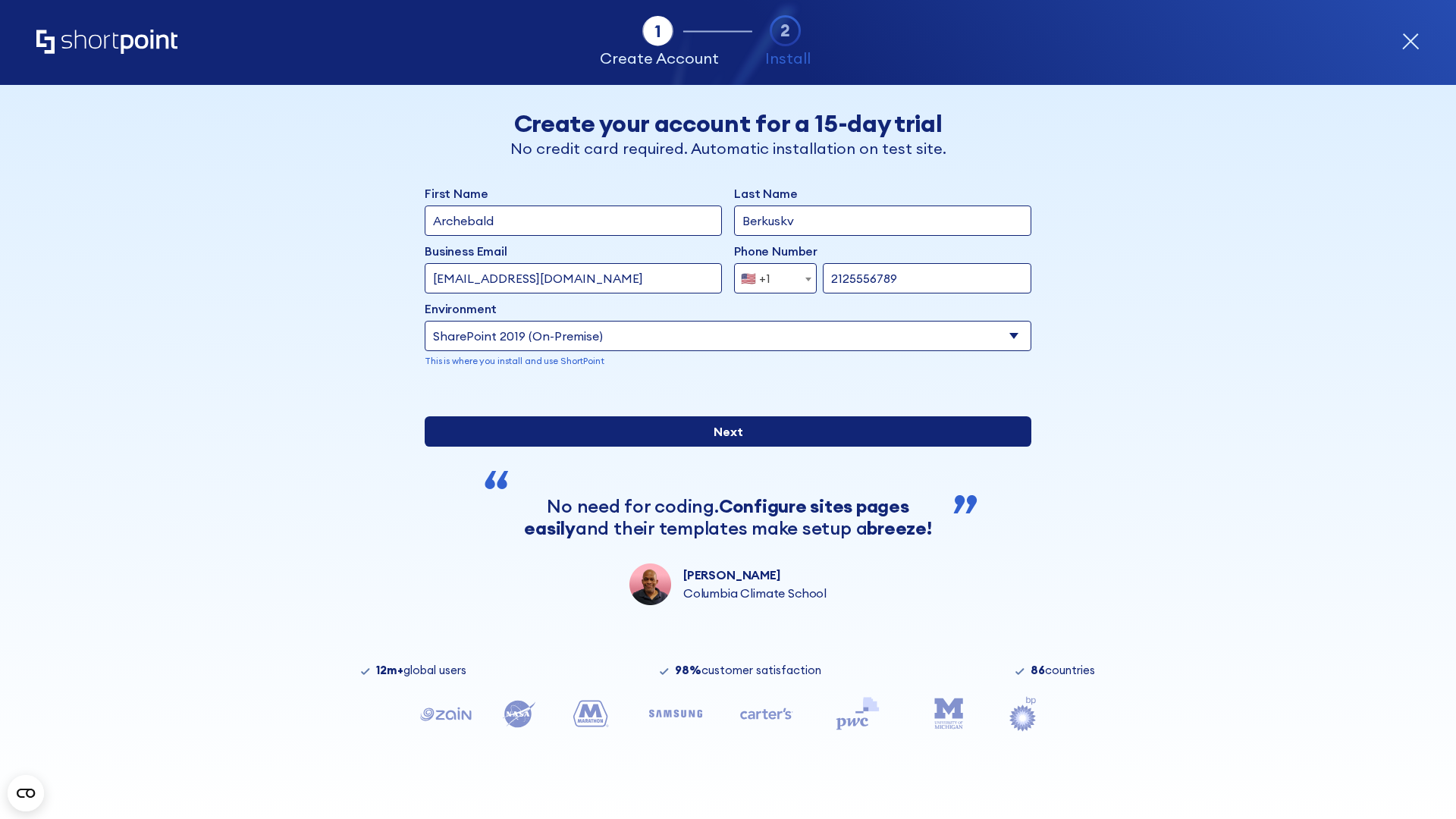
type input "[URL][DOMAIN_NAME]"
click at [722, 524] on div "First Name Archebald Last Name Berkuskv Business Email Invalid Email Address te…" at bounding box center [728, 395] width 607 height 421
click at [722, 446] on input "Next" at bounding box center [728, 431] width 607 height 30
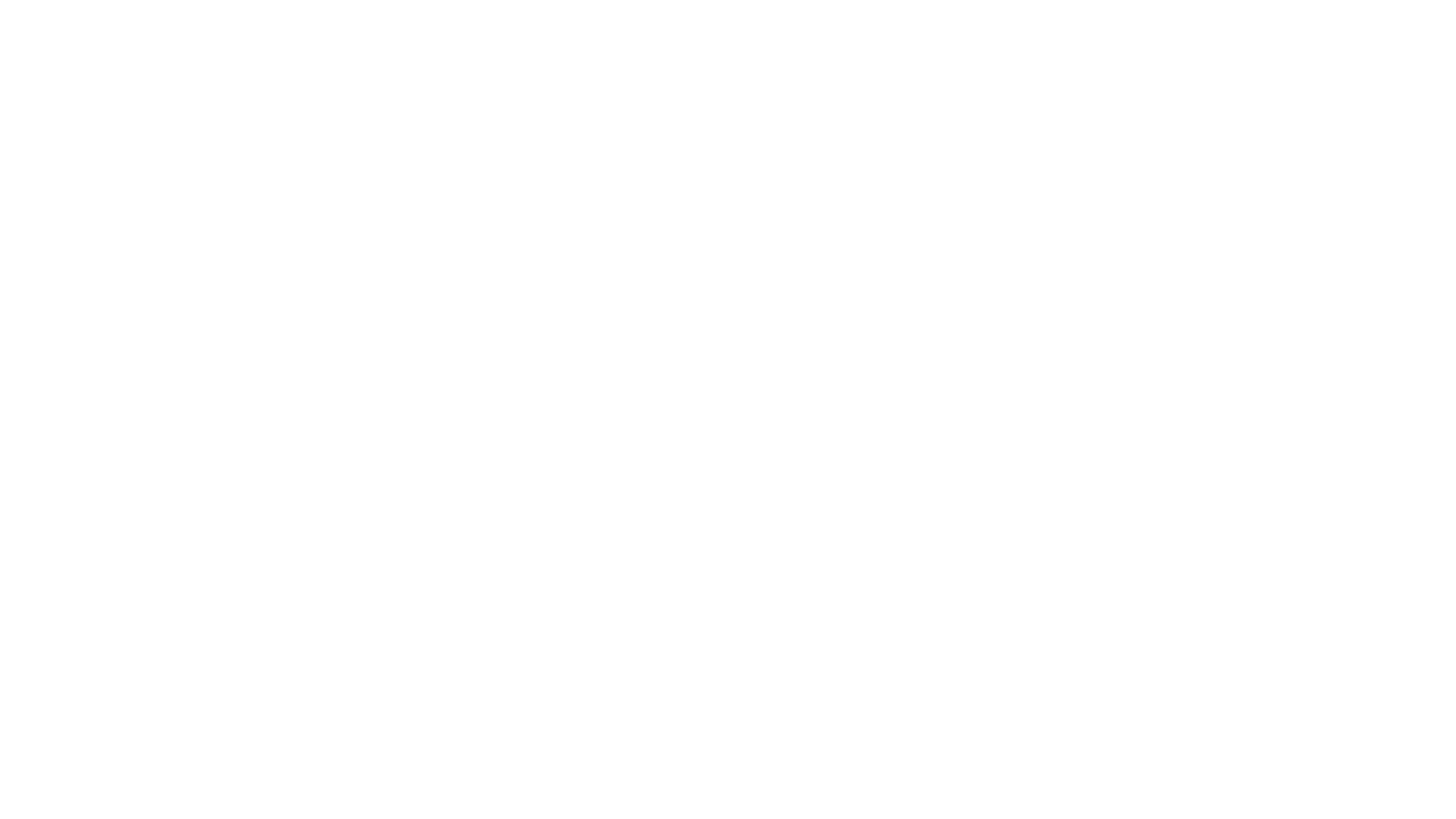
type input "Archebald"
type input "Berkuskv"
type input "[EMAIL_ADDRESS][DOMAIN_NAME]"
type input "2125556789"
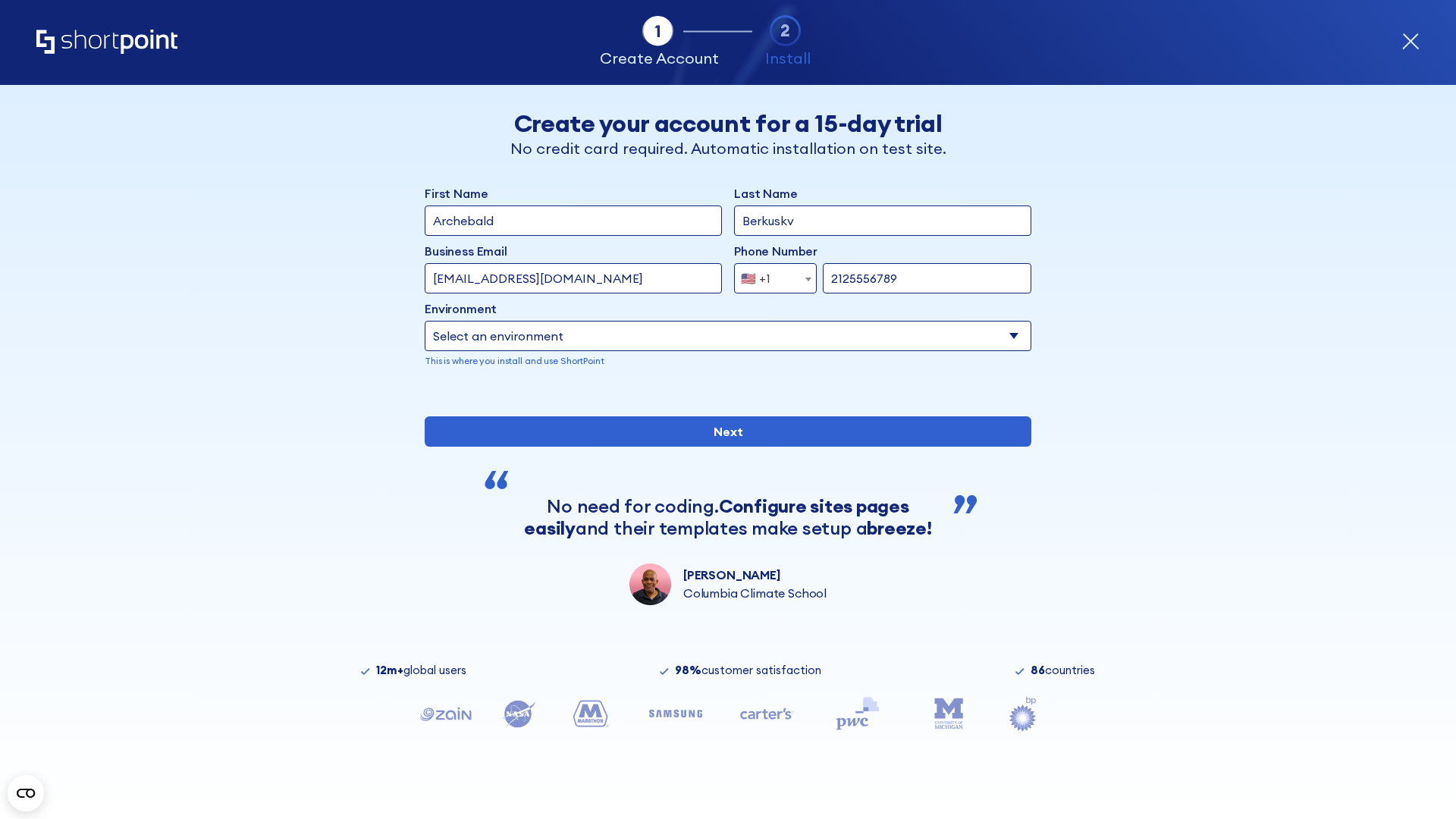
select select "SharePoint 2019 (On-Premise)"
type input "2125556789"
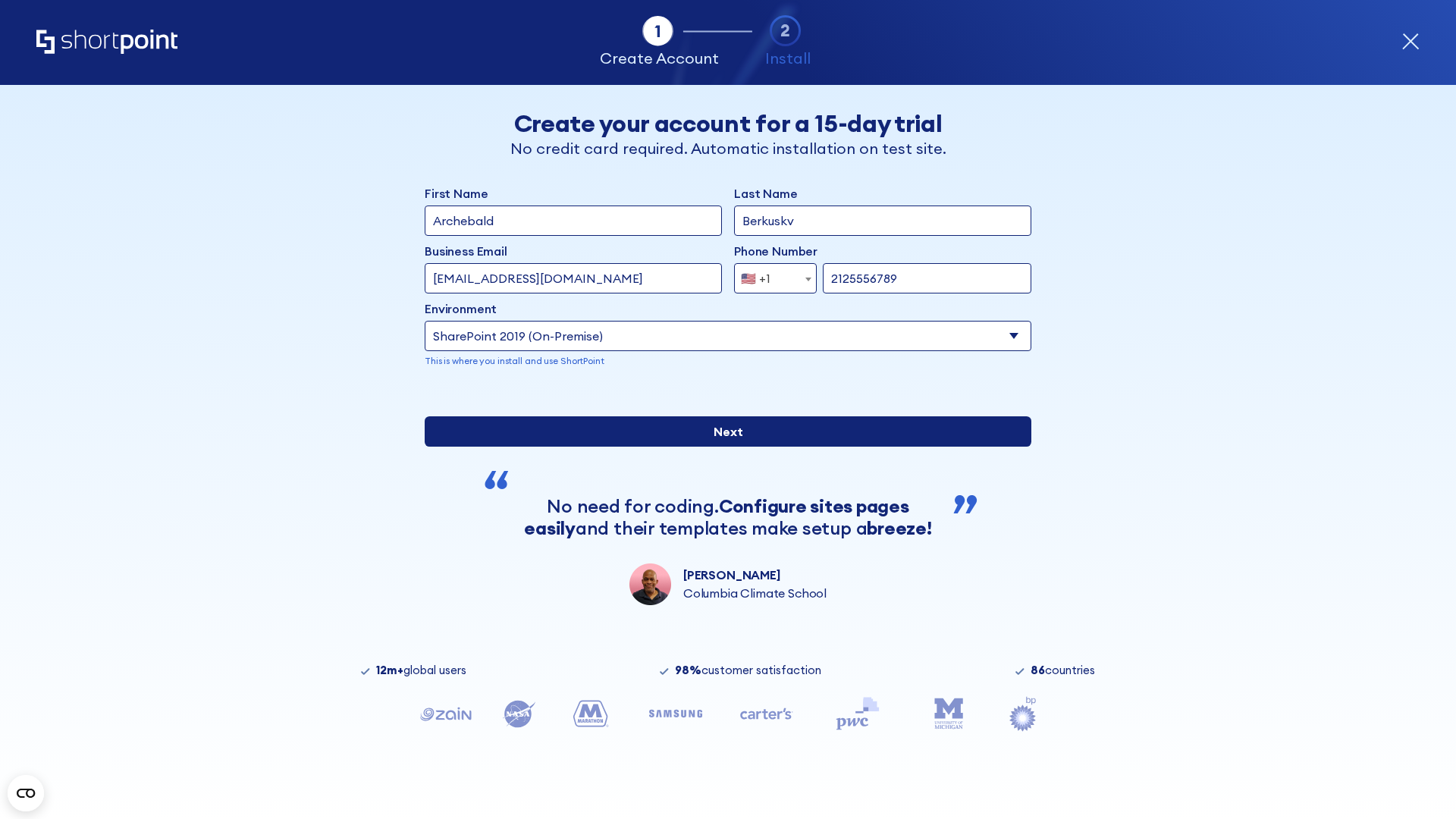
type input "[URL][DOMAIN_NAME]"
click at [722, 532] on div "First Name Archebald Last Name Berkuskv Business Email Invalid Email Address [E…" at bounding box center [728, 395] width 607 height 421
click at [722, 446] on input "Next" at bounding box center [728, 431] width 607 height 30
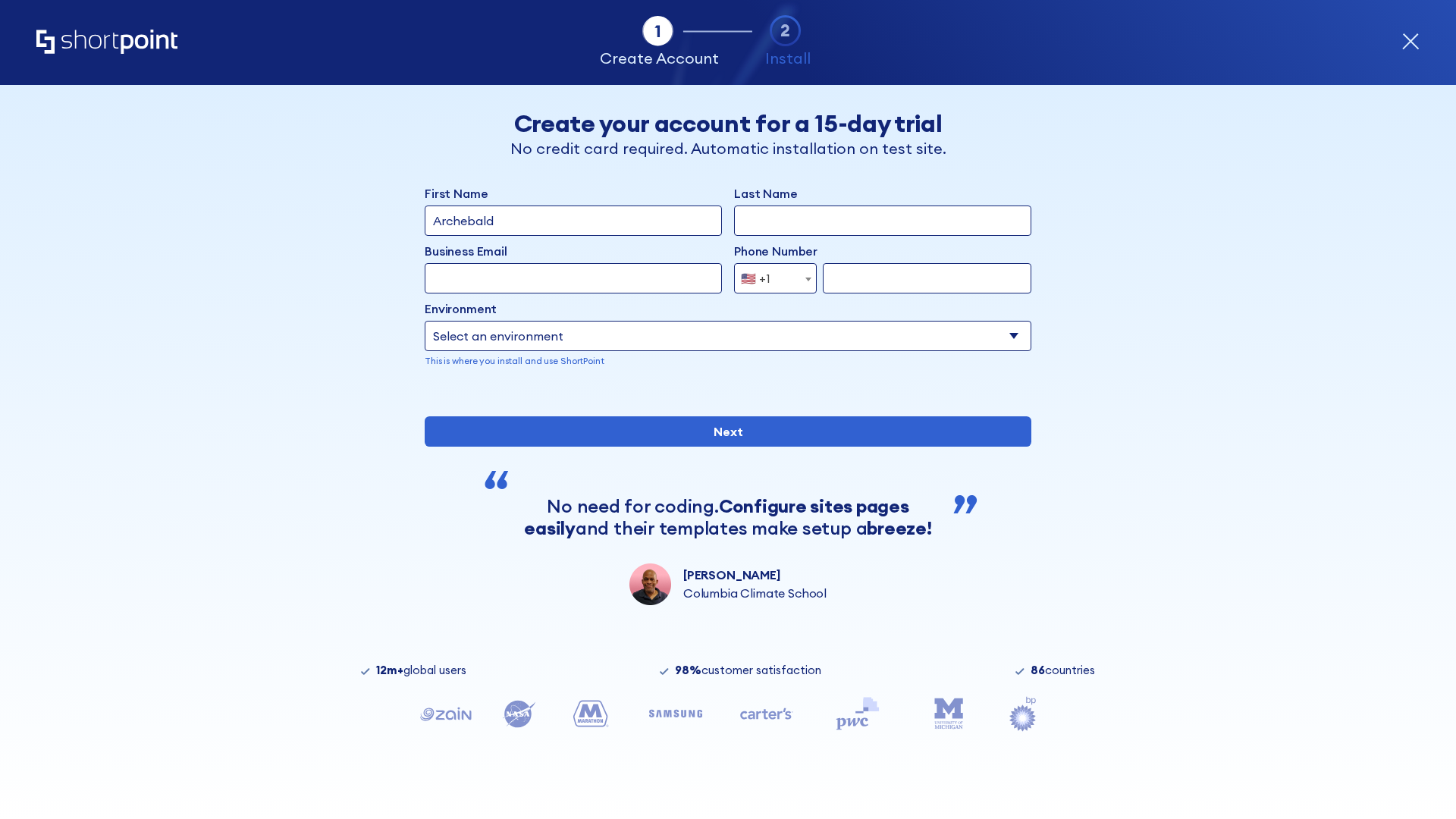
type input "Archebald"
type input "Berkuskv"
type input "[EMAIL_ADDRESS][DOMAIN_NAME]"
type input "2125556789"
select select "SharePoint 2019 (On-Premise)"
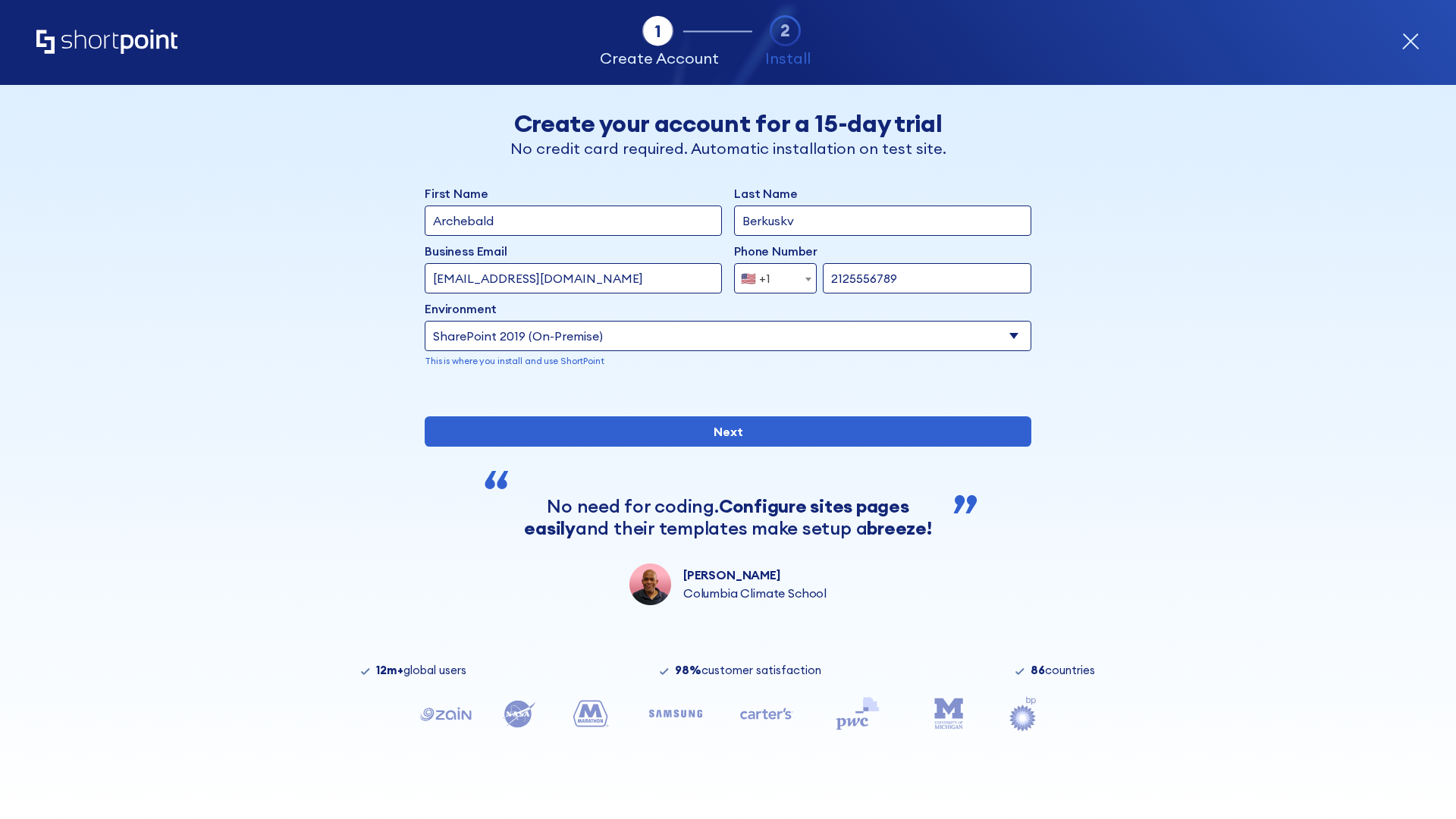
type input "2125556789"
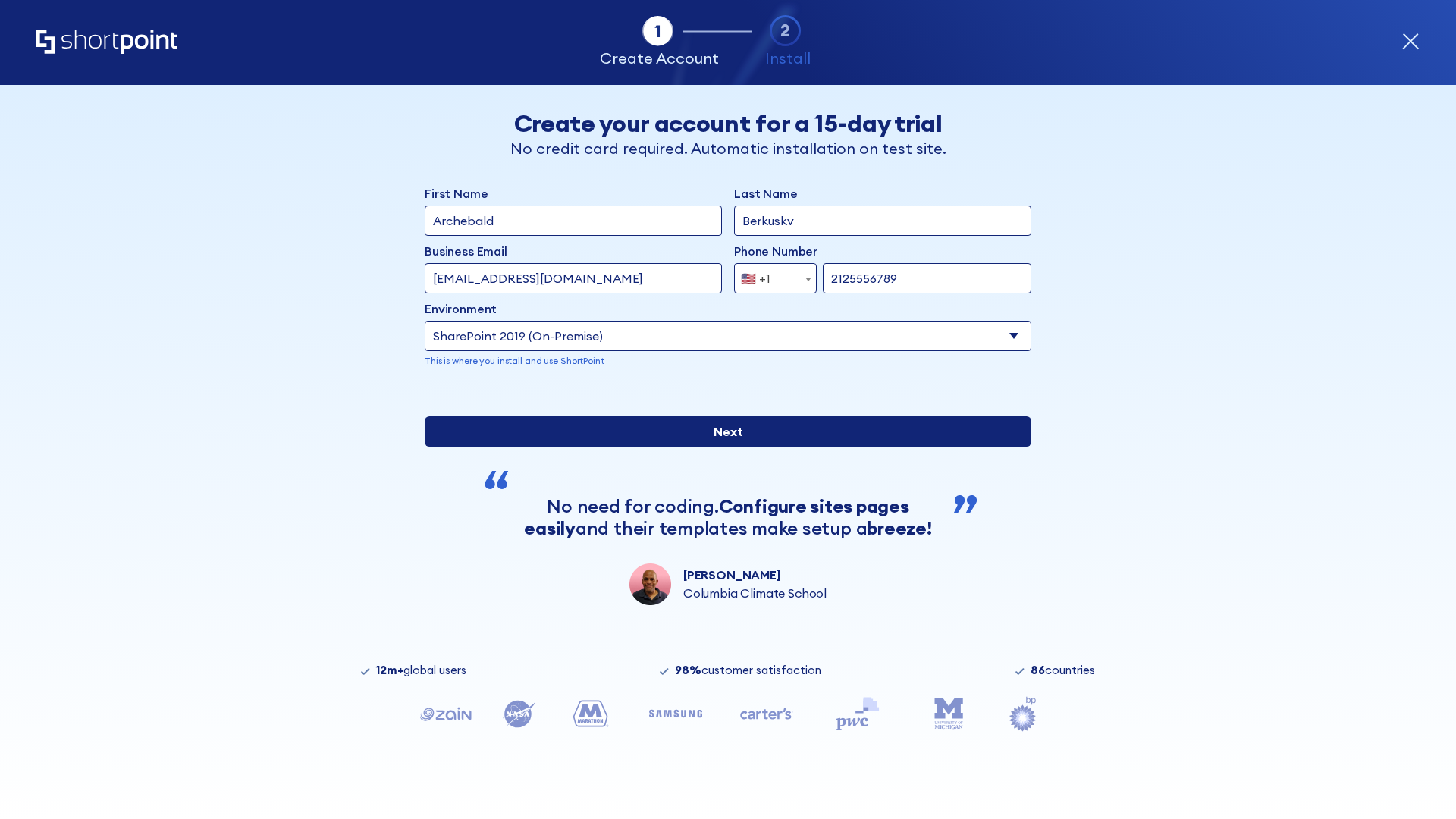
type input "https://project.sharepoint.cn"
click at [722, 562] on div "First Name Archebald Last Name Berkuskv Business Email Invalid Email Address [E…" at bounding box center [728, 395] width 607 height 421
click at [722, 446] on input "Next" at bounding box center [728, 431] width 607 height 30
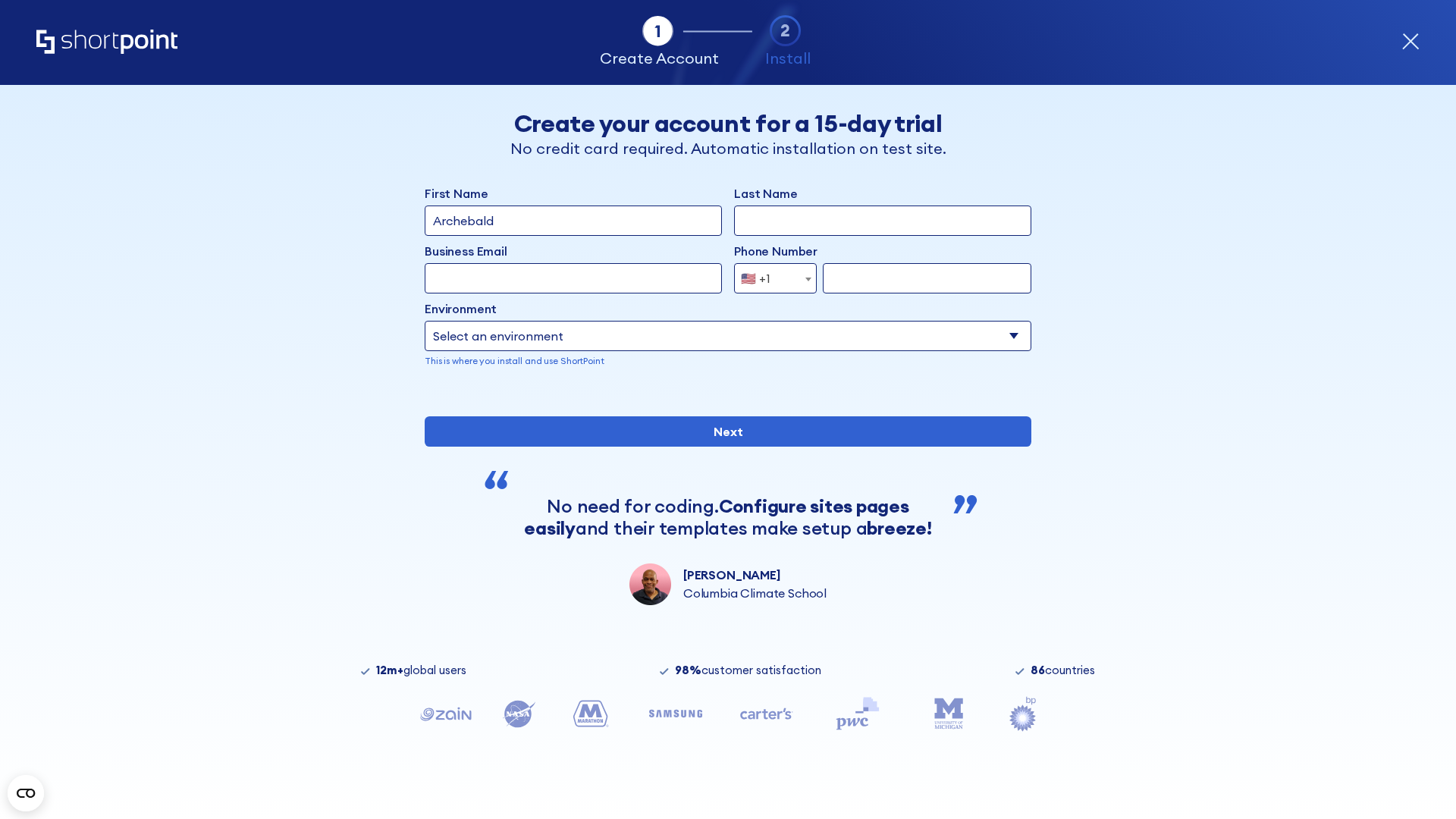
type input "Archebald"
type input "Berkuskv"
type input "[EMAIL_ADDRESS][DOMAIN_NAME]"
type input "2125556789"
select select "SharePoint 2019 (On-Premise)"
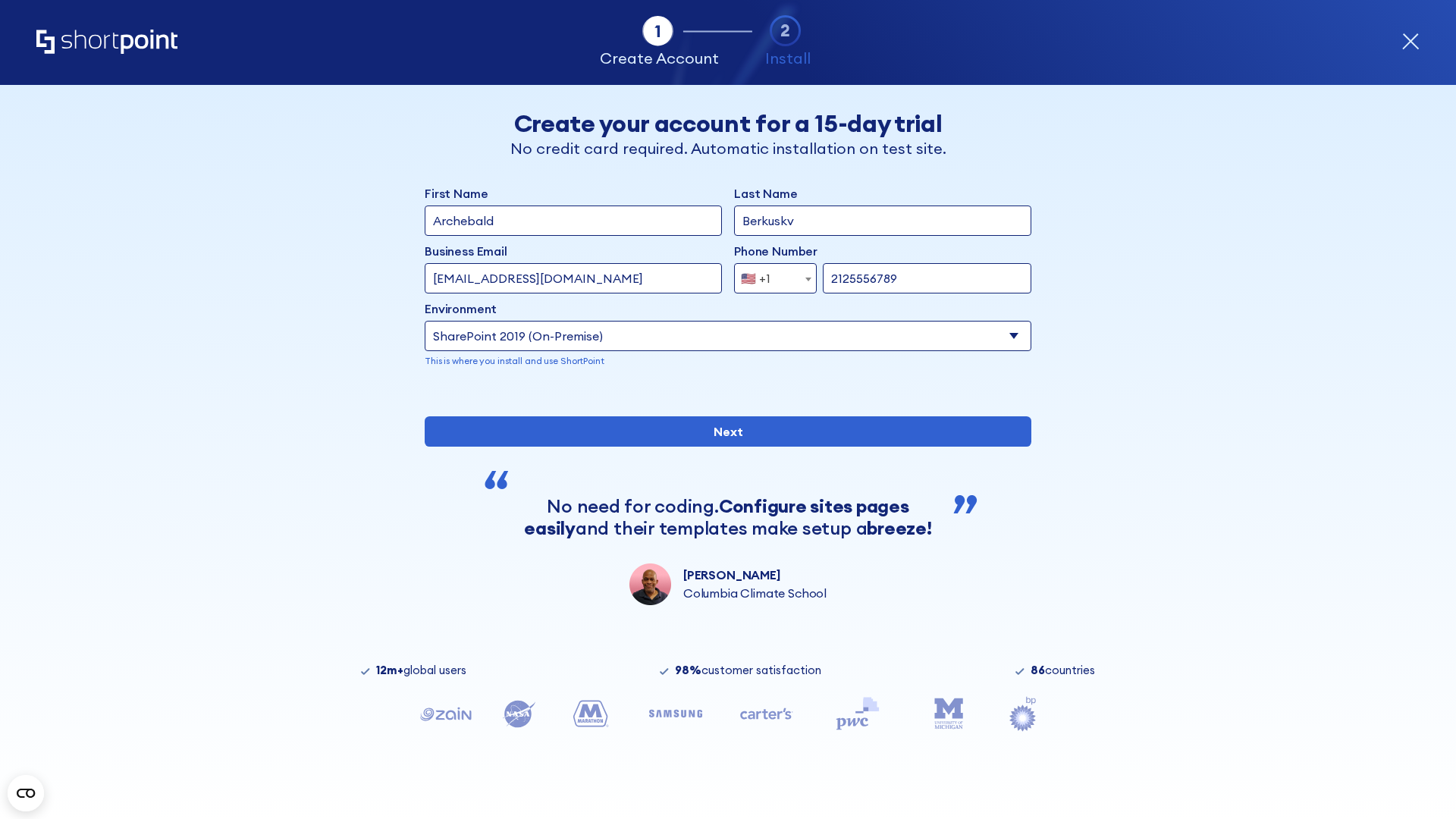
type input "2125556789"
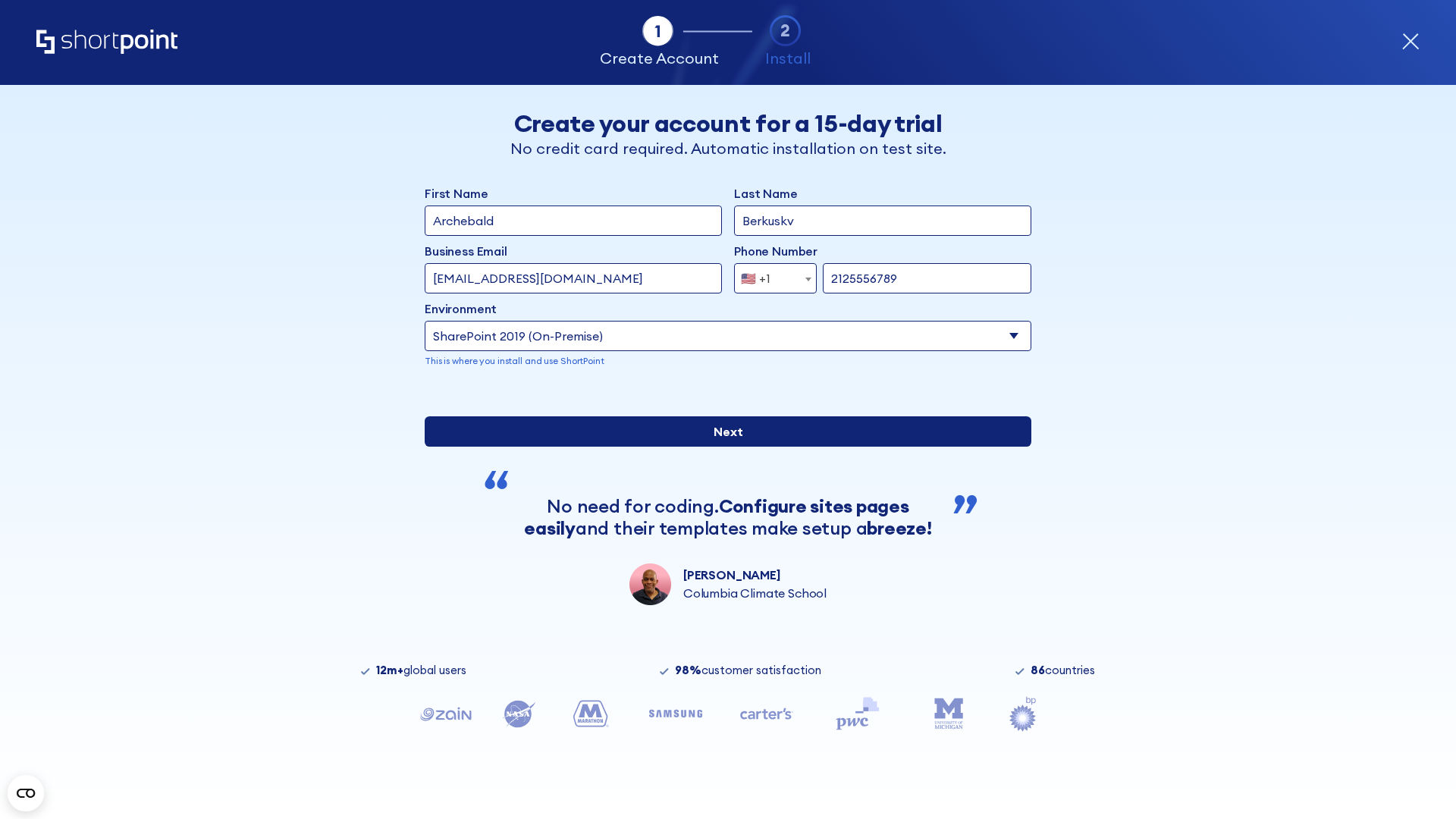
type input "[URL][DOMAIN_NAME]"
click at [722, 556] on div "First Name Archebald Last Name Berkuskv Business Email Invalid Email Address te…" at bounding box center [728, 395] width 607 height 421
click at [722, 446] on input "Next" at bounding box center [728, 431] width 607 height 30
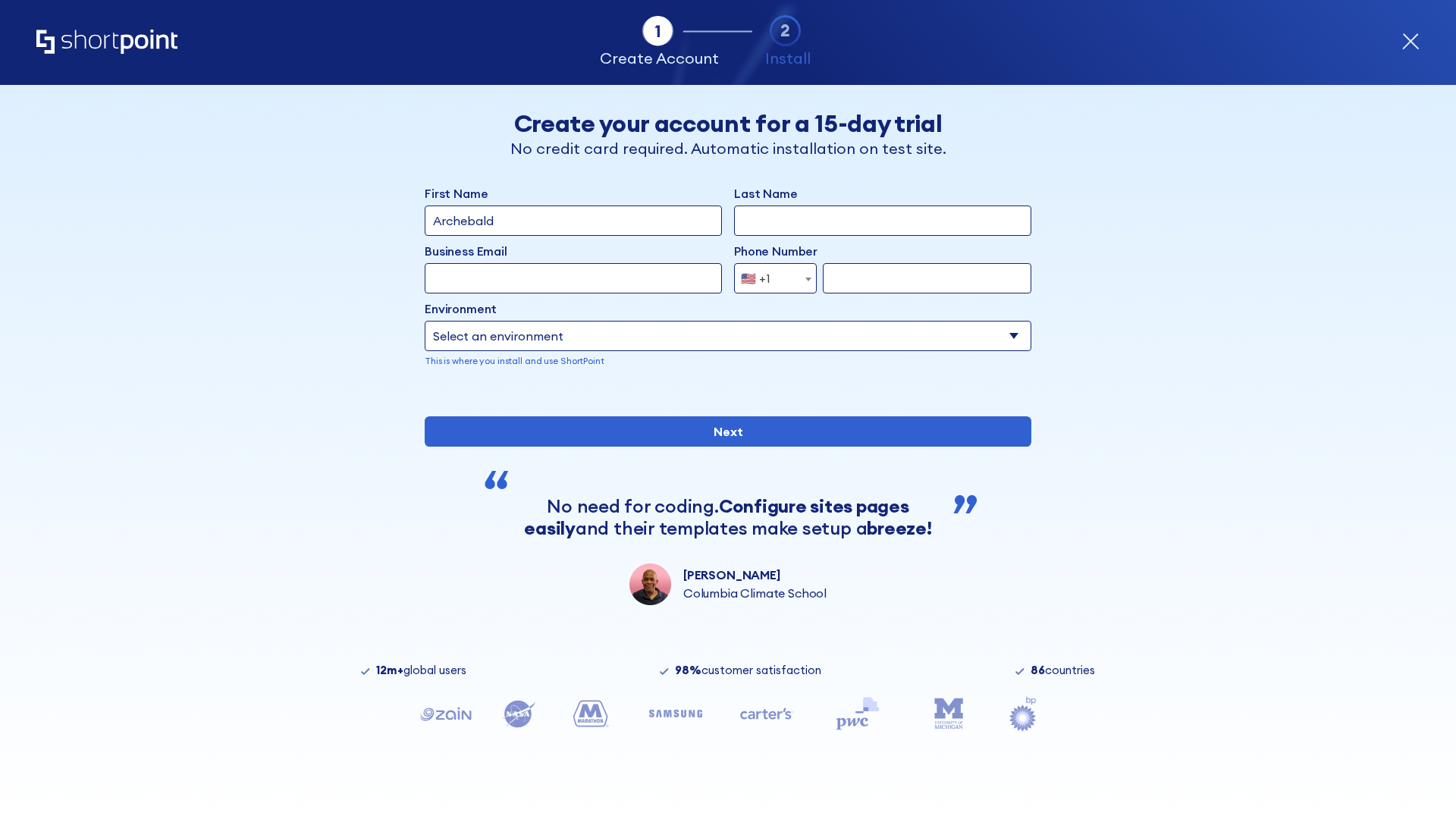
type input "Archebald"
type input "Berkuskv"
type input "[EMAIL_ADDRESS][DOMAIN_NAME]"
type input "2125556789"
select select "SharePoint 2019 (On-Premise)"
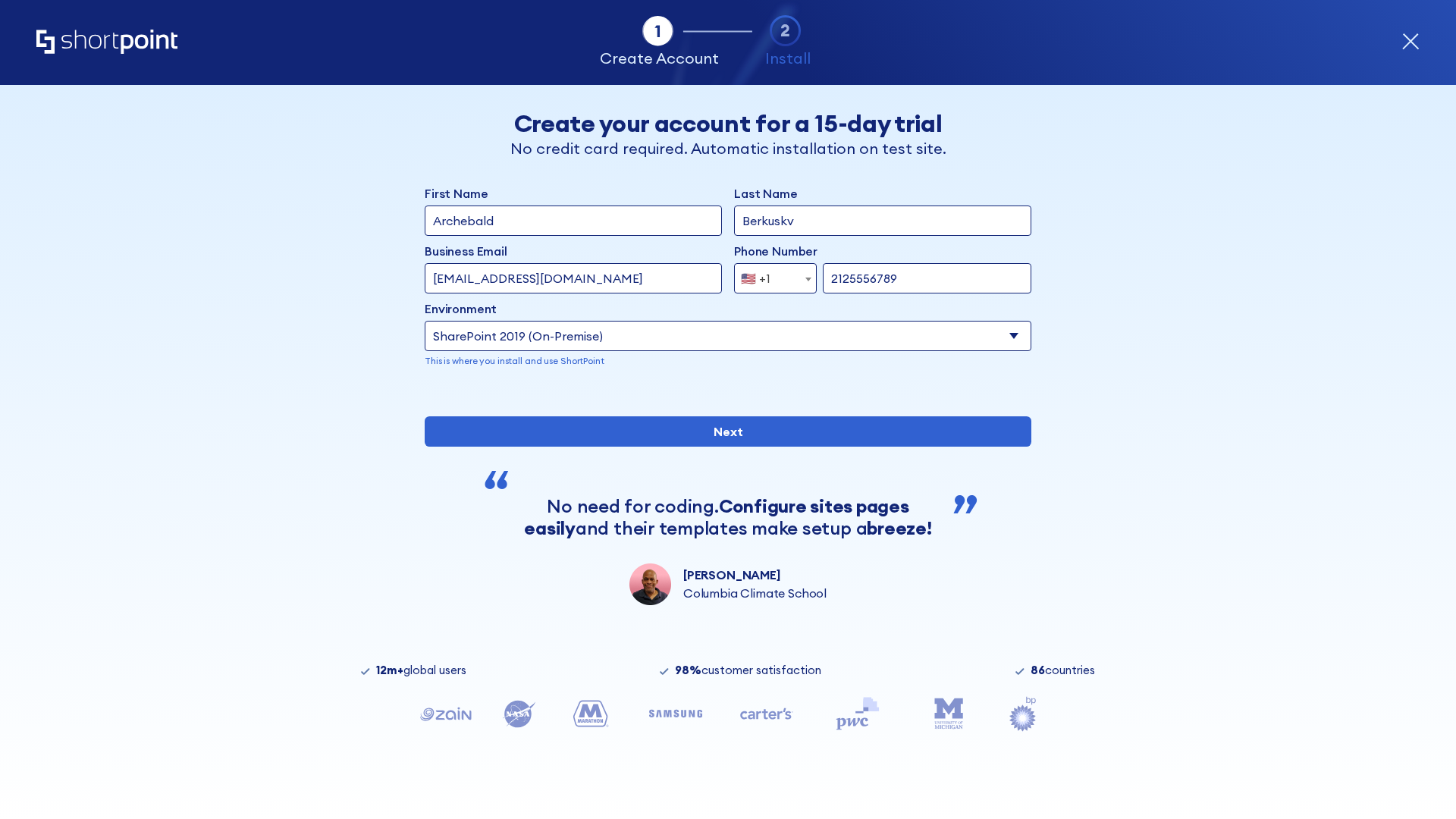
type input "2125556789"
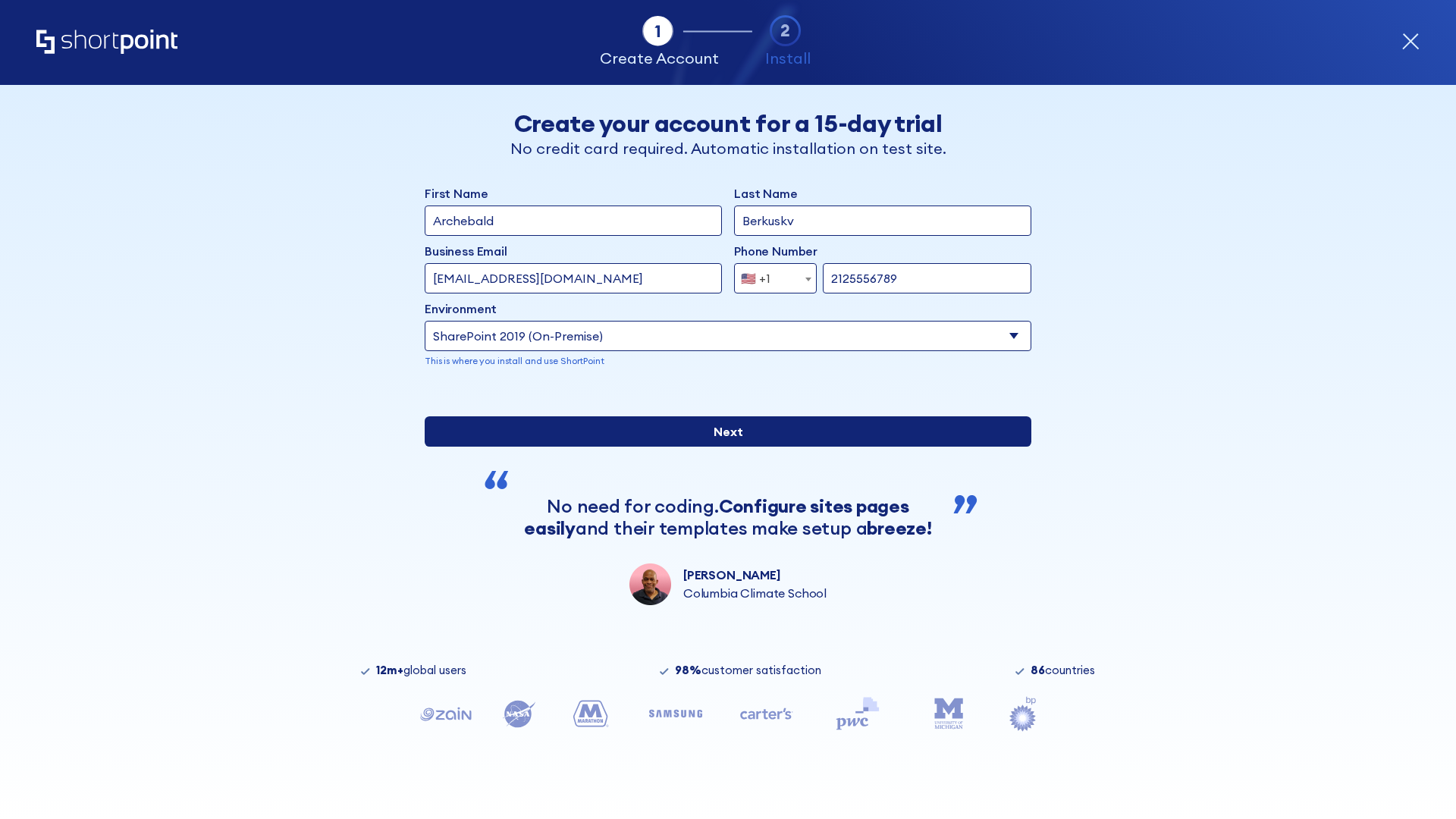
type input "https://secure.sharepoint.us"
click at [722, 446] on input "Next" at bounding box center [728, 431] width 607 height 30
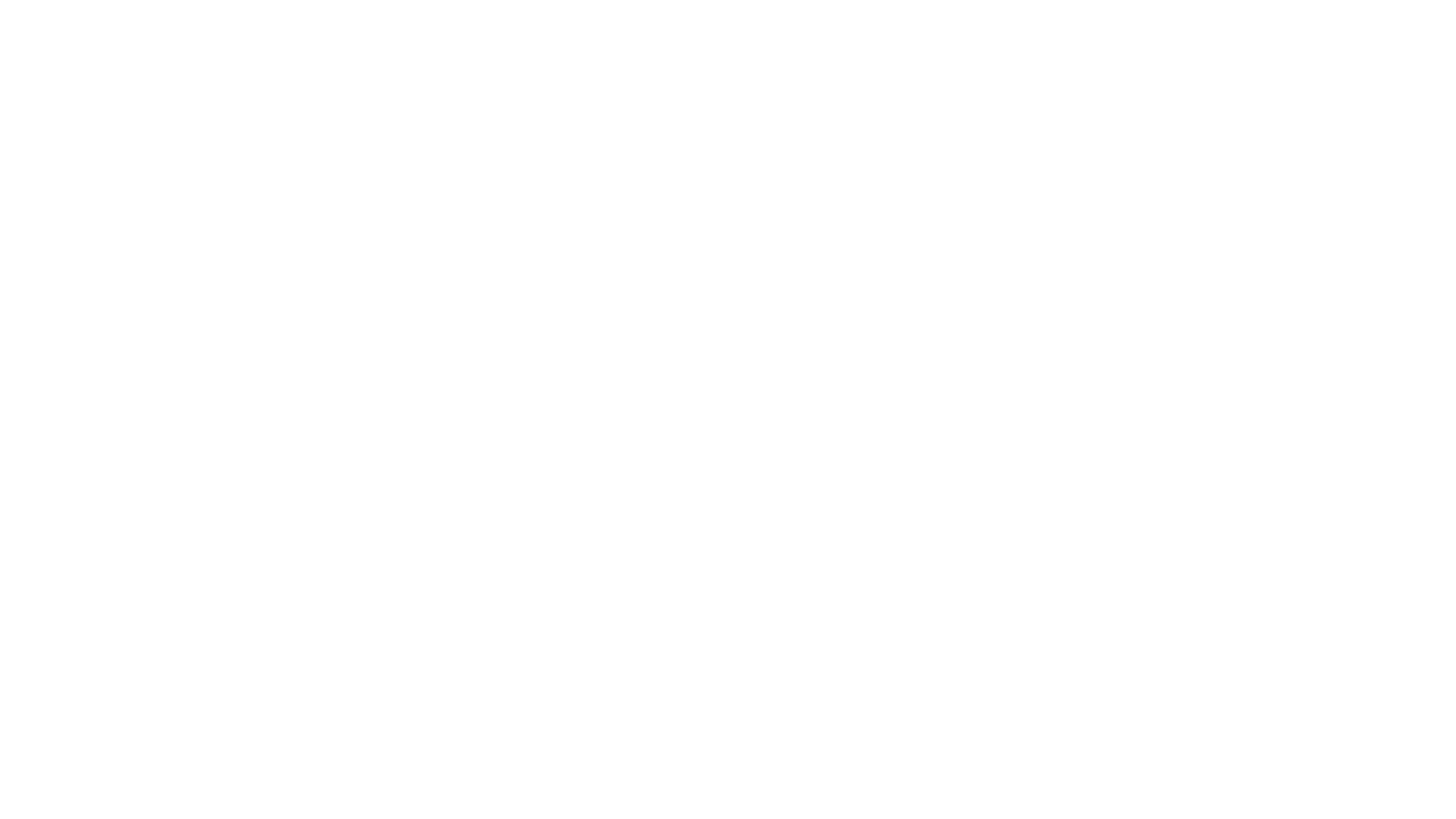
type input "Archebald"
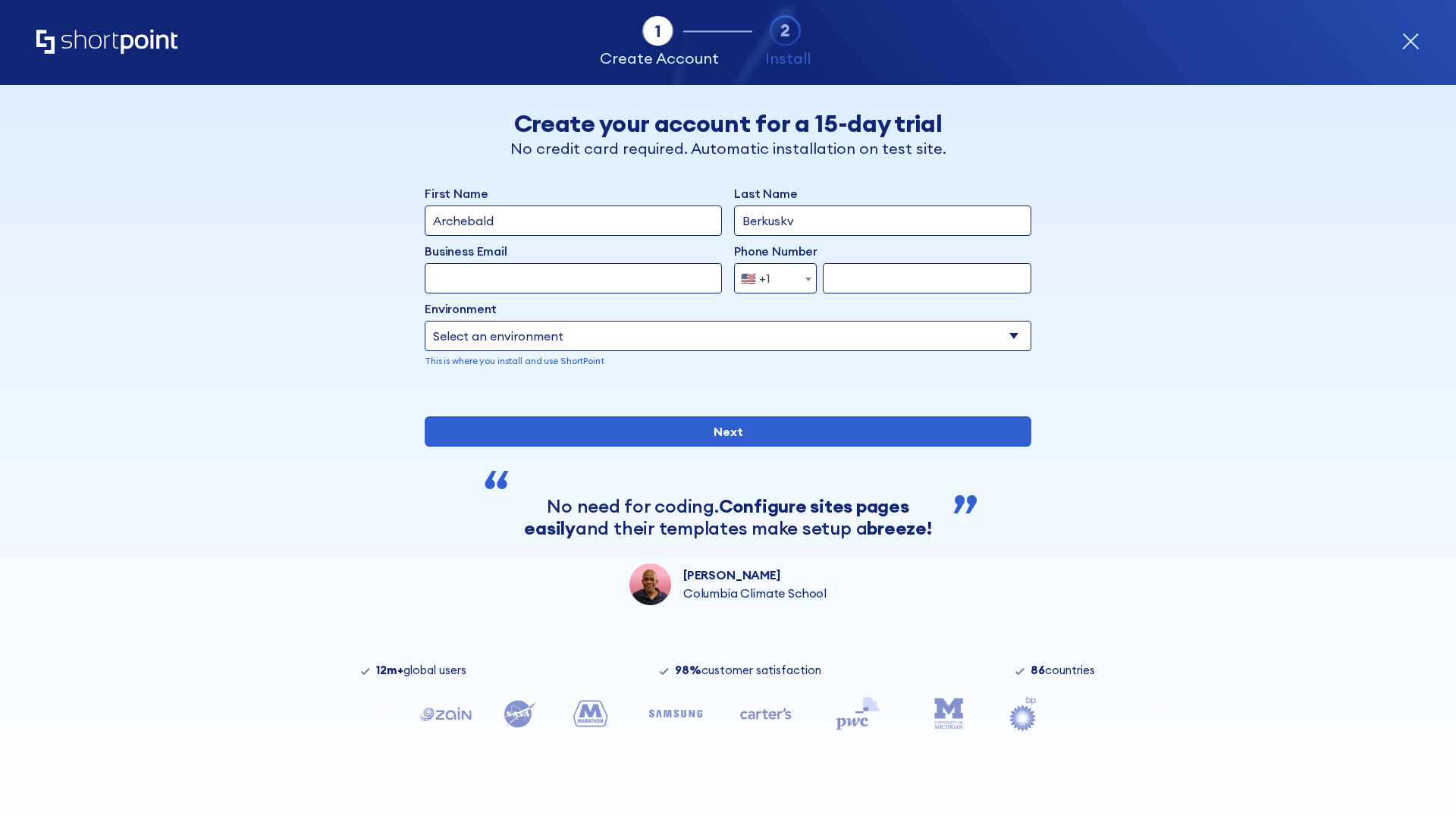
type input "Berkuskv"
type input "[EMAIL_ADDRESS][DOMAIN_NAME]"
type input "2125556789"
select select "SharePoint 2019 (On-Premise)"
type input "2125556789"
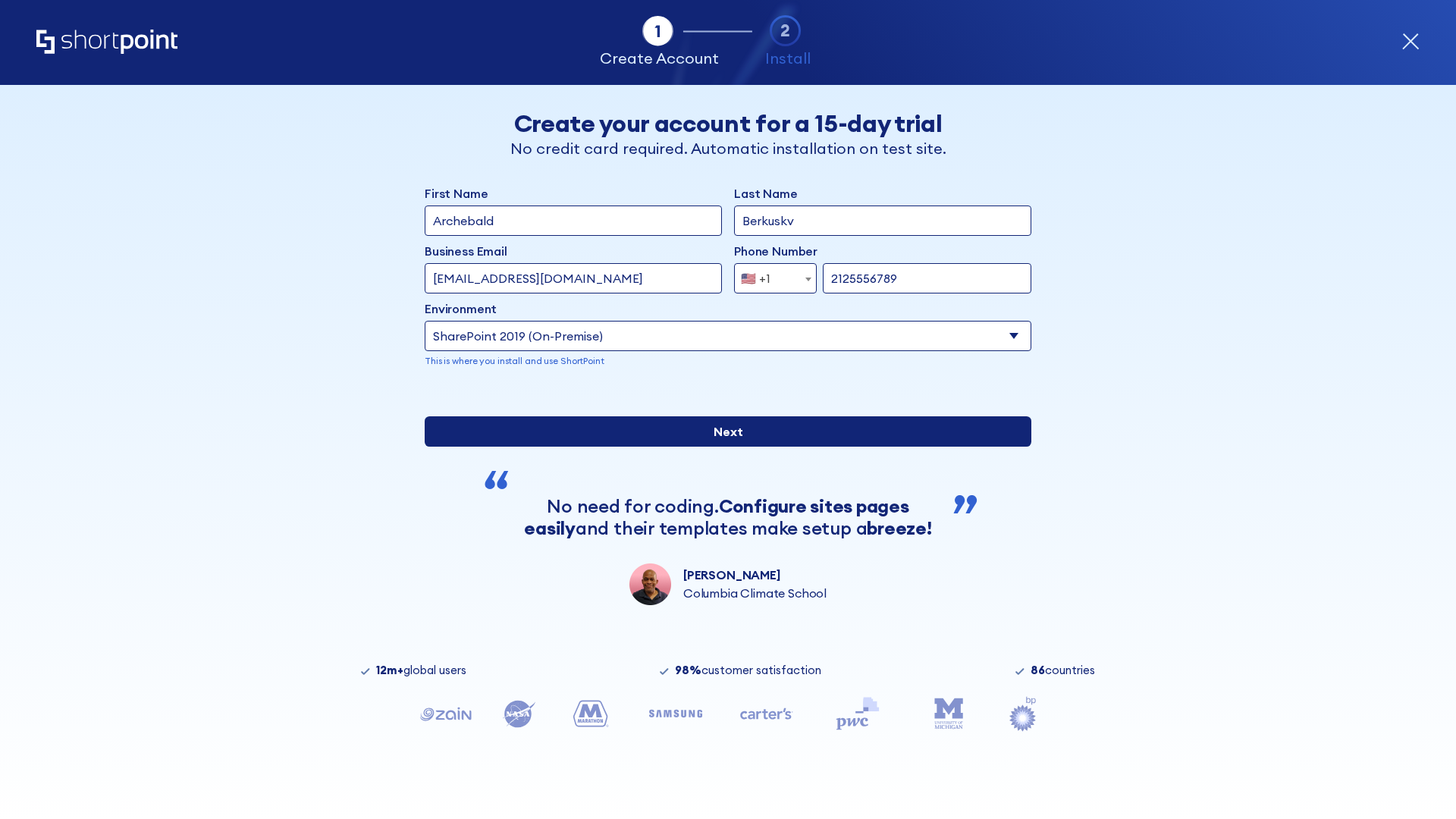
type input "[URL][DOMAIN_NAME]"
click at [722, 565] on div "First Name Archebald Last Name Berkuskv Business Email Invalid Email Address te…" at bounding box center [728, 395] width 607 height 421
click at [722, 446] on input "Next" at bounding box center [728, 431] width 607 height 30
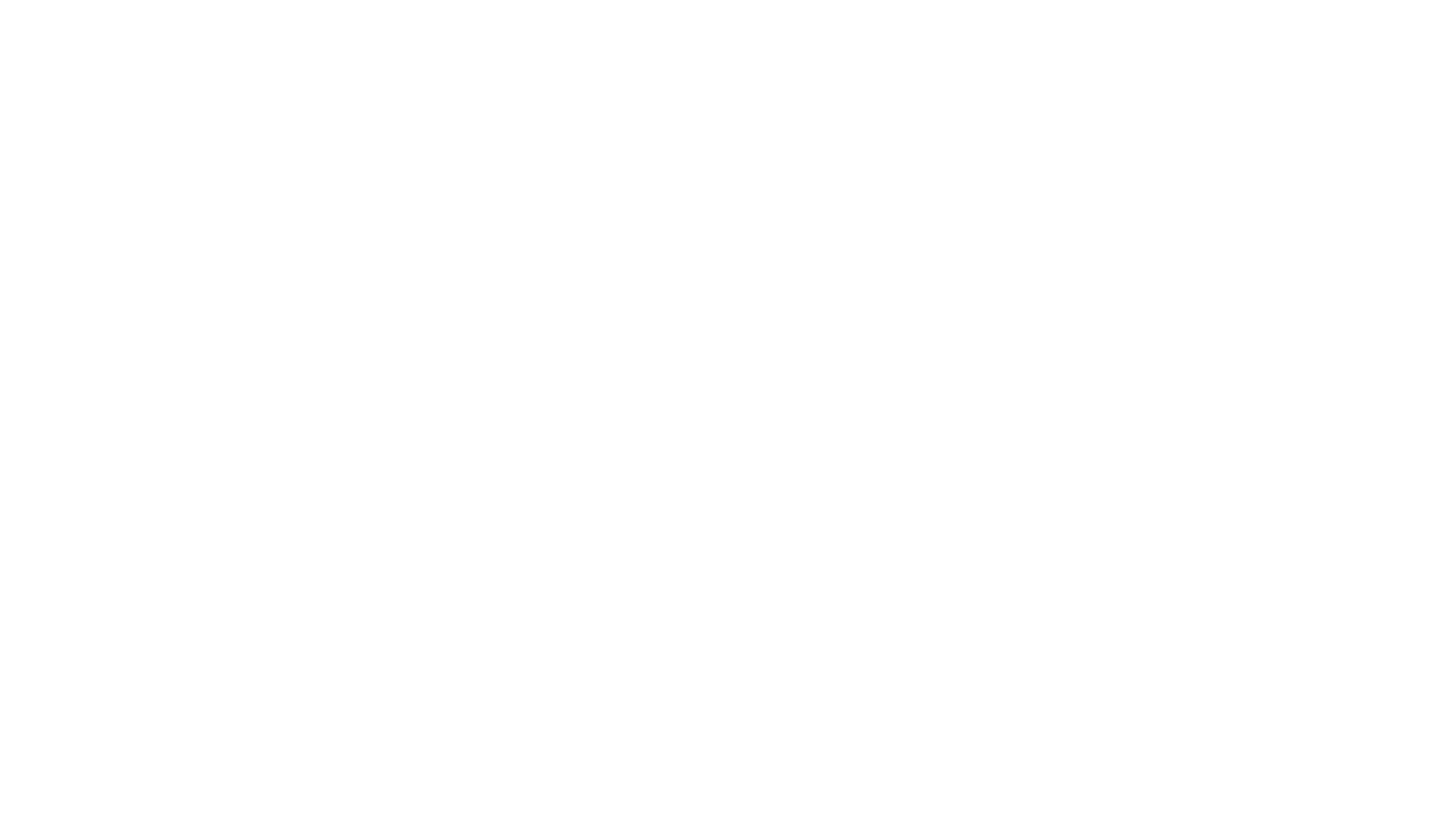
type input "Archebald"
type input "Berkuskv"
type input "[EMAIL_ADDRESS][DOMAIN_NAME]"
type input "2125556789"
select select "SharePoint 2019 (On-Premise)"
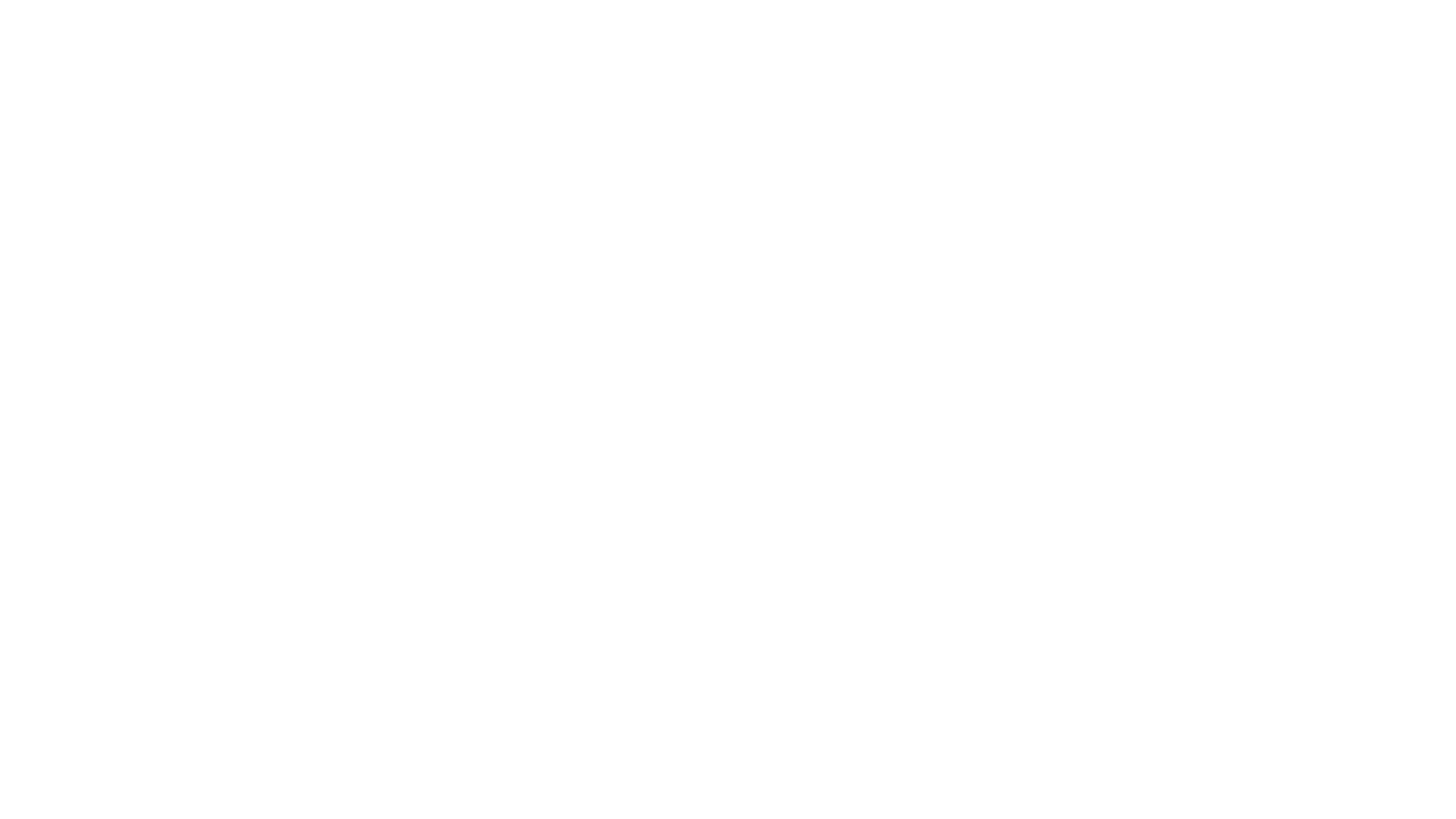
type input "2125556789"
type input "https://team.dps.mil"
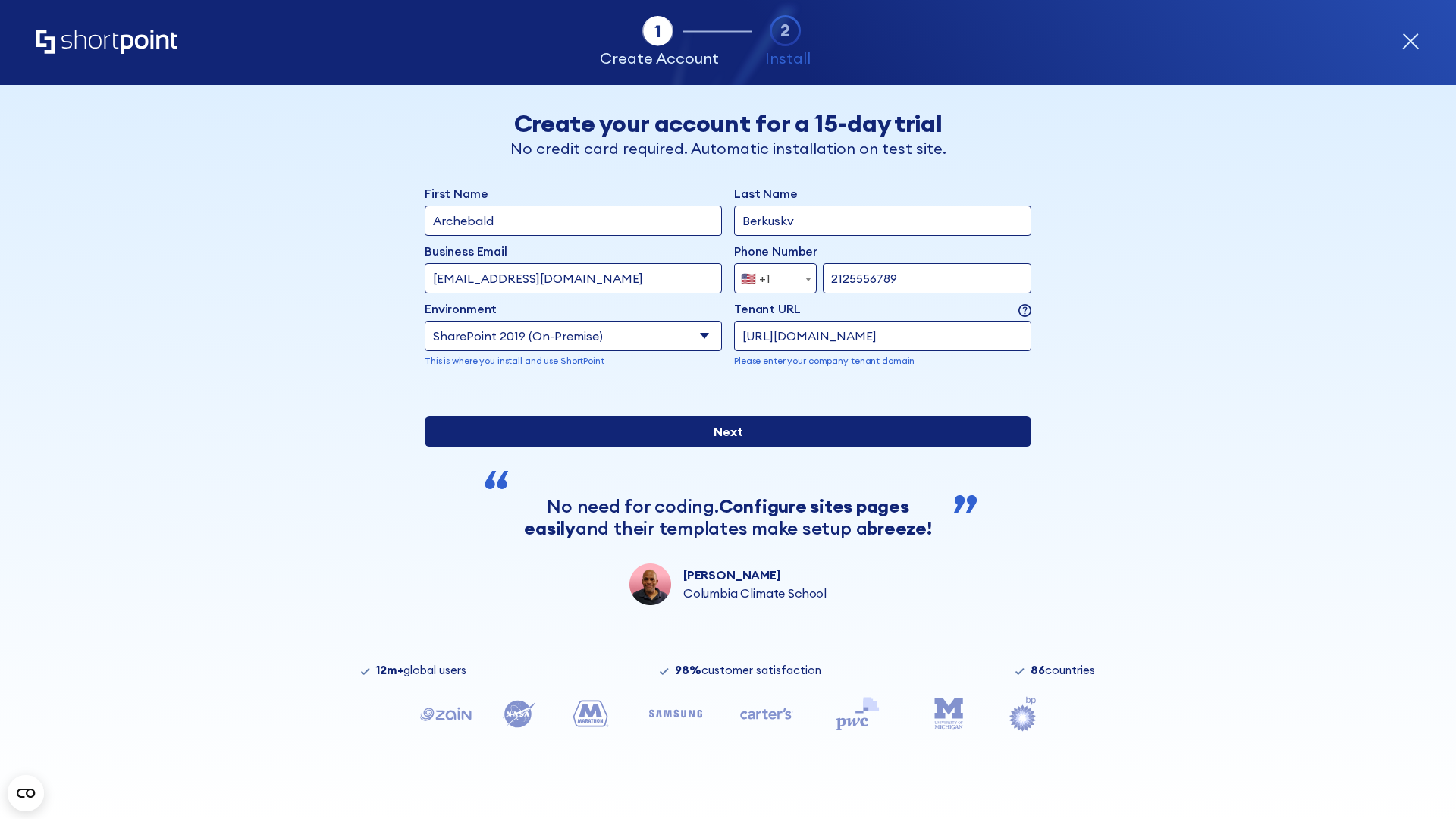
click at [722, 545] on div "First Name Archebald Last Name Berkuskv Business Email Invalid Email Address [E…" at bounding box center [728, 395] width 607 height 421
click at [722, 446] on input "Next" at bounding box center [728, 431] width 607 height 30
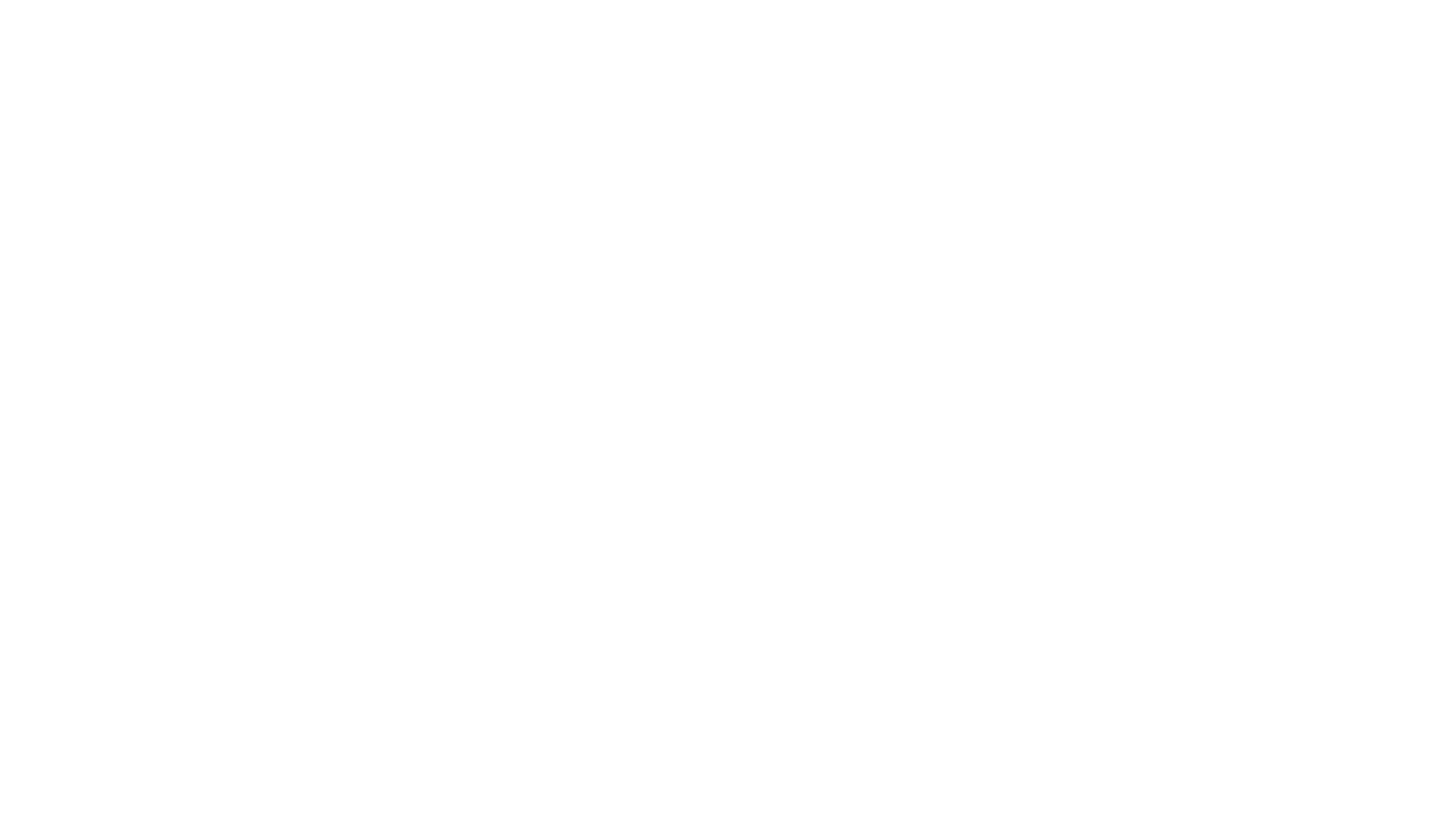
type input "Archebald"
type input "Berkuskv"
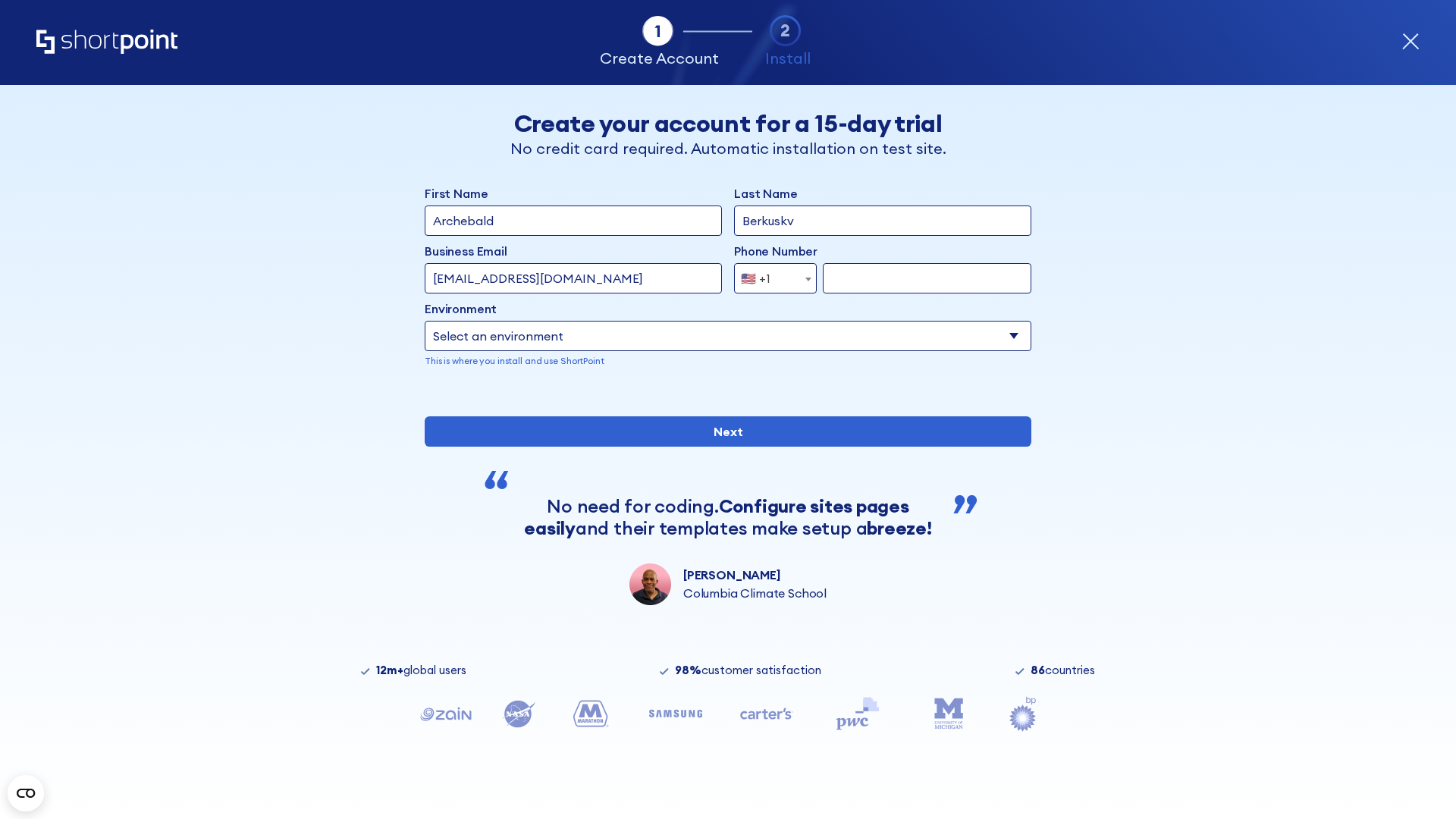
type input "[EMAIL_ADDRESS][DOMAIN_NAME]"
type input "2125556789"
select select "SharePoint 2016 (On-Premise)"
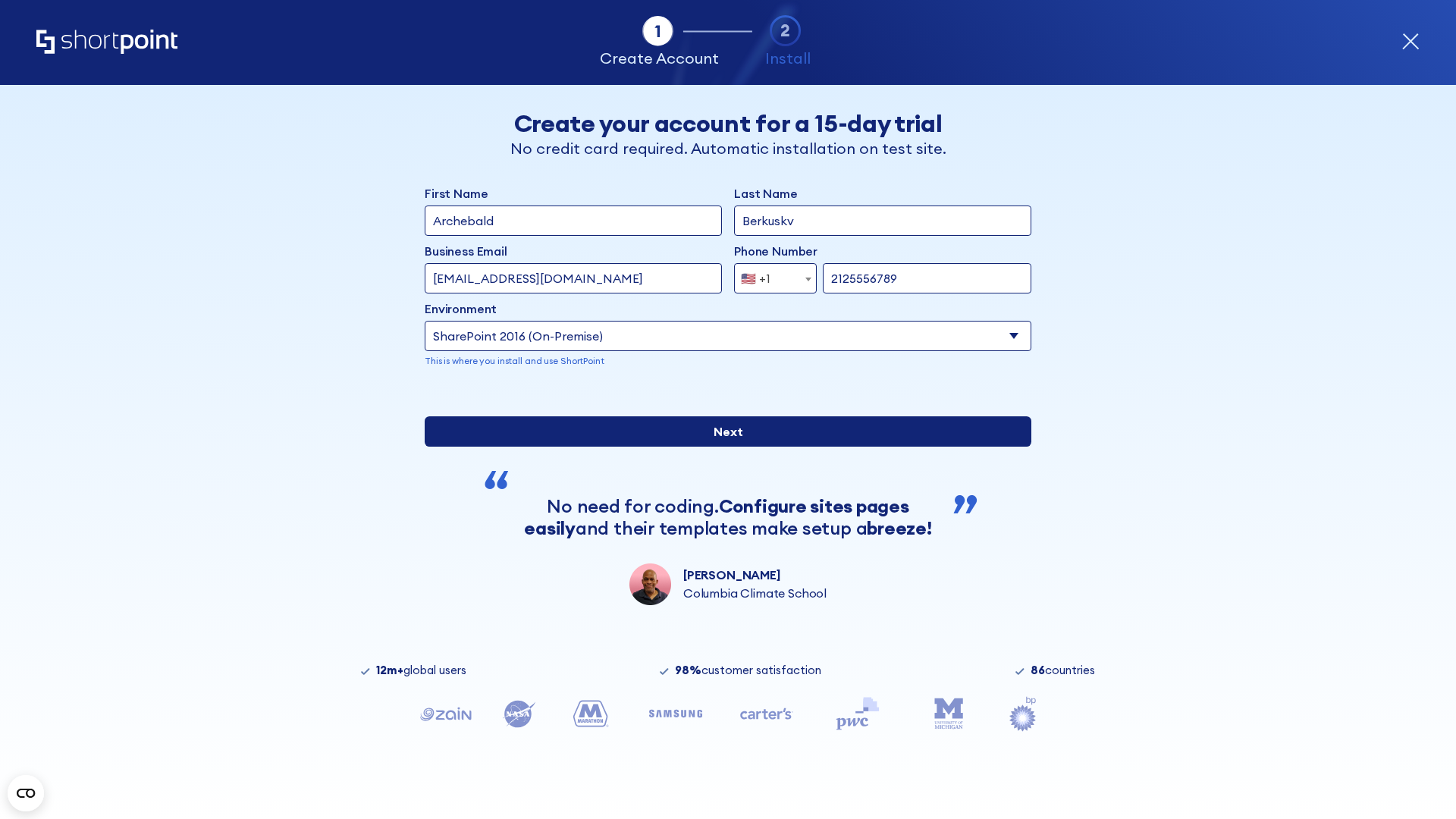
type input "2125556789"
click at [722, 573] on div "First Name Archebald Last Name Berkuskv Business Email Invalid Email Address [E…" at bounding box center [728, 395] width 607 height 421
click at [722, 446] on input "Next" at bounding box center [728, 431] width 607 height 30
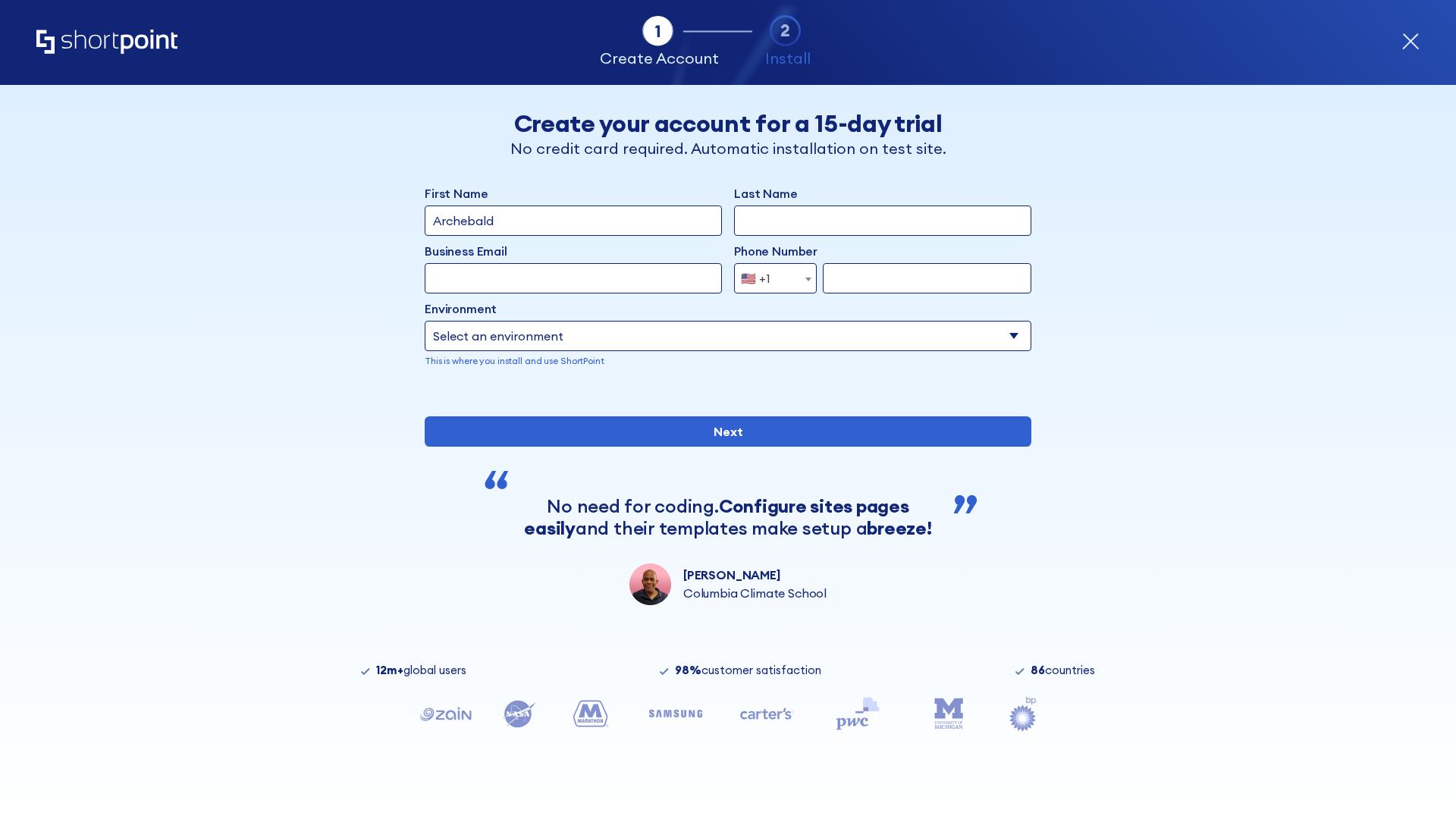
type input "Archebald"
type input "Berkuskv"
type input "[EMAIL_ADDRESS][DOMAIN_NAME]"
type input "2125556789"
select select "SharePoint 2013 (On-Premise)"
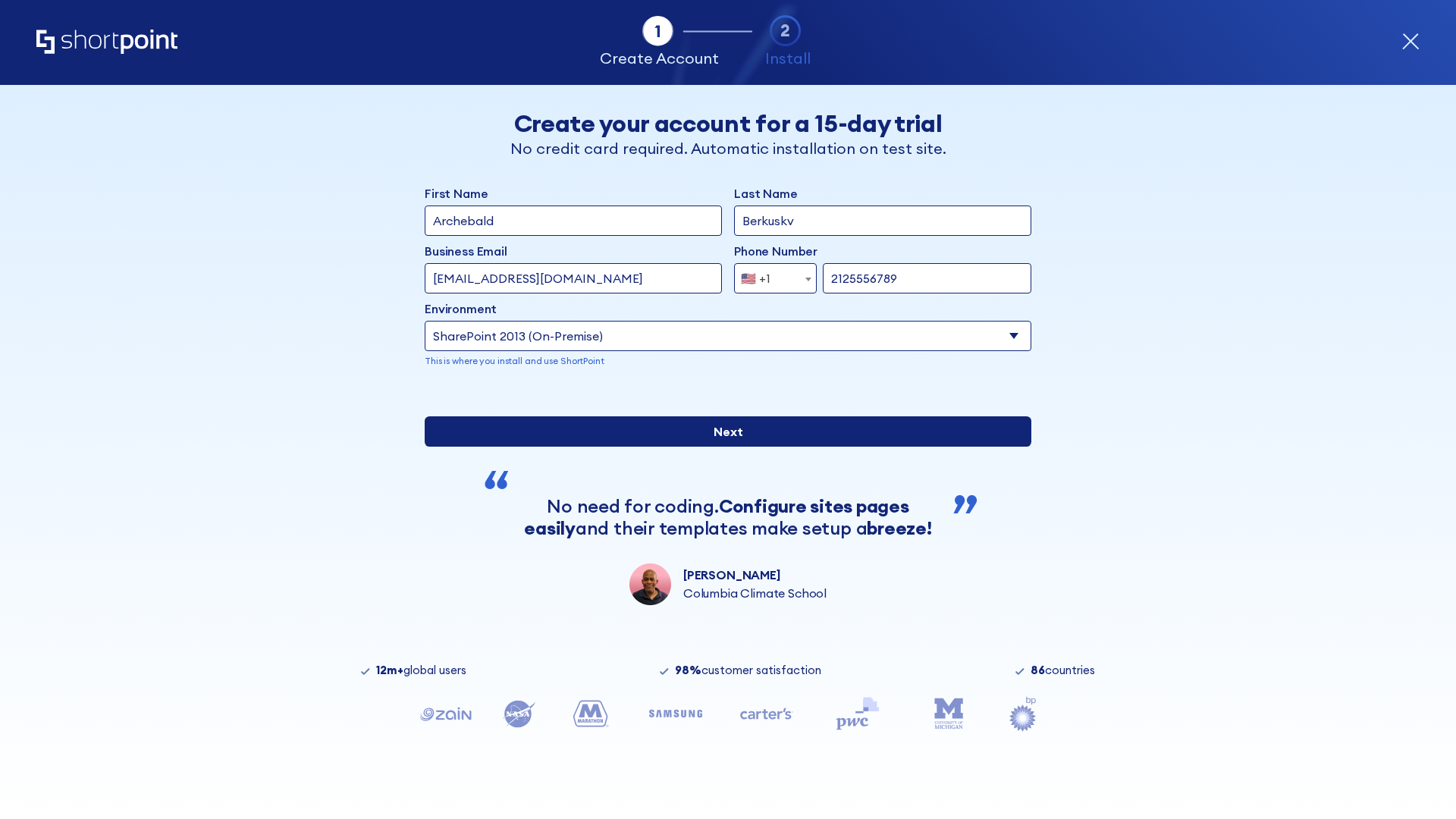
type input "2125556789"
click at [722, 524] on div "First Name Archebald Last Name Berkuskv Business Email Invalid Email Address [E…" at bounding box center [728, 395] width 607 height 421
click at [722, 446] on input "Next" at bounding box center [728, 431] width 607 height 30
